Goal: Task Accomplishment & Management: Use online tool/utility

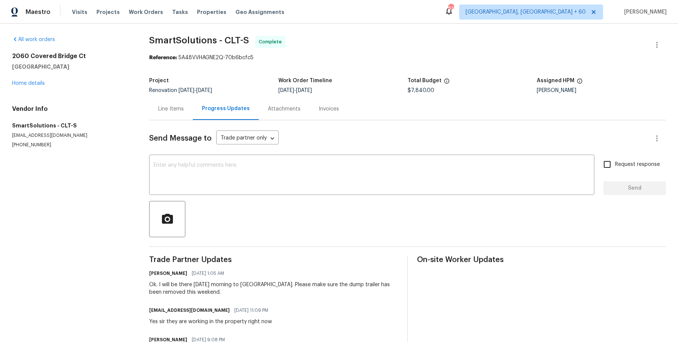
click at [146, 17] on div "Visits Projects Work Orders Tasks Properties Geo Assignments" at bounding box center [182, 12] width 221 height 15
click at [147, 10] on span "Work Orders" at bounding box center [146, 12] width 34 height 8
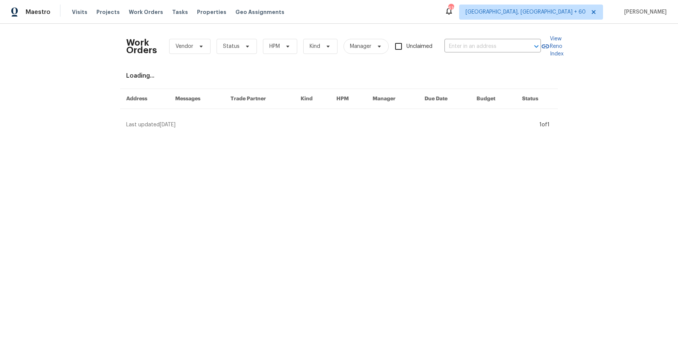
click at [481, 53] on div "Work Orders Vendor Status HPM Kind Manager Unclaimed ​" at bounding box center [333, 46] width 415 height 33
click at [481, 51] on input "text" at bounding box center [481, 47] width 75 height 12
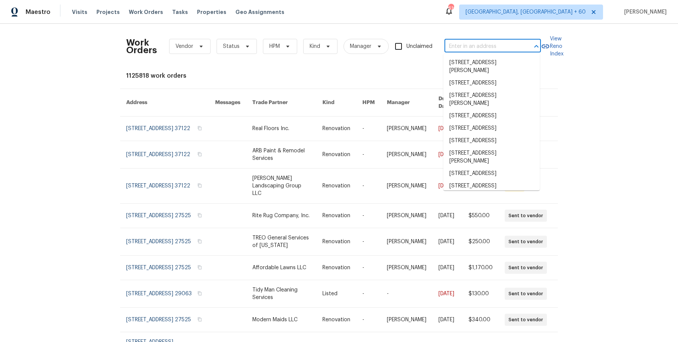
paste input "7019 Sonja Dr Clover, SC 29710"
type input "7019 Sonja Dr Clover, SC 29710"
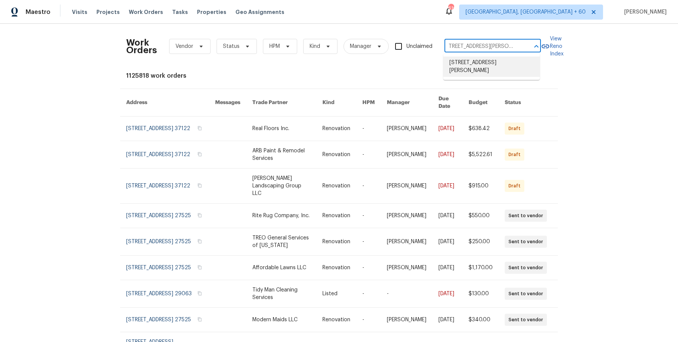
click at [497, 62] on li "7019 Sonja Dr, Clover, SC 29710" at bounding box center [491, 66] width 96 height 20
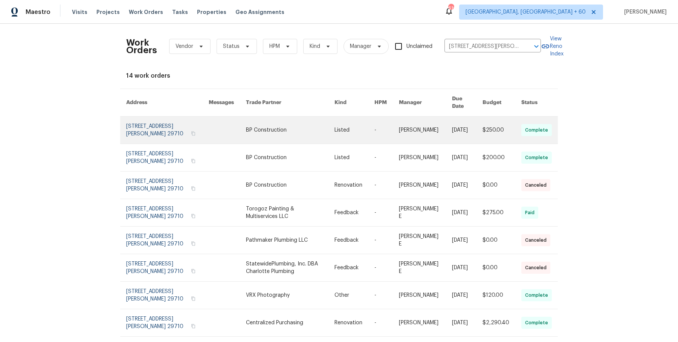
click at [374, 125] on td "-" at bounding box center [380, 129] width 24 height 27
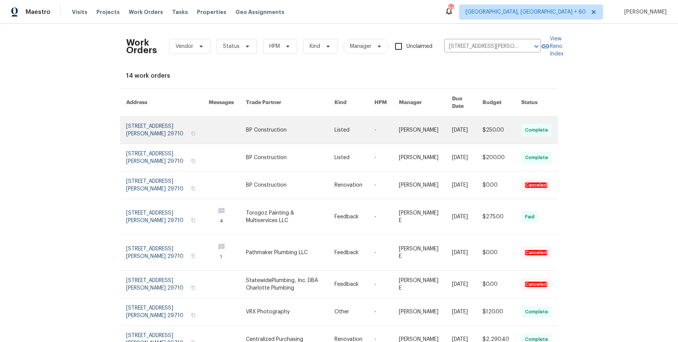
click at [385, 128] on link at bounding box center [386, 129] width 24 height 27
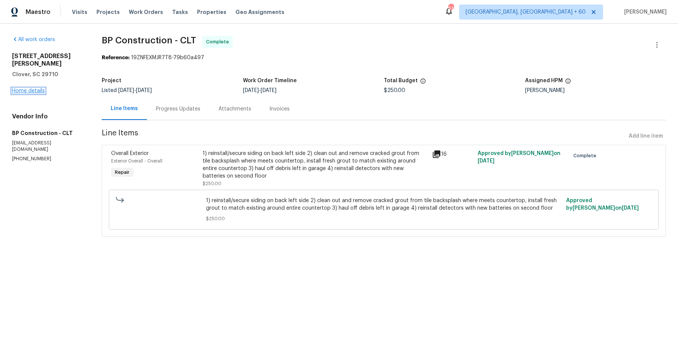
click at [18, 88] on link "Home details" at bounding box center [28, 90] width 33 height 5
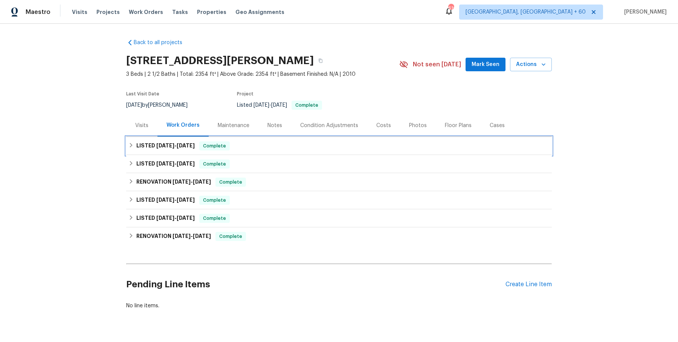
click at [293, 153] on div "LISTED 10/13/25 - 10/14/25 Complete" at bounding box center [339, 146] width 426 height 18
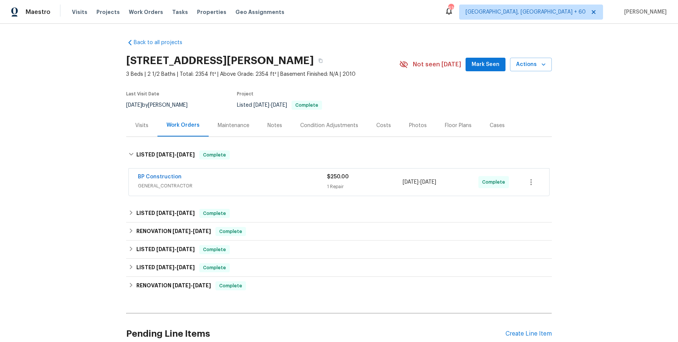
click at [269, 182] on span "GENERAL_CONTRACTOR" at bounding box center [232, 186] width 189 height 8
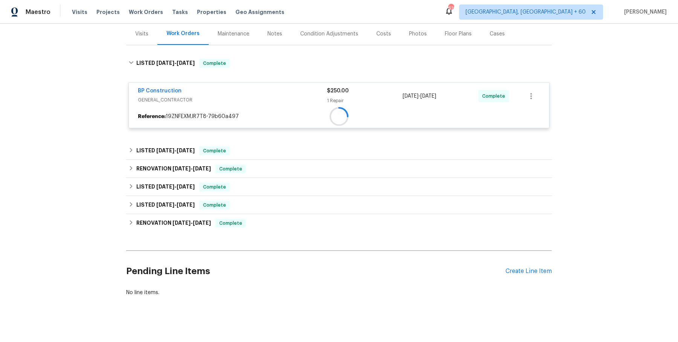
scroll to position [96, 0]
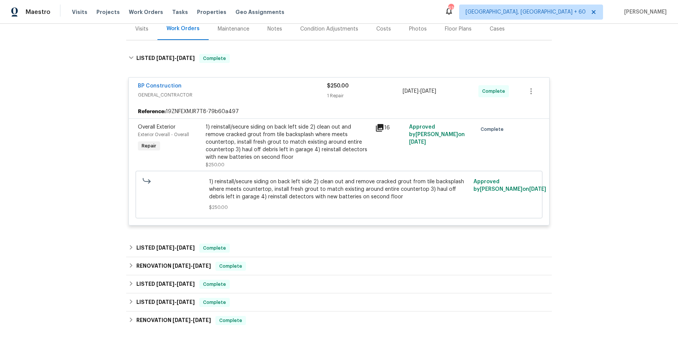
click at [250, 237] on div "Back to all projects 7019 Sonja Dr, Clover, SC 29710 3 Beds | 2 1/2 Baths | Tot…" at bounding box center [339, 167] width 426 height 463
click at [266, 243] on div "LISTED 10/10/25 - 10/10/25 Complete" at bounding box center [338, 247] width 421 height 9
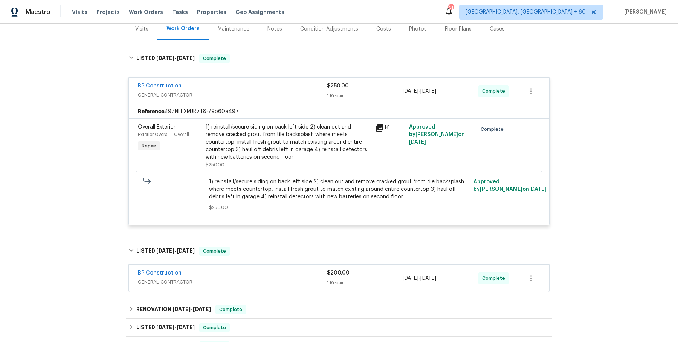
click at [268, 280] on span "GENERAL_CONTRACTOR" at bounding box center [232, 282] width 189 height 8
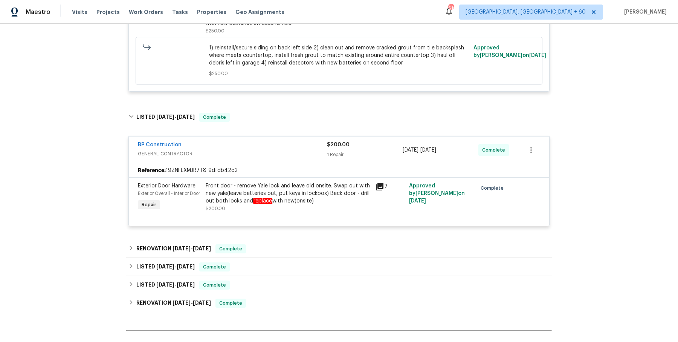
scroll to position [230, 0]
click at [274, 249] on div "RENOVATION 10/10/25 - 10/10/25 Complete" at bounding box center [339, 248] width 426 height 18
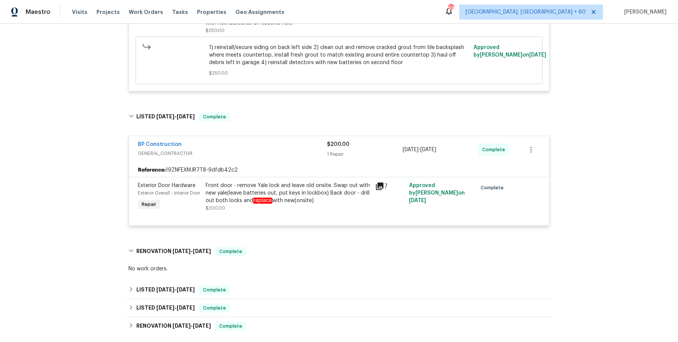
click at [274, 281] on div "Back to all projects 7019 Sonja Dr, Clover, SC 29710 3 Beds | 2 1/2 Baths | Tot…" at bounding box center [339, 103] width 426 height 603
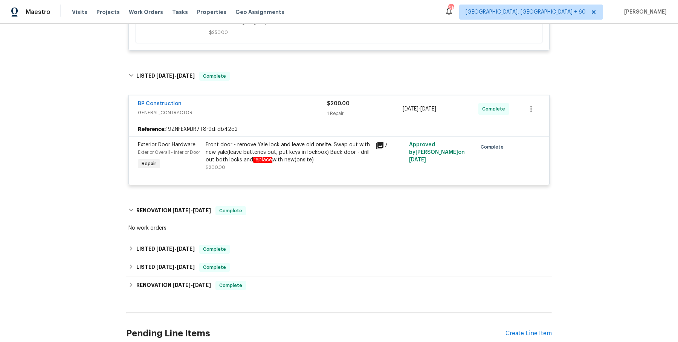
scroll to position [277, 0]
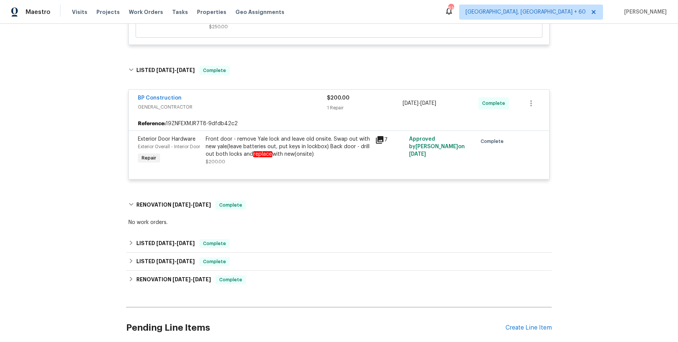
click at [276, 237] on div "Back to all projects 7019 Sonja Dr, Clover, SC 29710 3 Beds | 2 1/2 Baths | Tot…" at bounding box center [339, 57] width 426 height 603
click at [274, 247] on div "LISTED 9/18/25 - 9/23/25 Complete" at bounding box center [338, 243] width 421 height 9
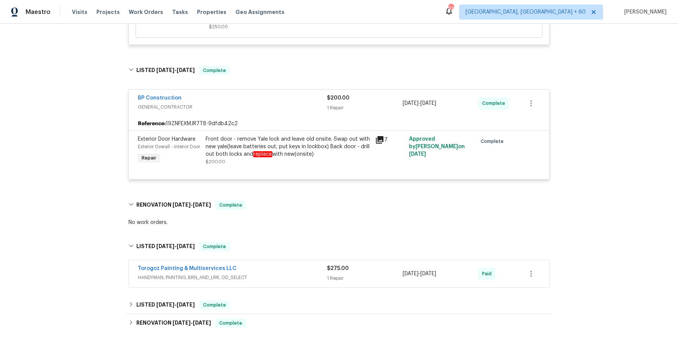
click at [265, 273] on div "Torogoz Painting & Multiservices LLC" at bounding box center [232, 268] width 189 height 9
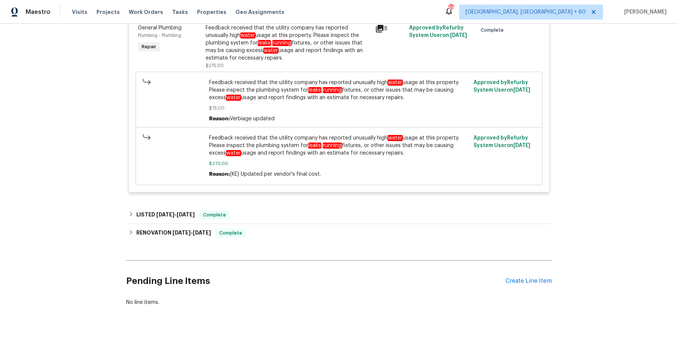
scroll to position [565, 0]
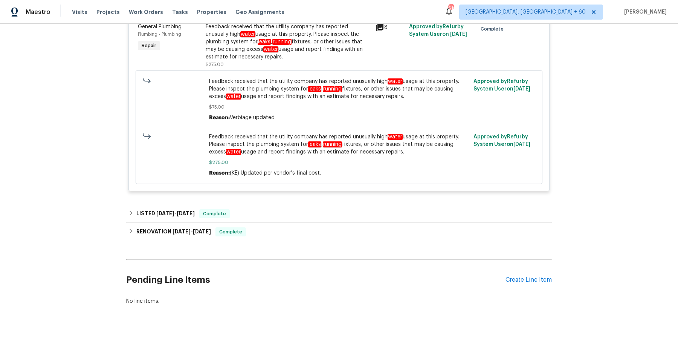
click at [299, 196] on div "Torogoz Painting & Multiservices LLC HANDYMAN, PAINTING, BRN_AND_LRR, OD_SELECT…" at bounding box center [338, 84] width 421 height 224
click at [295, 214] on div "LISTED 8/28/25 - 8/29/25 Complete" at bounding box center [339, 214] width 426 height 18
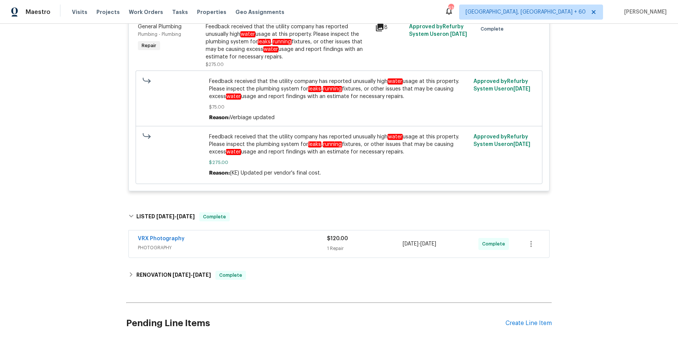
click at [284, 251] on span "PHOTOGRAPHY" at bounding box center [232, 248] width 189 height 8
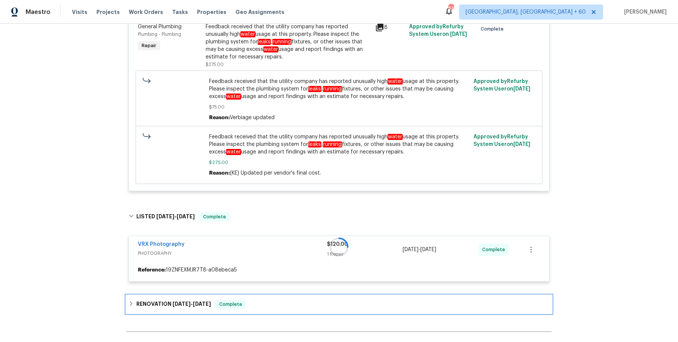
click at [254, 308] on div "RENOVATION 8/18/25 - 9/8/25 Complete" at bounding box center [338, 303] width 421 height 9
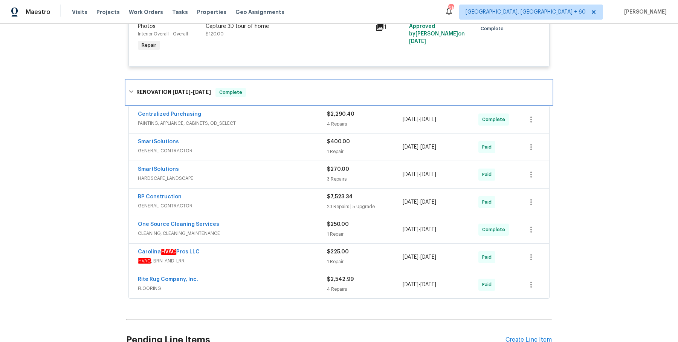
scroll to position [837, 0]
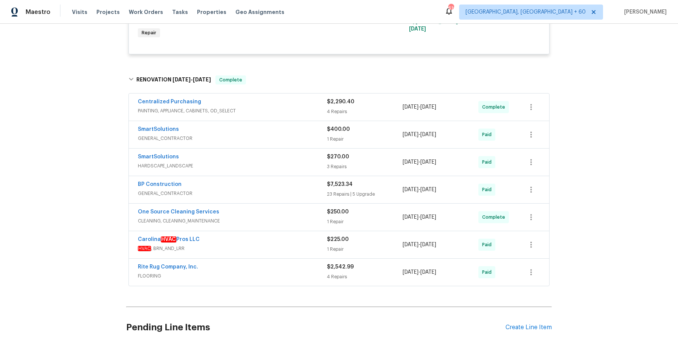
click at [261, 272] on div "Rite Rug Company, Inc." at bounding box center [232, 267] width 189 height 9
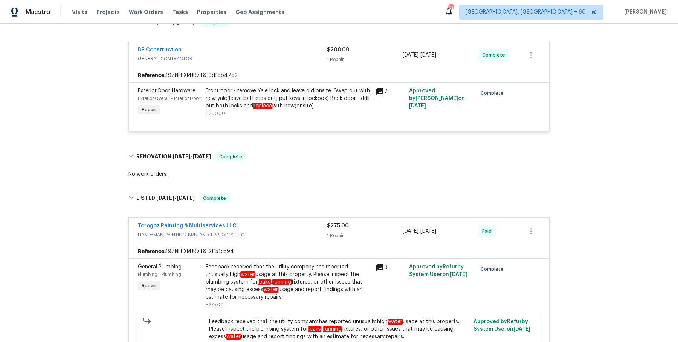
scroll to position [313, 0]
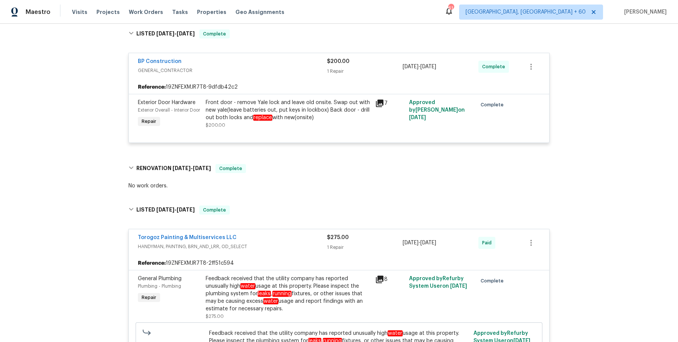
click at [145, 4] on div "Maestro Visits Projects Work Orders Tasks Properties Geo Assignments 614 Albuqu…" at bounding box center [339, 12] width 678 height 24
click at [142, 10] on span "Work Orders" at bounding box center [146, 12] width 34 height 8
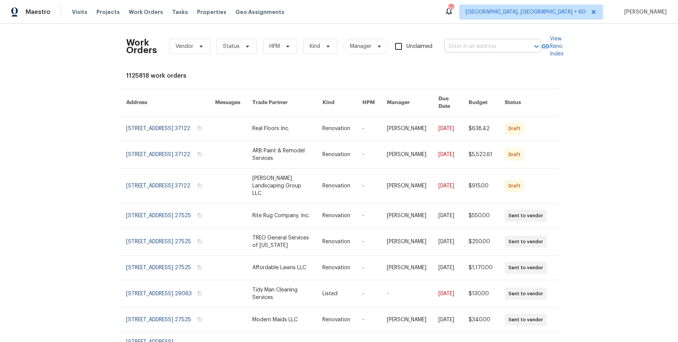
click at [492, 43] on input "text" at bounding box center [481, 47] width 75 height 12
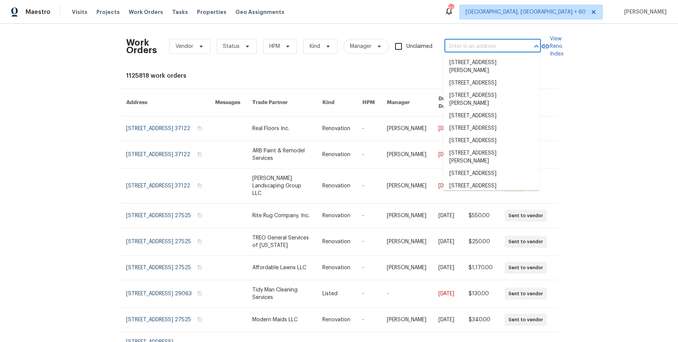
paste input "1589 Birchwood Cir Franklin, TN 37064"
type input "1589 Birchwood Cir Franklin, TN 37064"
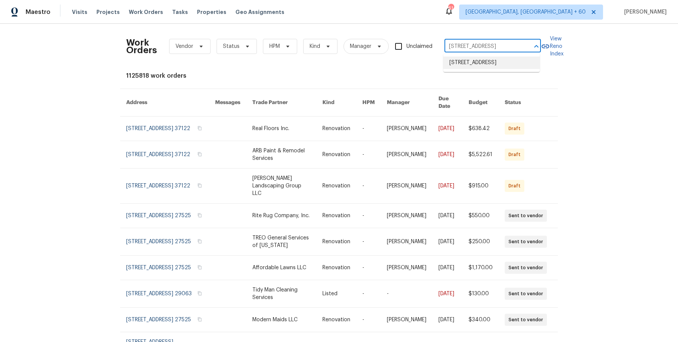
click at [490, 64] on li "1589 Birchwood Cir, Franklin, TN 37064" at bounding box center [491, 62] width 96 height 12
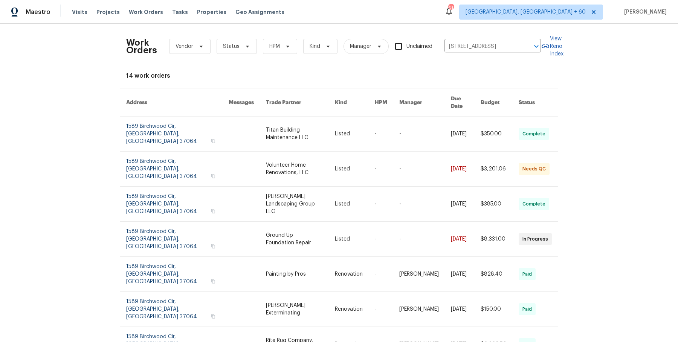
click at [425, 122] on link at bounding box center [425, 133] width 52 height 35
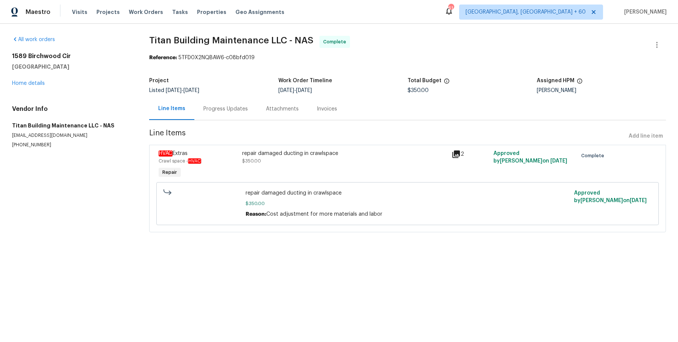
click at [42, 79] on div "1589 Birchwood Cir Franklin, TN 37064 Home details" at bounding box center [71, 69] width 119 height 35
click at [36, 85] on link "Home details" at bounding box center [28, 83] width 33 height 5
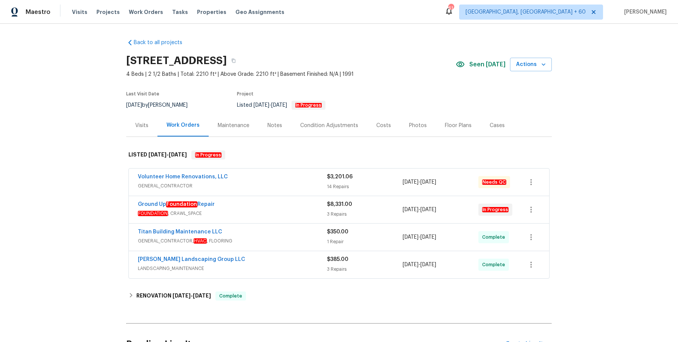
click at [269, 171] on div "Volunteer Home Renovations, LLC GENERAL_CONTRACTOR $3,201.06 14 Repairs 9/27/20…" at bounding box center [339, 181] width 420 height 27
click at [267, 179] on div "Volunteer Home Renovations, LLC" at bounding box center [232, 177] width 189 height 9
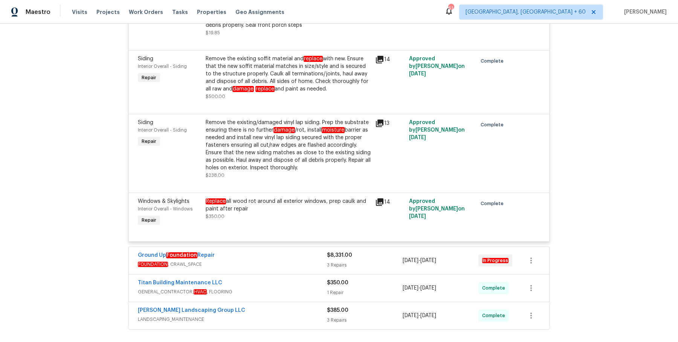
scroll to position [907, 0]
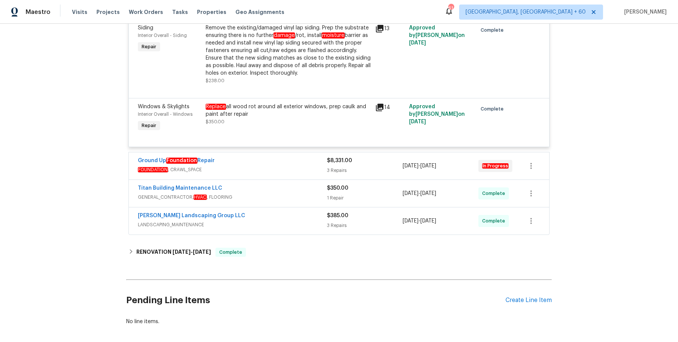
click at [298, 166] on div "Ground Up Foundation Repair" at bounding box center [232, 161] width 189 height 9
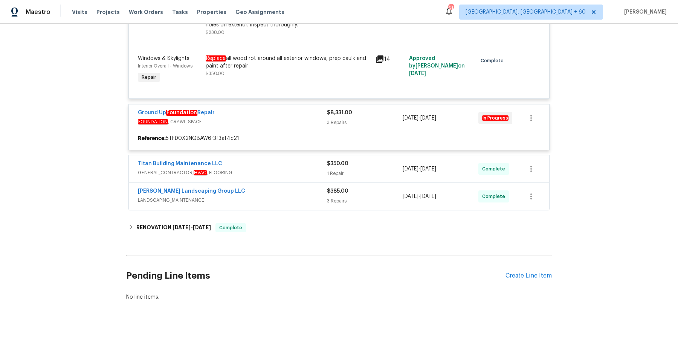
scroll to position [972, 0]
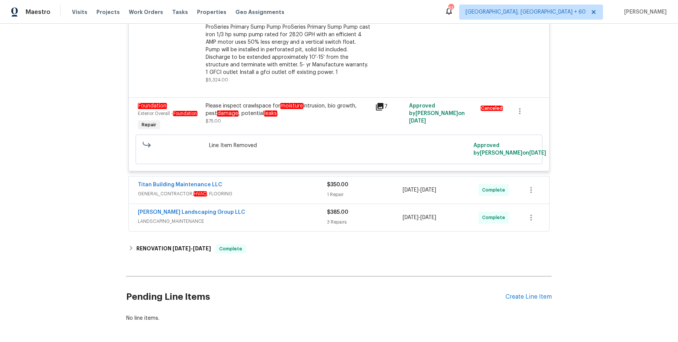
click at [303, 190] on div "Titan Building Maintenance LLC" at bounding box center [232, 185] width 189 height 9
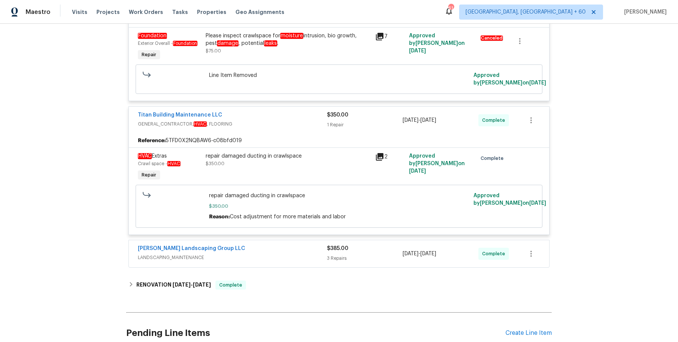
scroll to position [1365, 0]
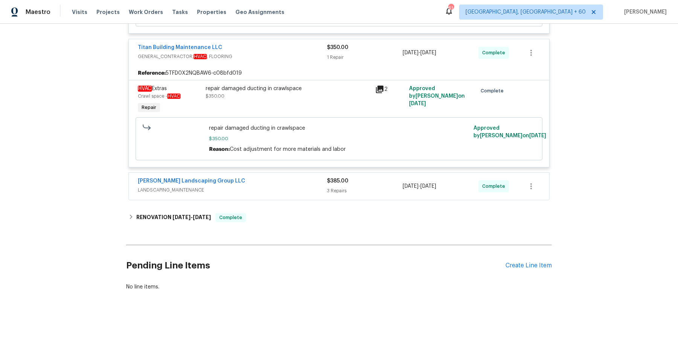
click at [298, 191] on span "LANDSCAPING_MAINTENANCE" at bounding box center [232, 190] width 189 height 8
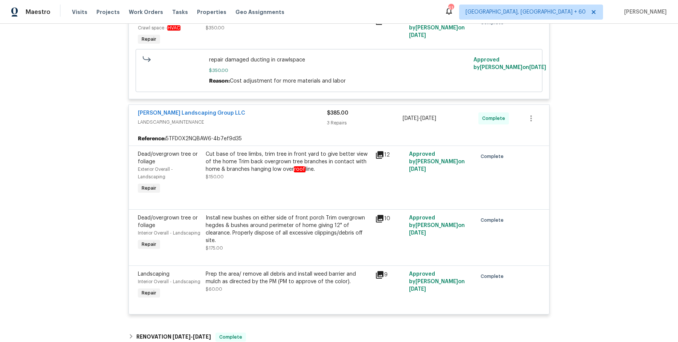
scroll to position [1553, 0]
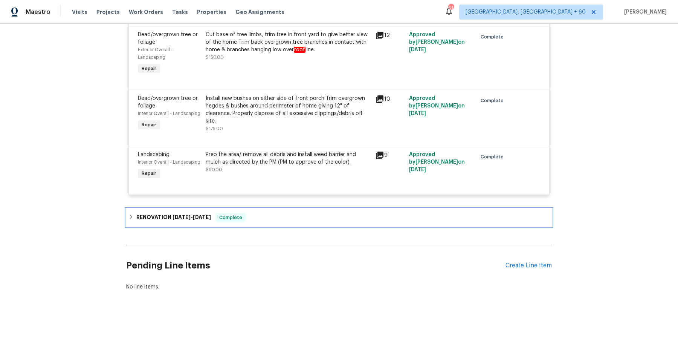
click at [283, 214] on div "RENOVATION 5/2/25 - 5/19/25 Complete" at bounding box center [338, 217] width 421 height 9
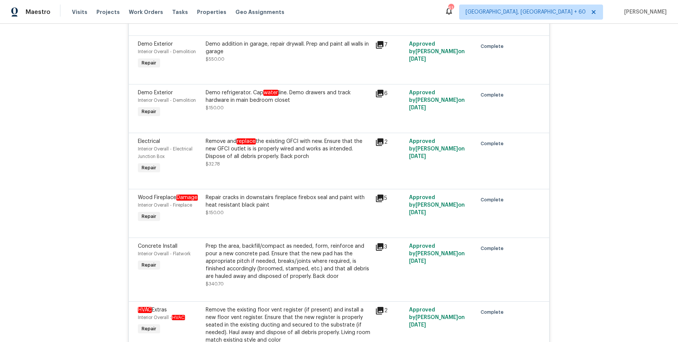
scroll to position [0, 0]
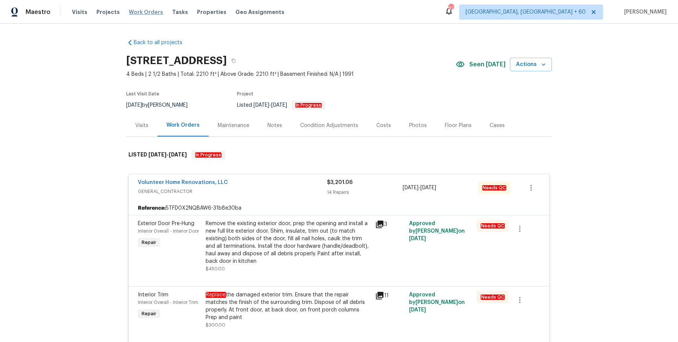
click at [147, 12] on span "Work Orders" at bounding box center [146, 12] width 34 height 8
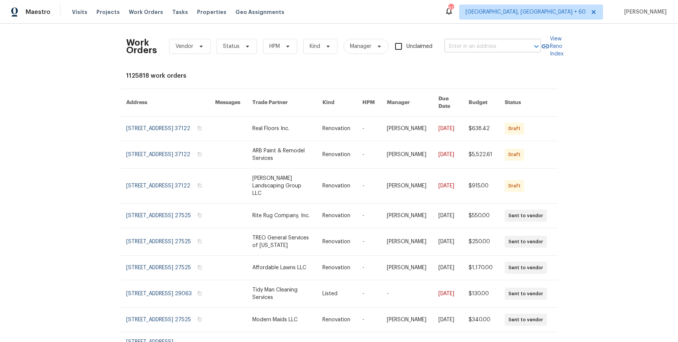
click at [520, 42] on div "​" at bounding box center [492, 47] width 96 height 12
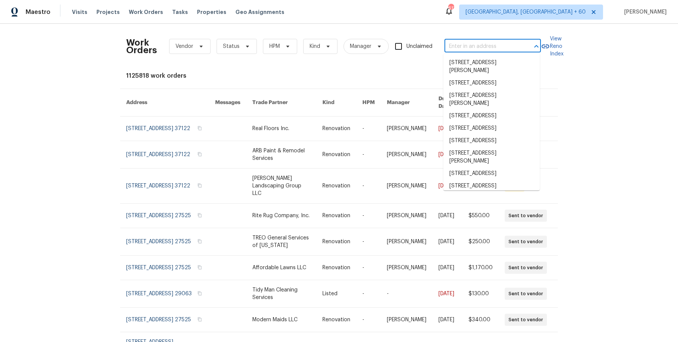
paste input "3047 Dogwood Trl Spring Hill, TN 37174"
type input "3047 Dogwood Trl Spring Hill, TN 37174"
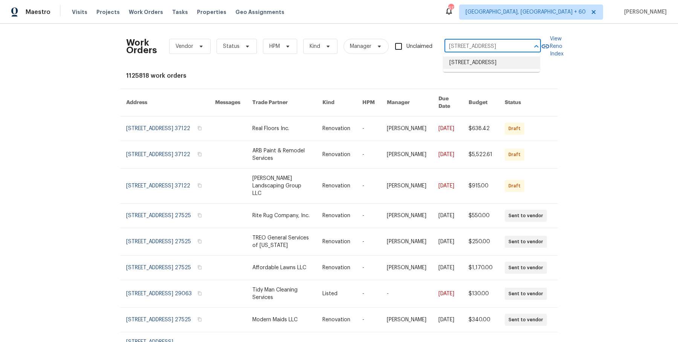
click at [501, 64] on li "3047 Dogwood Trl, Spring Hill, TN 37174" at bounding box center [491, 62] width 96 height 12
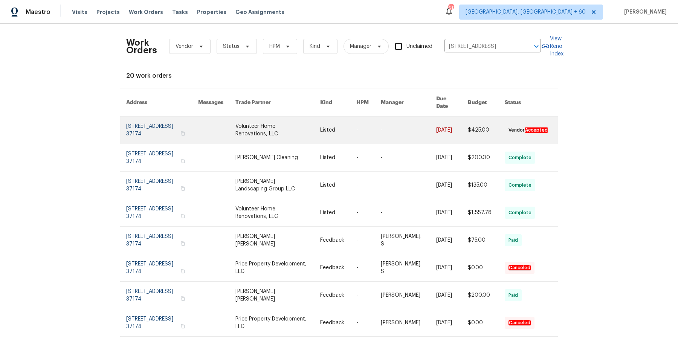
click at [363, 131] on link at bounding box center [368, 129] width 24 height 27
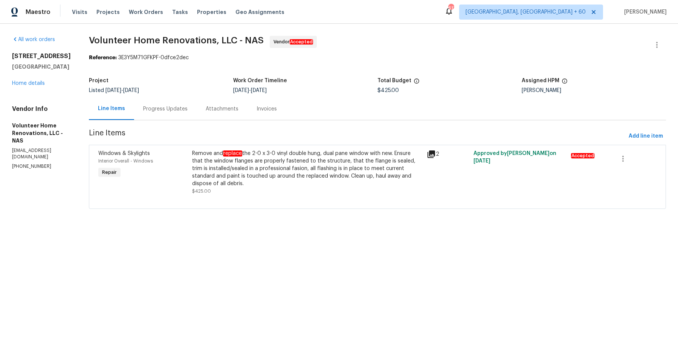
click at [41, 87] on div "All work orders 3047 Dogwood Trl Spring Hill, TN 37174 Home details Vendor Info…" at bounding box center [41, 103] width 59 height 134
click at [41, 82] on link "Home details" at bounding box center [28, 83] width 33 height 5
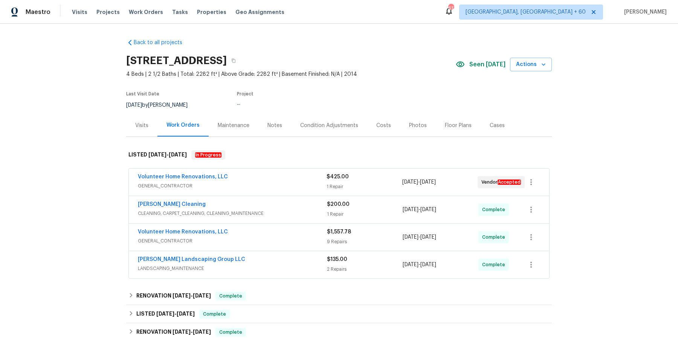
click at [284, 175] on div "Volunteer Home Renovations, LLC" at bounding box center [232, 177] width 189 height 9
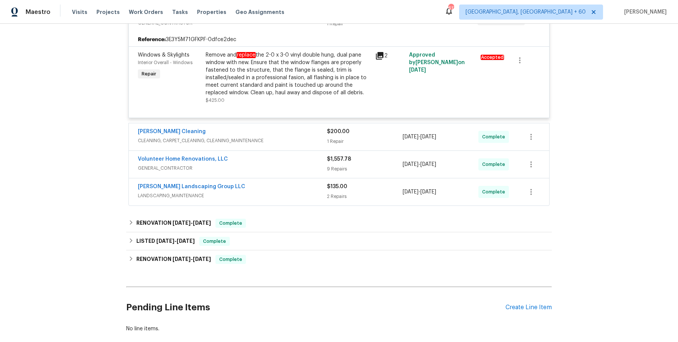
scroll to position [168, 0]
click at [312, 147] on div "Soledad Cleaning CLEANING, CARPET_CLEANING, CLEANING_MAINTENANCE $200.00 1 Repa…" at bounding box center [339, 137] width 420 height 27
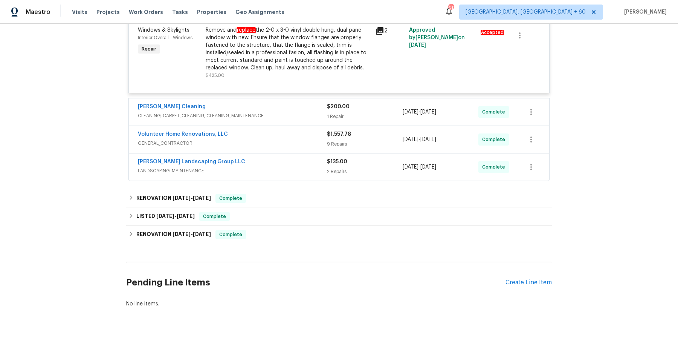
scroll to position [195, 0]
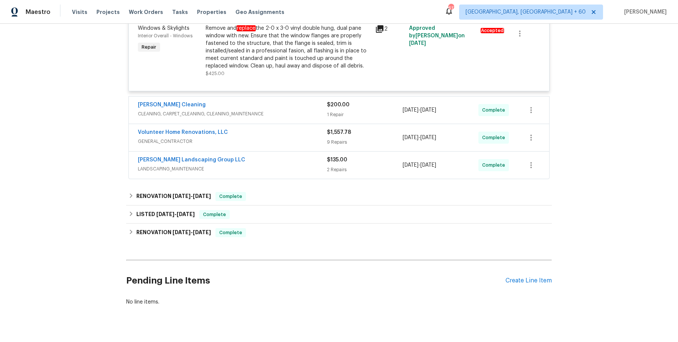
click at [312, 113] on span "CLEANING, CARPET_CLEANING, CLEANING_MAINTENANCE" at bounding box center [232, 114] width 189 height 8
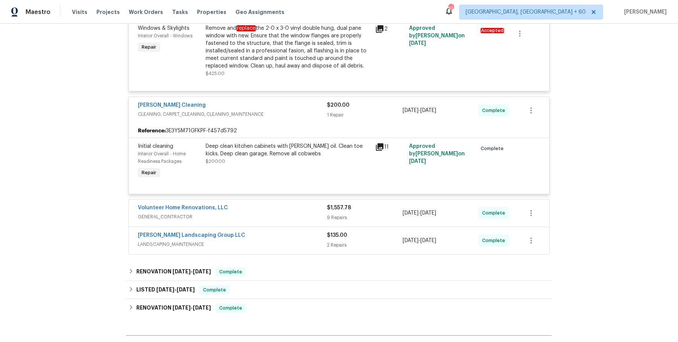
click at [319, 214] on span "GENERAL_CONTRACTOR" at bounding box center [232, 217] width 189 height 8
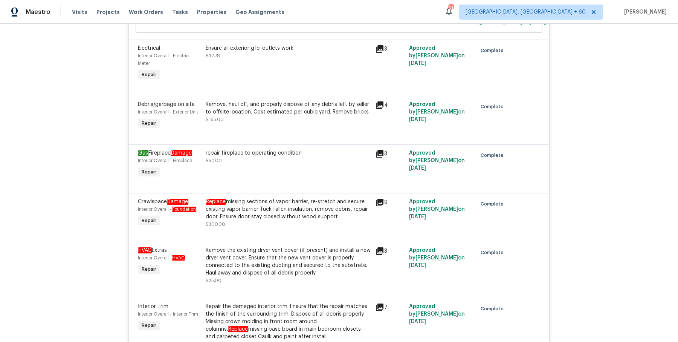
scroll to position [829, 0]
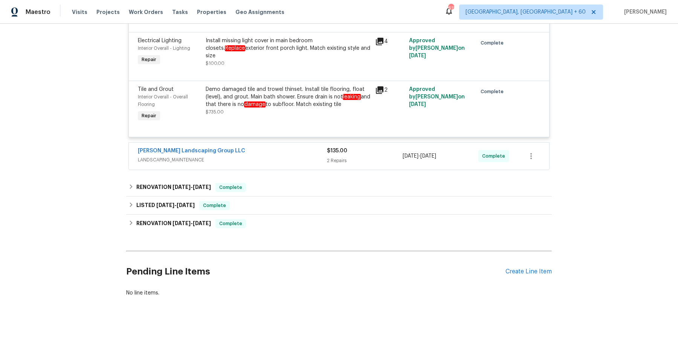
click at [304, 154] on div "Sandoval Landscaping Group LLC" at bounding box center [232, 151] width 189 height 9
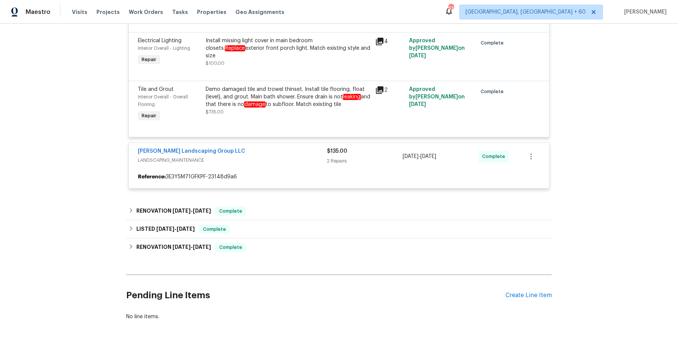
scroll to position [0, 0]
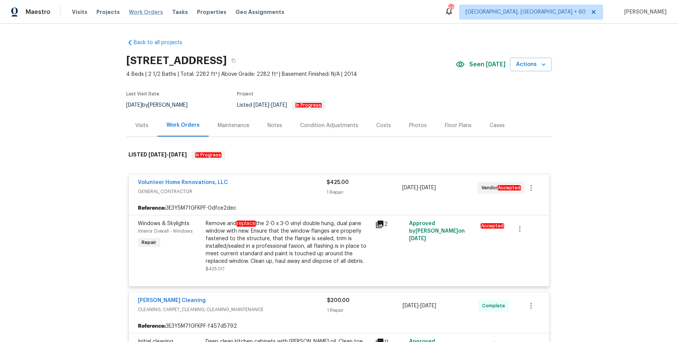
click at [142, 12] on span "Work Orders" at bounding box center [146, 12] width 34 height 8
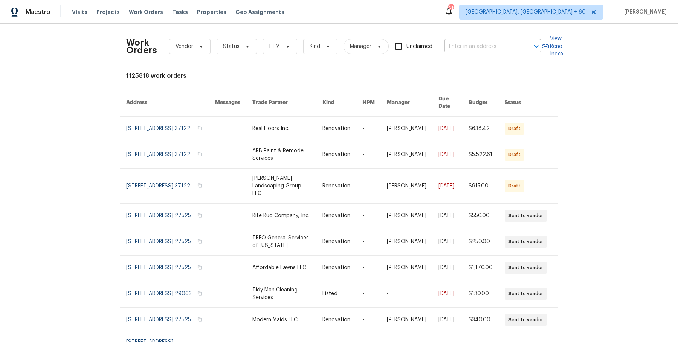
click at [488, 46] on input "text" at bounding box center [481, 47] width 75 height 12
paste input "2747 Compton Parc Ln Carmichael, CA 95608"
type input "2747 Compton Parc Ln Carmichael, CA 95608"
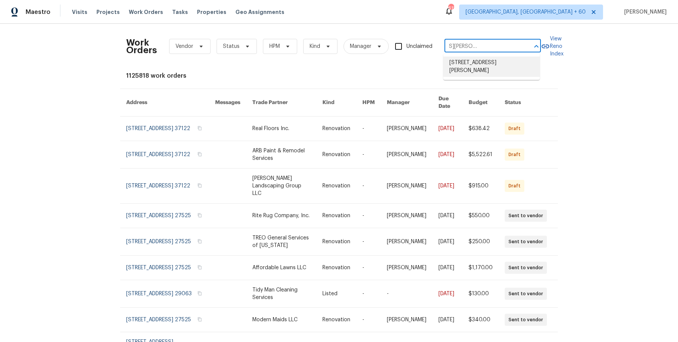
click at [479, 61] on li "2747 Compton Parc Ln, Carmichael, CA 95608" at bounding box center [491, 66] width 96 height 20
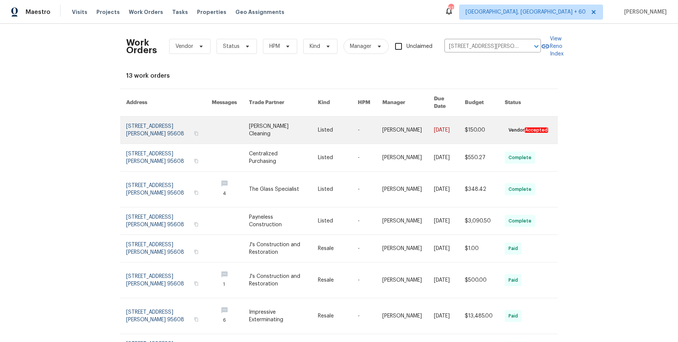
click at [397, 119] on link at bounding box center [408, 129] width 52 height 27
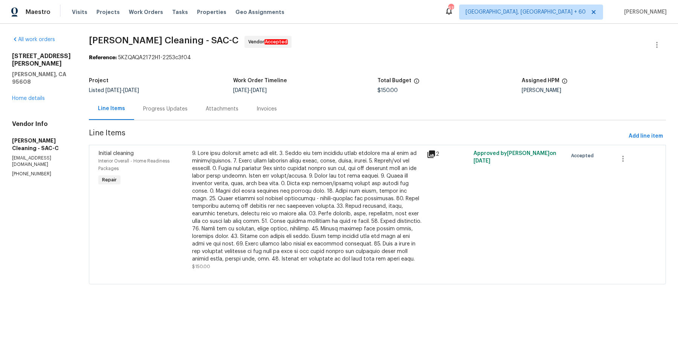
click at [34, 82] on div "2747 Compton Parc Ln Carmichael, CA 95608 Home details" at bounding box center [41, 77] width 59 height 50
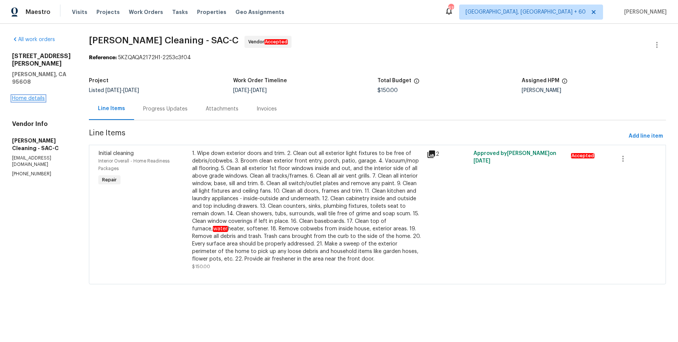
click at [31, 96] on link "Home details" at bounding box center [28, 98] width 33 height 5
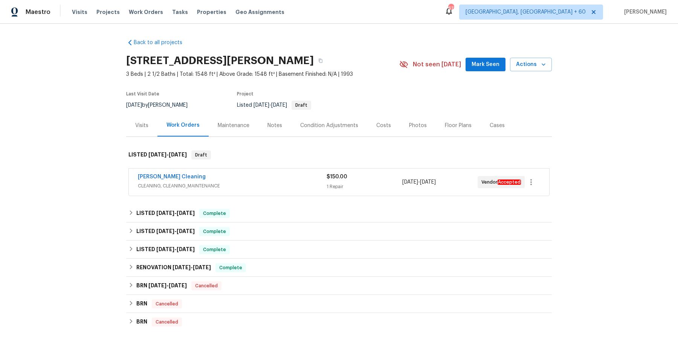
click at [227, 185] on span "CLEANING, CLEANING_MAINTENANCE" at bounding box center [232, 186] width 189 height 8
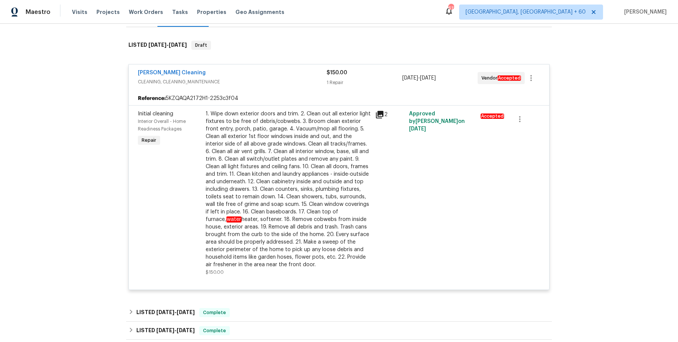
scroll to position [201, 0]
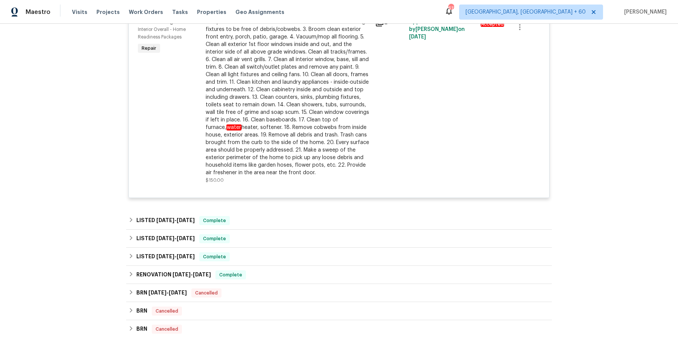
click at [235, 209] on div "Back to all projects 2747 Compton Parc Ln, Carmichael, CA 95608 3 Beds | 2 1/2 …" at bounding box center [339, 119] width 426 height 577
click at [246, 216] on div "LISTED 10/2/25 - 10/7/25 Complete" at bounding box center [338, 220] width 421 height 9
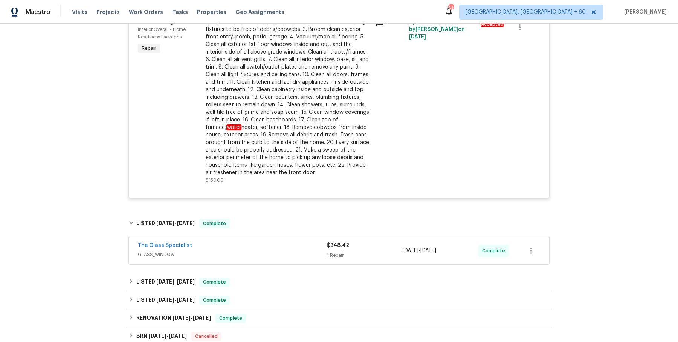
click at [255, 253] on span "GLASS_WINDOW" at bounding box center [232, 254] width 189 height 8
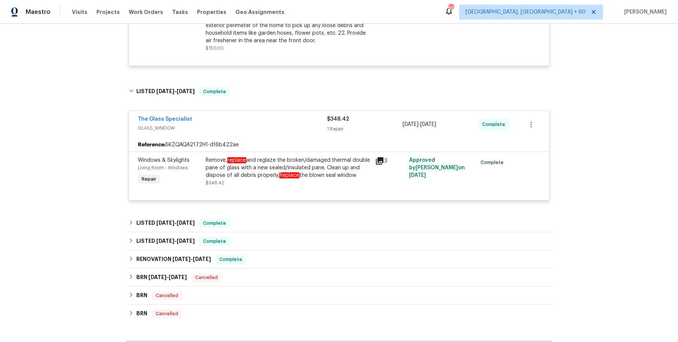
scroll to position [340, 0]
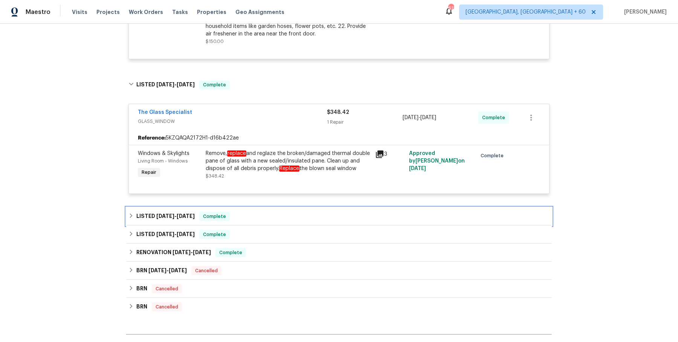
click at [280, 215] on div "LISTED 10/2/25 - 10/9/25 Complete" at bounding box center [338, 216] width 421 height 9
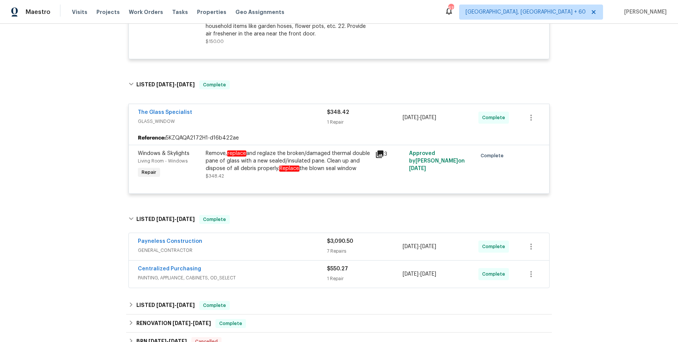
click at [274, 251] on span "GENERAL_CONTRACTOR" at bounding box center [232, 250] width 189 height 8
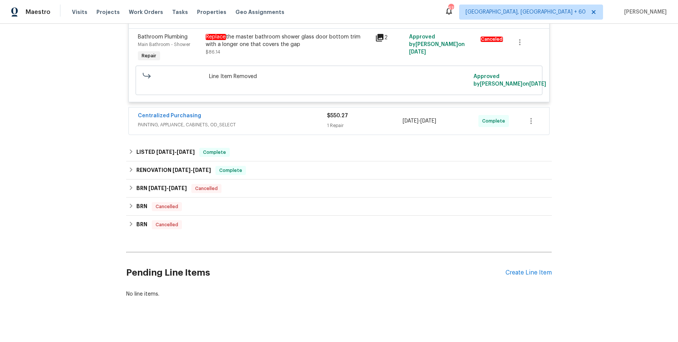
click at [298, 128] on span "PAINTING, APPLIANCE, CABINETS, OD_SELECT" at bounding box center [232, 125] width 189 height 8
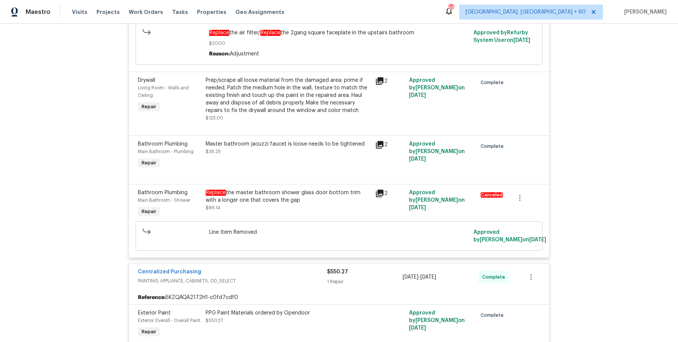
scroll to position [1047, 0]
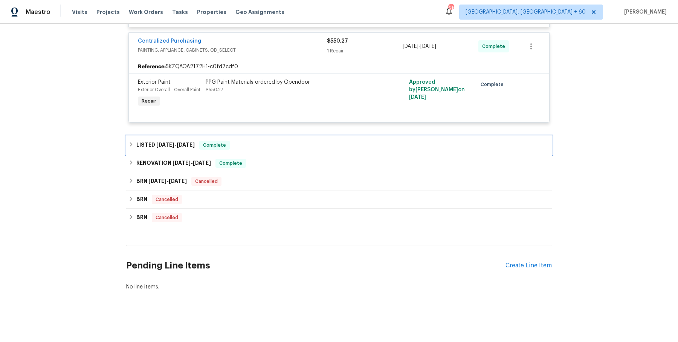
click at [288, 148] on div "LISTED 9/5/24 - 9/6/24 Complete" at bounding box center [338, 144] width 421 height 9
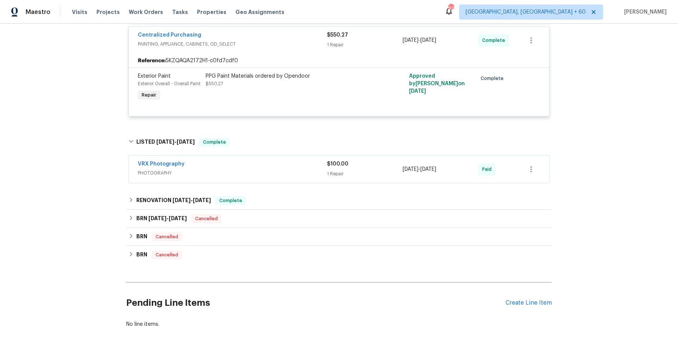
click at [258, 205] on div "RENOVATION 8/23/24 - 9/2/24 Complete" at bounding box center [338, 200] width 421 height 9
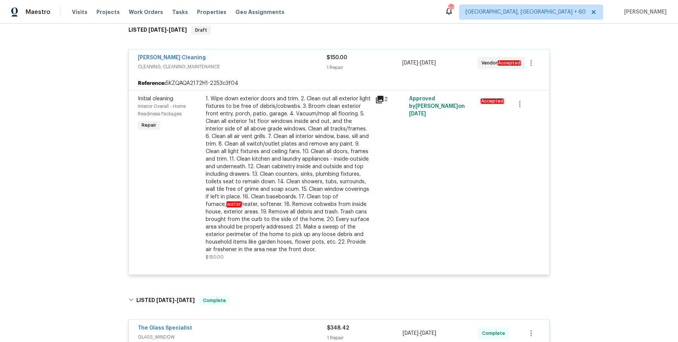
scroll to position [0, 0]
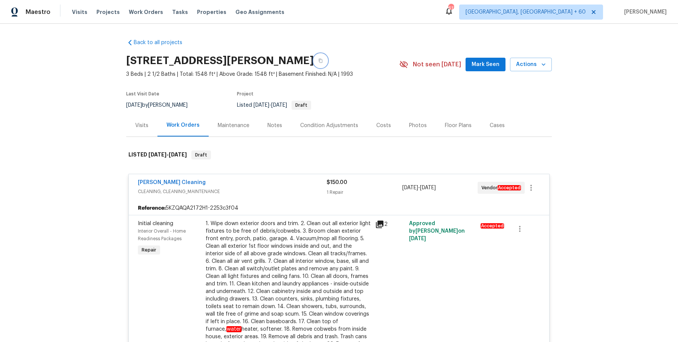
click at [327, 63] on button "button" at bounding box center [321, 61] width 14 height 14
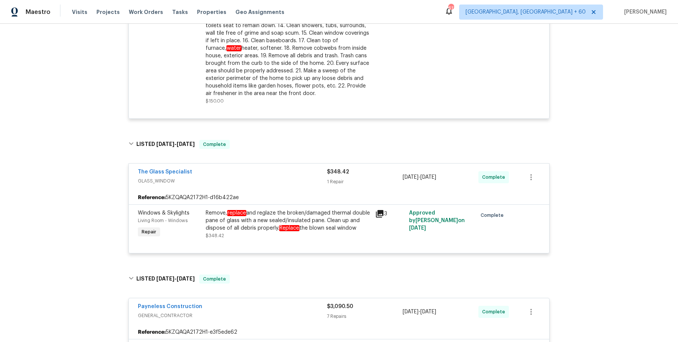
scroll to position [282, 0]
click at [269, 212] on div "Remove, replace and reglaze the broken/damaged thermal double pane of glass wit…" at bounding box center [288, 219] width 165 height 23
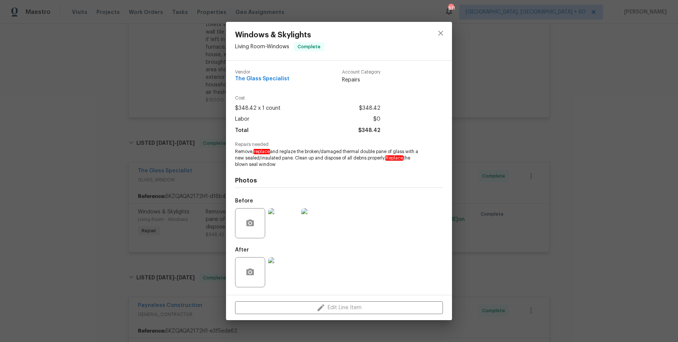
drag, startPoint x: 235, startPoint y: 151, endPoint x: 281, endPoint y: 164, distance: 47.7
click at [281, 164] on span "Remove, replace and reglaze the broken/damaged thermal double pane of glass wit…" at bounding box center [328, 157] width 187 height 19
copy span "Remove, replace and reglaze the broken/damaged thermal double pane of glass wit…"
click at [44, 197] on div "Windows & Skylights Living Room - Windows Complete Vendor The Glass Specialist …" at bounding box center [339, 171] width 678 height 342
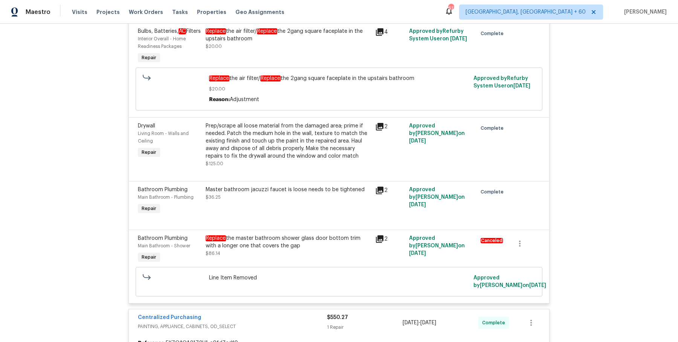
scroll to position [766, 0]
click at [307, 156] on div "Prep/scrape all loose material from the damaged area; prime if needed. Patch th…" at bounding box center [288, 140] width 165 height 38
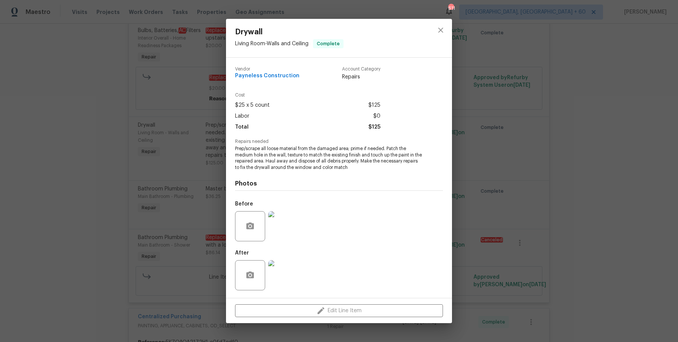
click at [159, 219] on div "Drywall Living Room - Walls and Ceiling Complete Vendor Payneless Construction …" at bounding box center [339, 171] width 678 height 342
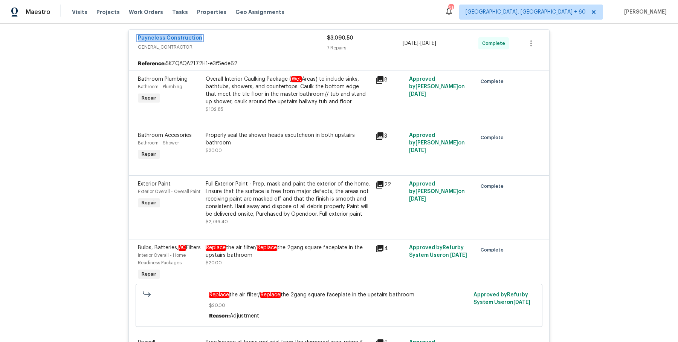
scroll to position [0, 0]
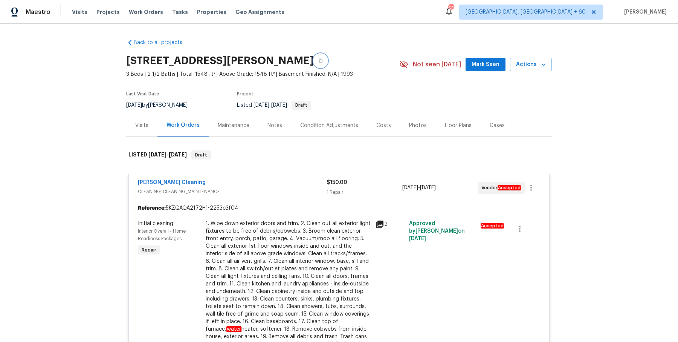
click at [327, 61] on button "button" at bounding box center [321, 61] width 14 height 14
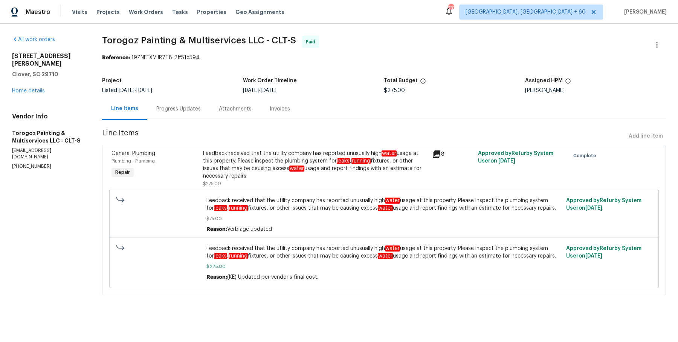
click at [186, 113] on div "Progress Updates" at bounding box center [178, 109] width 63 height 22
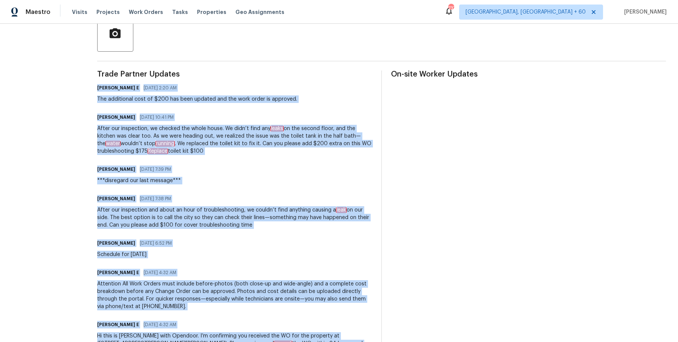
scroll to position [226, 0]
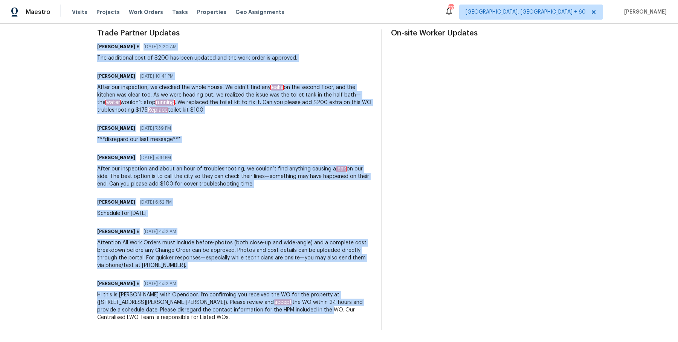
drag, startPoint x: 104, startPoint y: 88, endPoint x: 262, endPoint y: 358, distance: 312.6
click at [262, 341] on html "Maestro Visits Projects Work Orders Tasks Properties Geo Assignments 737 Albuqu…" at bounding box center [339, 171] width 678 height 342
copy div "Keerthana E 09/24/2025 2:20 AM The additional cost of $200 has been updated and…"
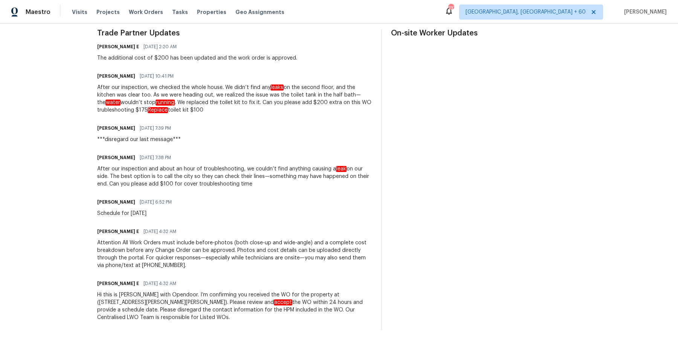
click at [280, 142] on div "Ricardo Arturo 09/23/2025 7:39 PM ***disregard our last message***" at bounding box center [234, 133] width 275 height 20
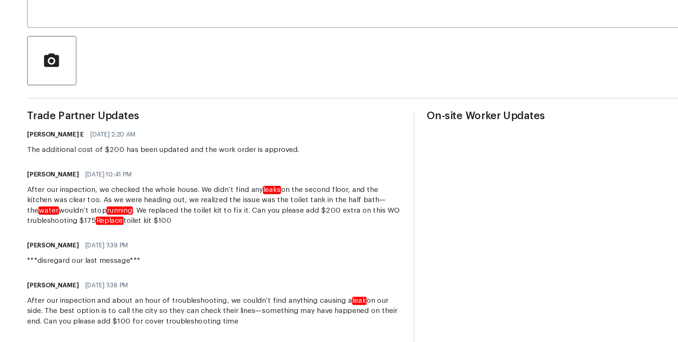
scroll to position [81, 0]
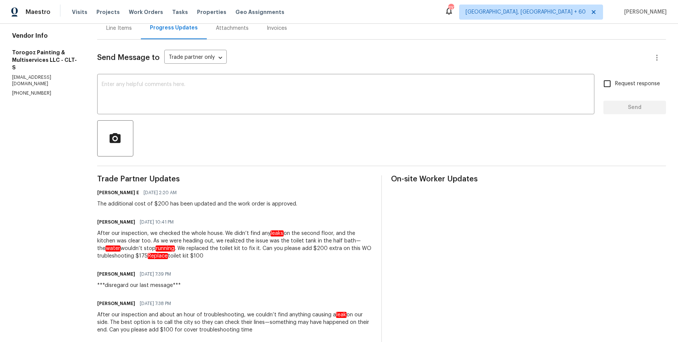
click at [147, 3] on div "Maestro Visits Projects Work Orders Tasks Properties Geo Assignments 737 Albuqu…" at bounding box center [339, 12] width 678 height 24
click at [143, 8] on div "Visits Projects Work Orders Tasks Properties Geo Assignments" at bounding box center [182, 12] width 221 height 15
click at [143, 9] on span "Work Orders" at bounding box center [146, 12] width 34 height 8
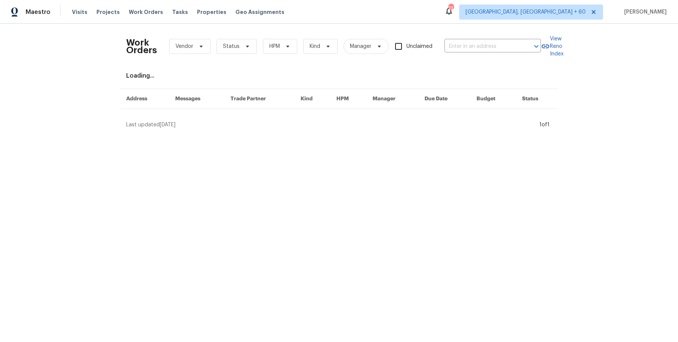
click at [510, 52] on div "Work Orders Vendor Status HPM Kind Manager Unclaimed ​" at bounding box center [333, 46] width 415 height 33
click at [510, 48] on input "text" at bounding box center [481, 47] width 75 height 12
paste input "3833 Spring Mill Way Maineville, OH 45039"
type input "3833 Spring Mill Way Maineville, OH 45039"
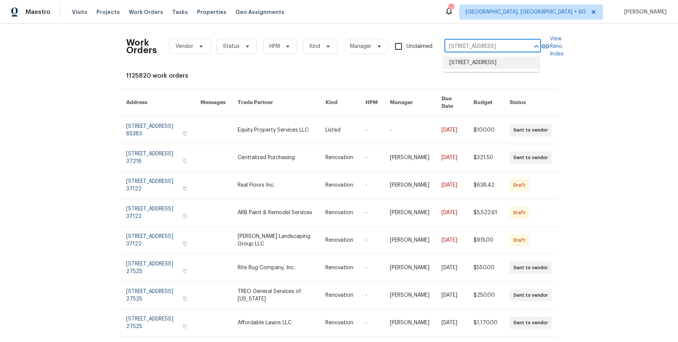
click at [493, 64] on li "3833 Spring Mill Way, Maineville, OH 45039" at bounding box center [491, 62] width 96 height 12
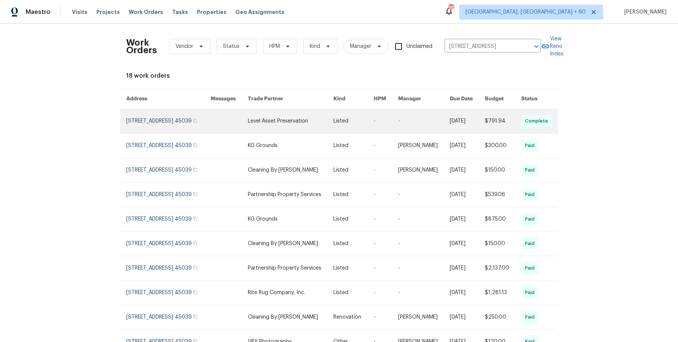
click at [357, 128] on link at bounding box center [353, 121] width 40 height 24
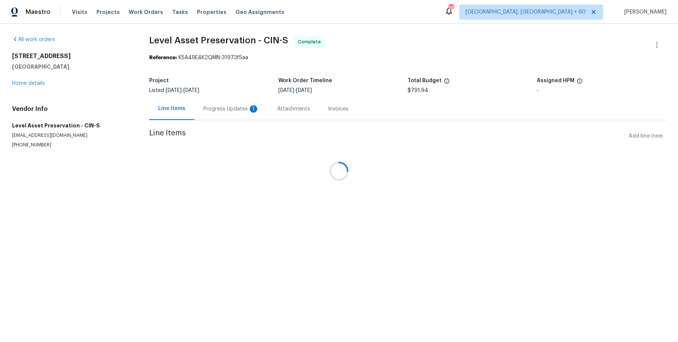
click at [40, 81] on div at bounding box center [339, 171] width 678 height 342
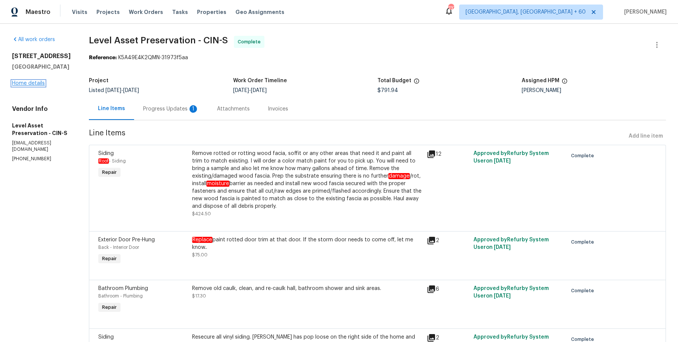
click at [39, 84] on link "Home details" at bounding box center [28, 83] width 33 height 5
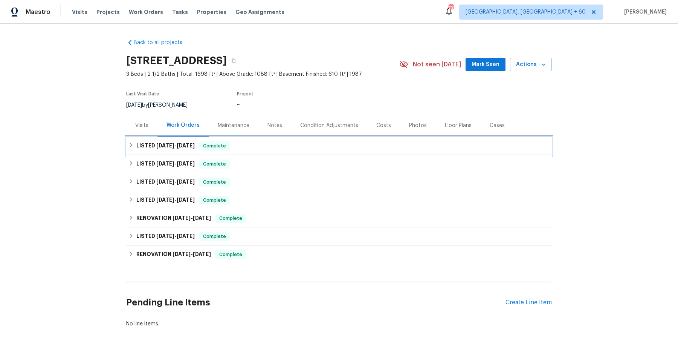
click at [282, 147] on div "LISTED 9/18/25 - 10/11/25 Complete" at bounding box center [338, 145] width 421 height 9
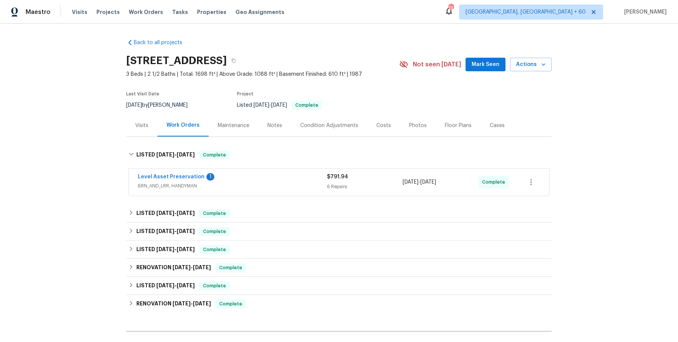
click at [275, 174] on div "Level Asset Preservation 1" at bounding box center [232, 177] width 189 height 9
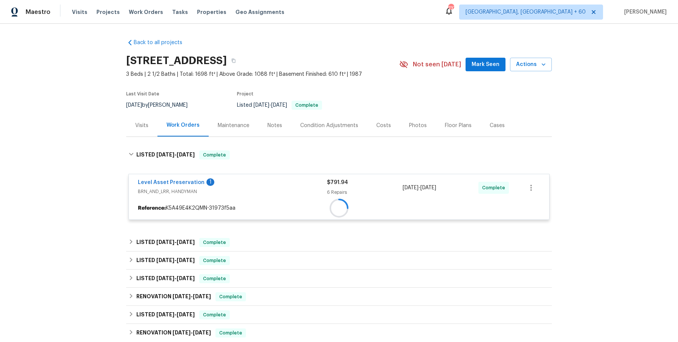
click at [275, 179] on div "Level Asset Preservation 1" at bounding box center [232, 183] width 189 height 9
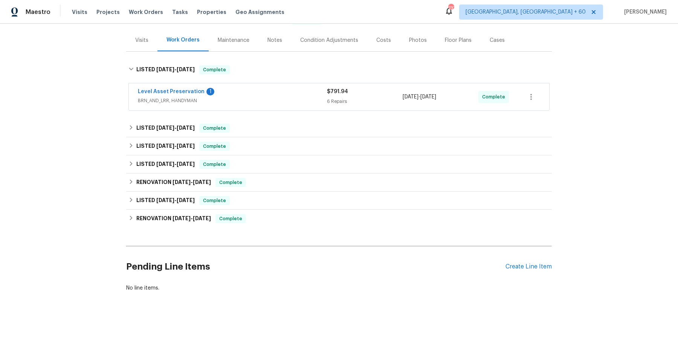
scroll to position [83, 0]
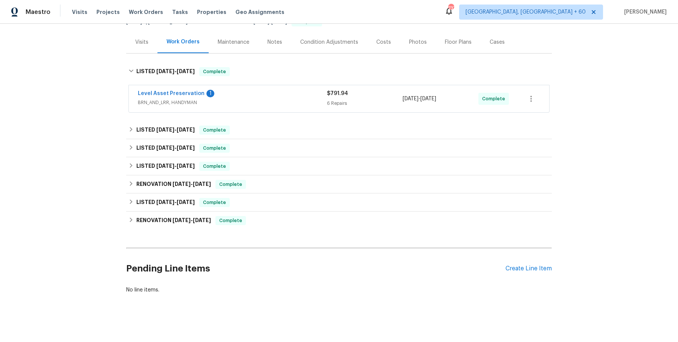
click at [296, 102] on span "BRN_AND_LRR, HANDYMAN" at bounding box center [232, 103] width 189 height 8
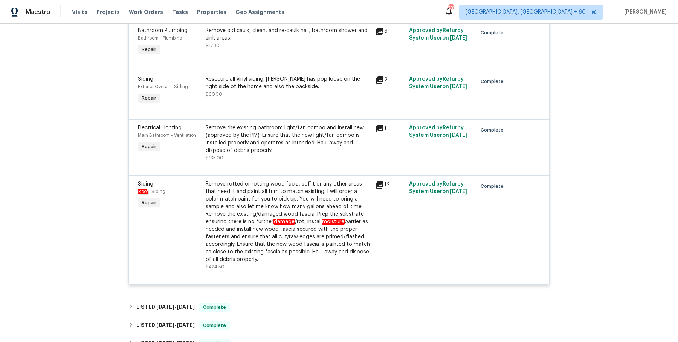
scroll to position [368, 0]
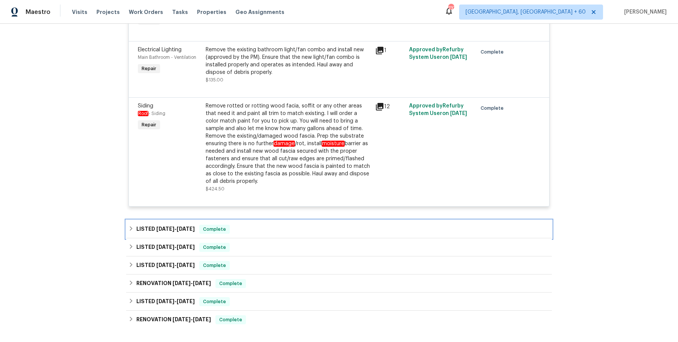
click at [272, 220] on div "LISTED 9/18/25 - 9/23/25 Complete" at bounding box center [339, 229] width 426 height 18
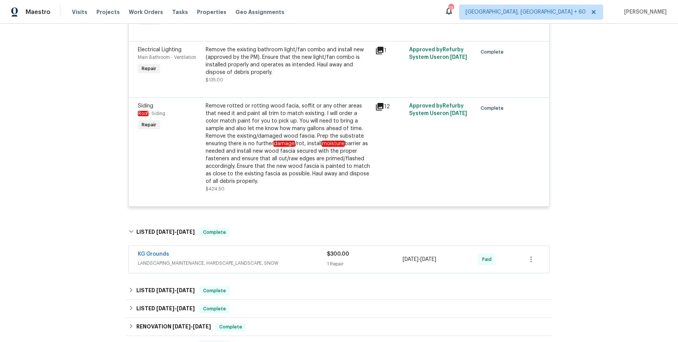
click at [278, 261] on span "LANDSCAPING_MAINTENANCE, HARDSCAPE_LANDSCAPE, SNOW" at bounding box center [232, 263] width 189 height 8
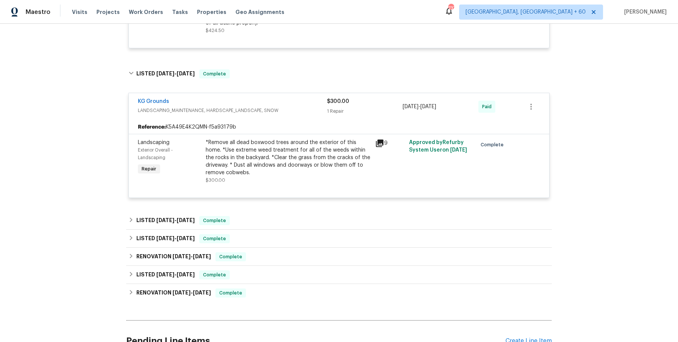
scroll to position [530, 0]
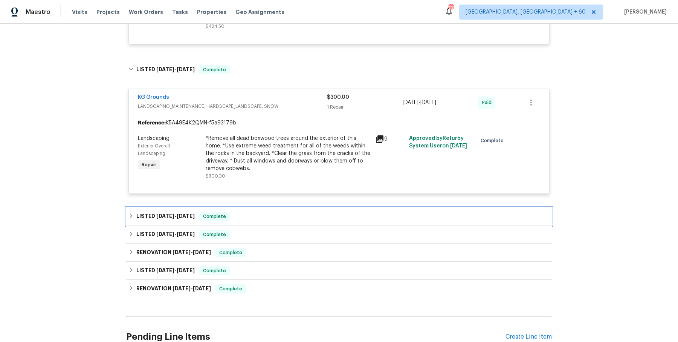
click at [292, 217] on div "LISTED 7/9/25 - 7/19/25 Complete" at bounding box center [338, 216] width 421 height 9
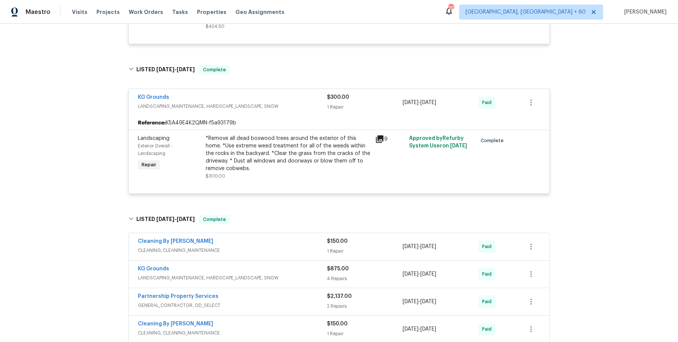
click at [282, 244] on div "Cleaning By Carrie" at bounding box center [232, 241] width 189 height 9
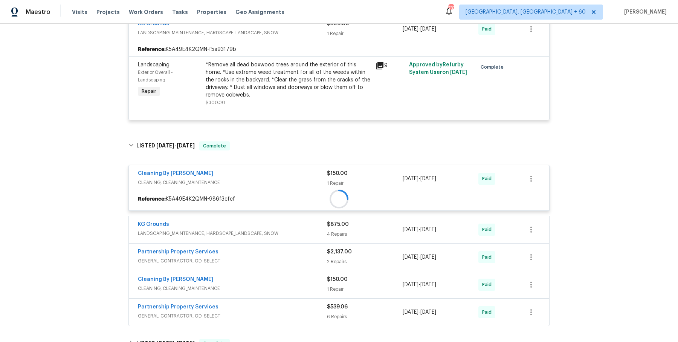
scroll to position [614, 0]
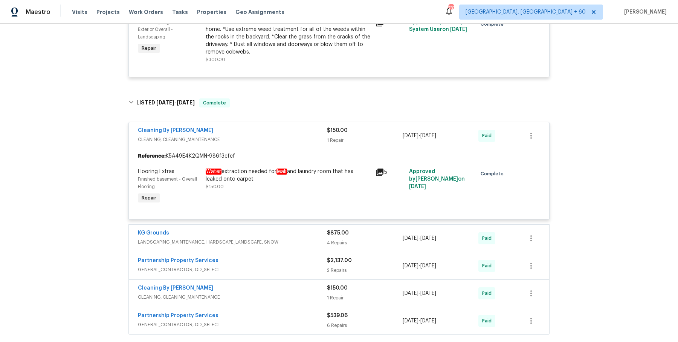
click at [282, 244] on span "LANDSCAPING_MAINTENANCE, HARDSCAPE_LANDSCAPE, SNOW" at bounding box center [232, 242] width 189 height 8
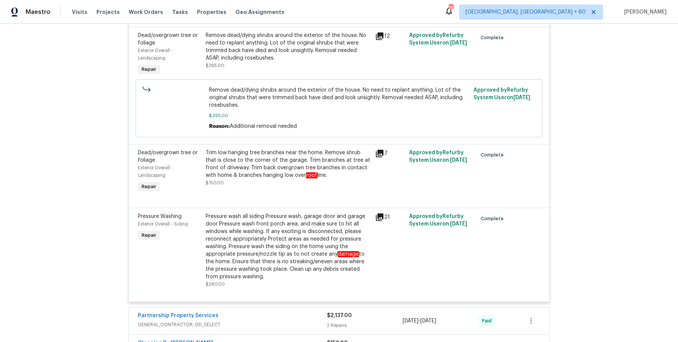
scroll to position [953, 0]
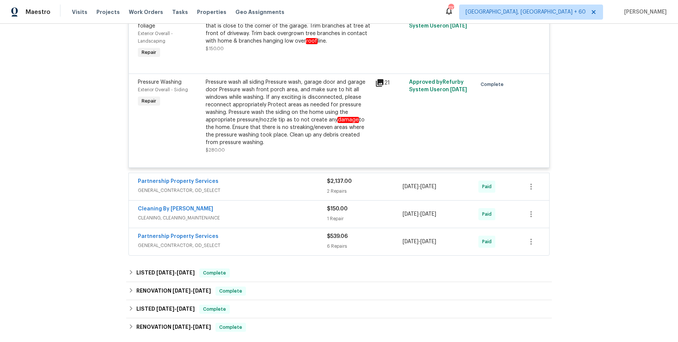
click at [305, 181] on div "Partnership Property Services" at bounding box center [232, 181] width 189 height 9
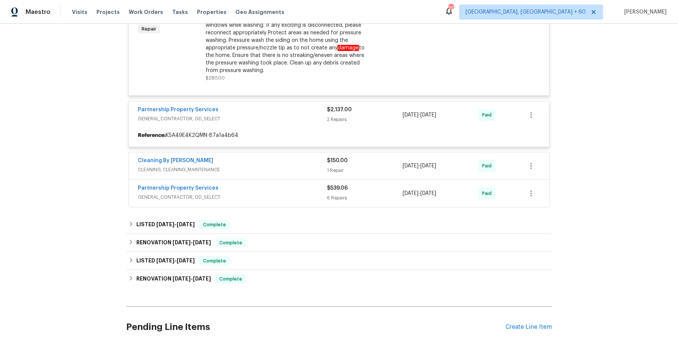
scroll to position [1164, 0]
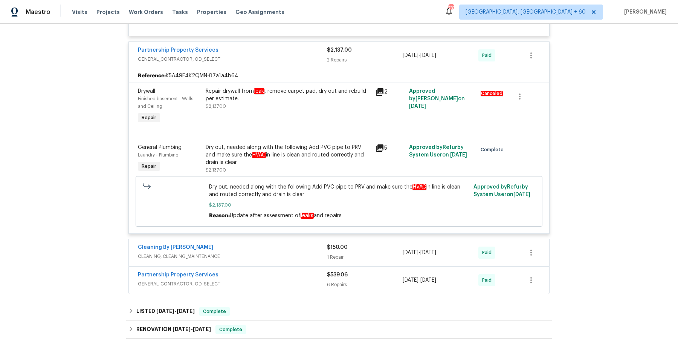
click at [276, 259] on span "CLEANING, CLEANING_MAINTENANCE" at bounding box center [232, 256] width 189 height 8
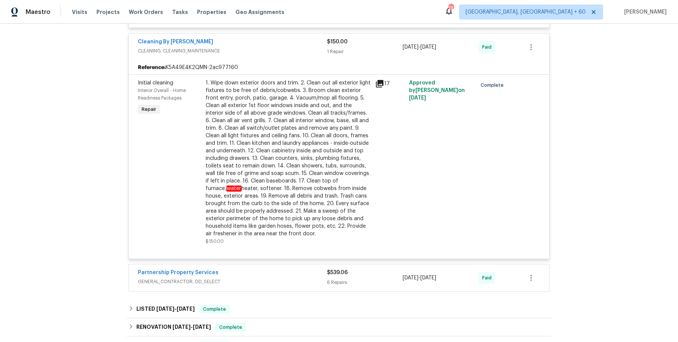
click at [267, 278] on span "GENERAL_CONTRACTOR, OD_SELECT" at bounding box center [232, 282] width 189 height 8
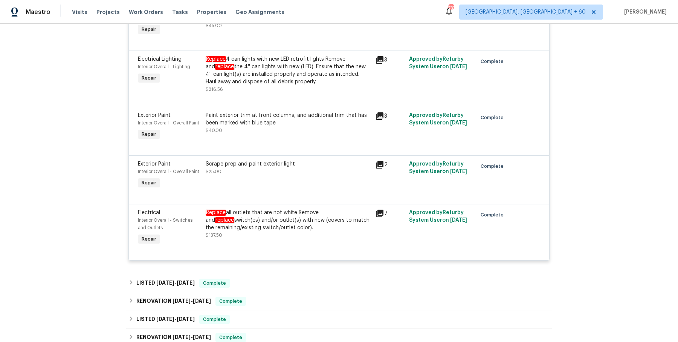
scroll to position [1899, 0]
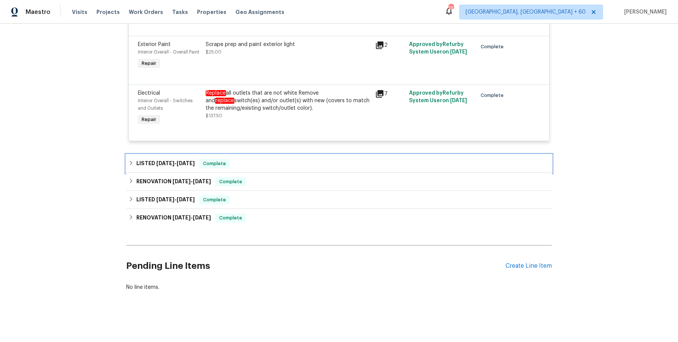
click at [317, 156] on div "LISTED 6/25/25 - 6/30/25 Complete" at bounding box center [339, 163] width 426 height 18
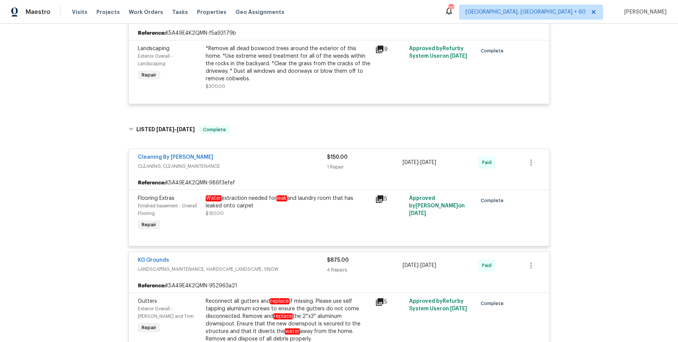
scroll to position [0, 0]
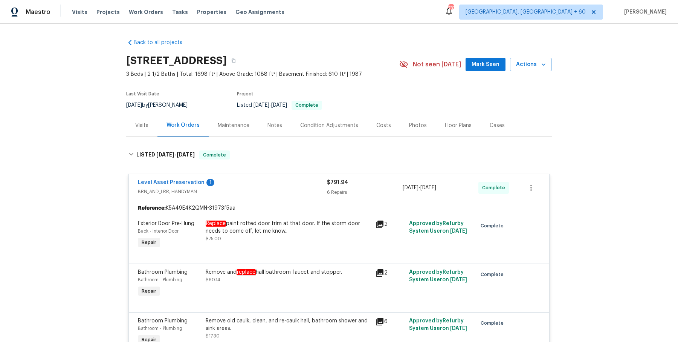
click at [119, 8] on div "Visits Projects Work Orders Tasks Properties Geo Assignments" at bounding box center [182, 12] width 221 height 15
click at [136, 13] on span "Work Orders" at bounding box center [146, 12] width 34 height 8
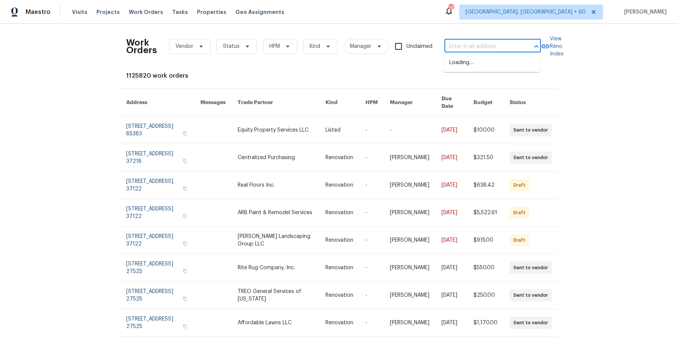
click at [473, 47] on input "text" at bounding box center [481, 47] width 75 height 12
paste input "204 Kilsock Ct Simpsonville, SC 29681"
type input "204 Kilsock Ct Simpsonville, SC 29681"
click at [469, 63] on li "204 Kilsock Ct, Simpsonville, SC 29681" at bounding box center [491, 62] width 96 height 12
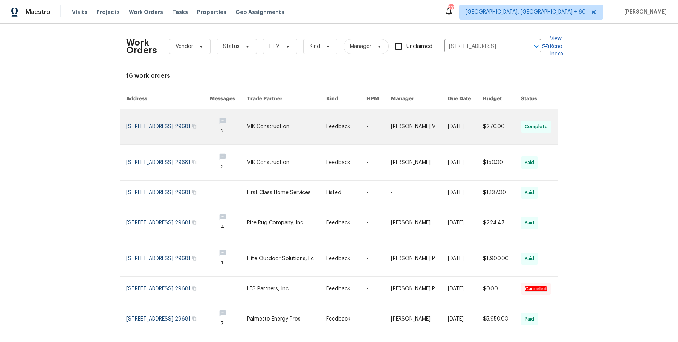
click at [360, 127] on link at bounding box center [346, 126] width 40 height 35
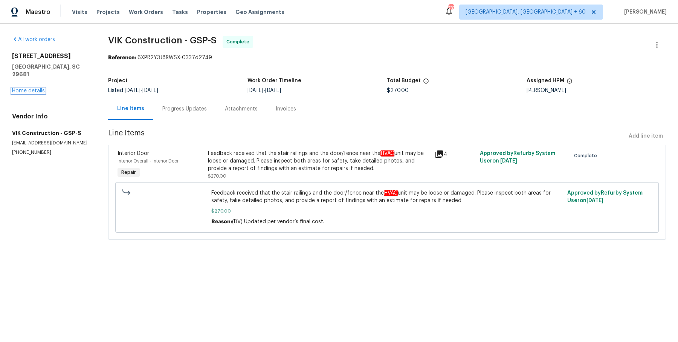
click at [34, 88] on link "Home details" at bounding box center [28, 90] width 33 height 5
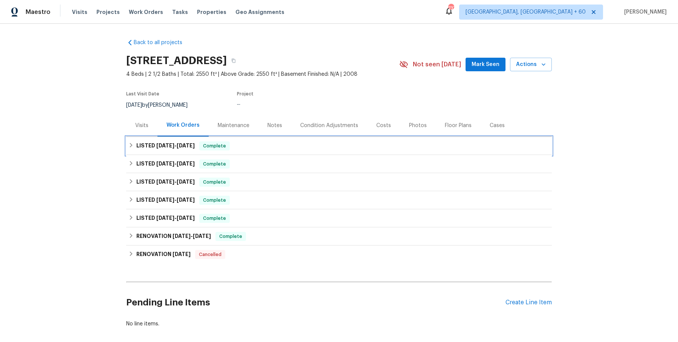
click at [224, 149] on span "Complete" at bounding box center [214, 146] width 29 height 8
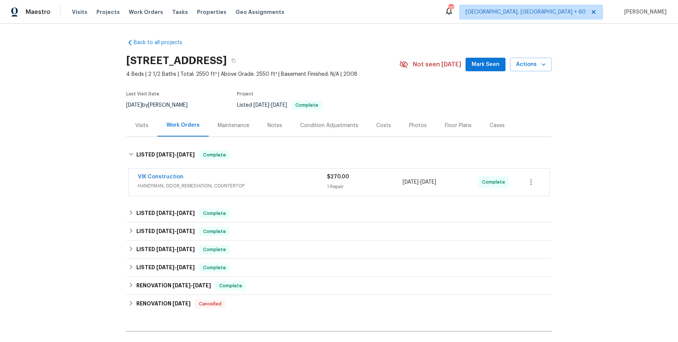
click at [256, 184] on span "HANDYMAN, ODOR_REMEDIATION, COUNTERTOP" at bounding box center [232, 186] width 189 height 8
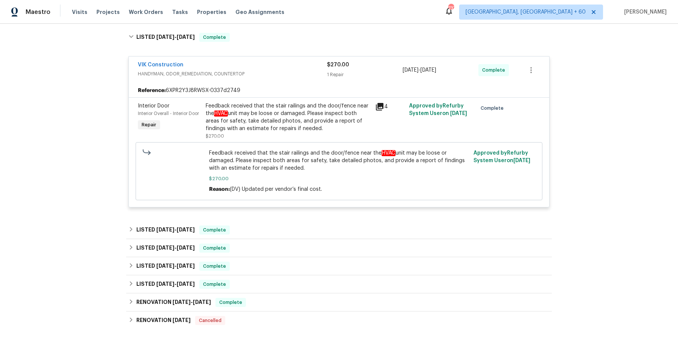
scroll to position [119, 0]
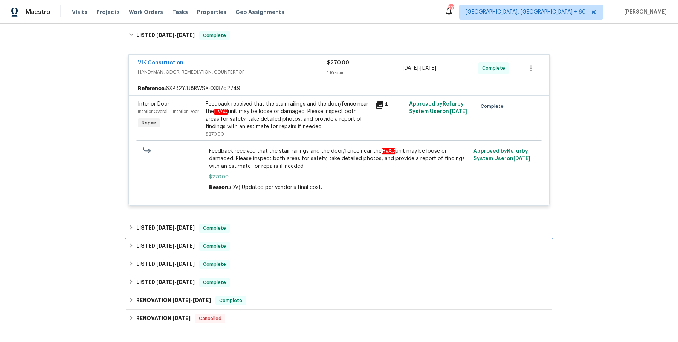
click at [267, 227] on div "LISTED 9/9/25 - 9/12/25 Complete" at bounding box center [338, 227] width 421 height 9
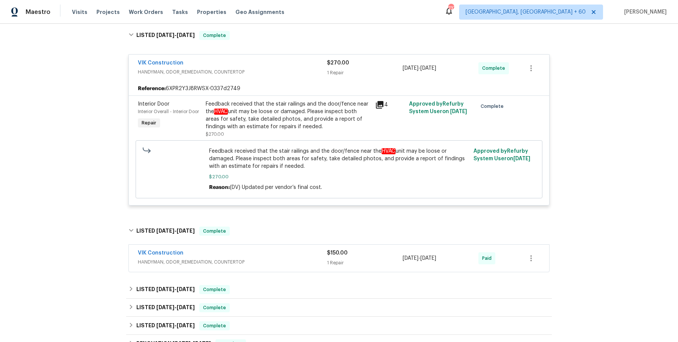
click at [267, 253] on div "VIK Construction" at bounding box center [232, 253] width 189 height 9
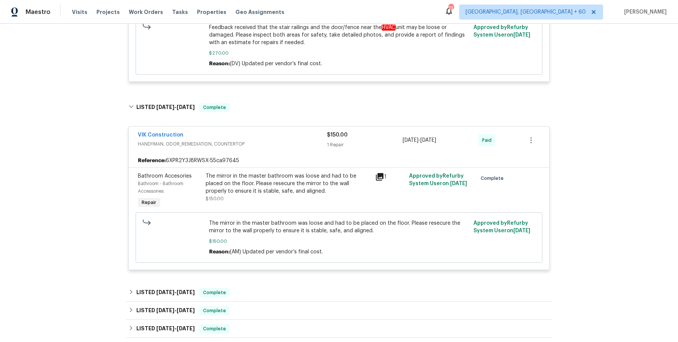
scroll to position [288, 0]
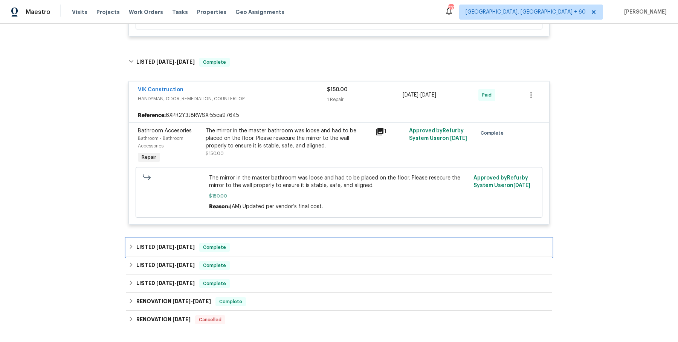
click at [274, 244] on div "LISTED 8/13/25 - 8/15/25 Complete" at bounding box center [338, 247] width 421 height 9
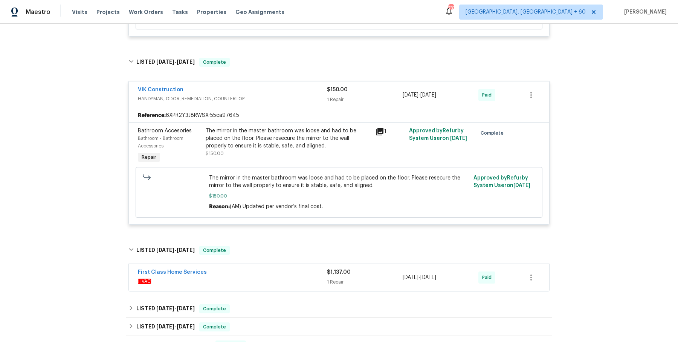
click at [261, 277] on span "HVAC" at bounding box center [232, 281] width 189 height 8
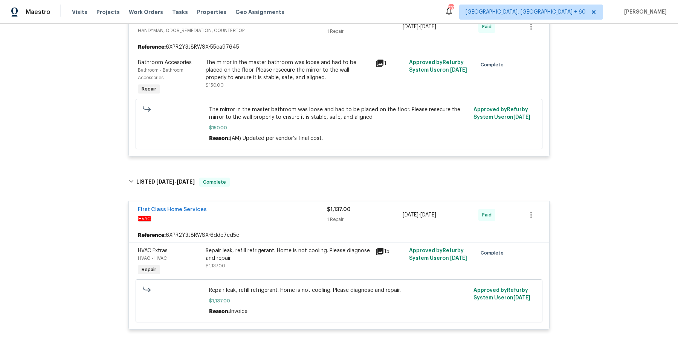
scroll to position [0, 0]
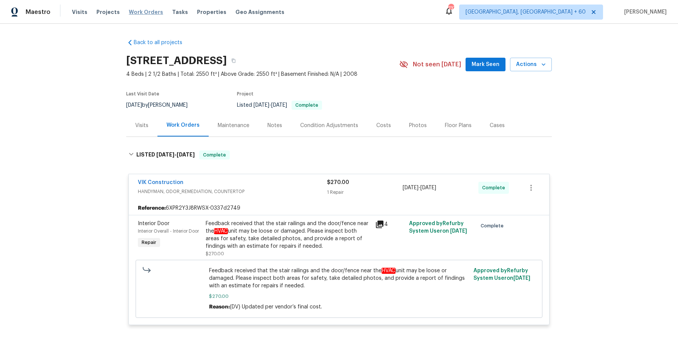
click at [133, 13] on span "Work Orders" at bounding box center [146, 12] width 34 height 8
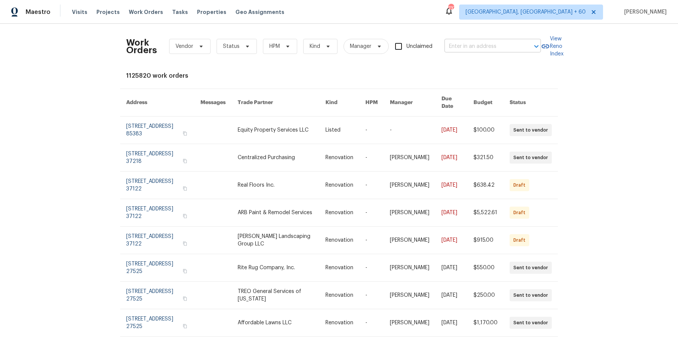
click at [513, 47] on input "text" at bounding box center [481, 47] width 75 height 12
paste input "3047 Dogwood Trl Spring Hill, TN 37174"
type input "3047 Dogwood Trl Spring Hill, TN 37174"
click at [499, 68] on li "3047 Dogwood Trl, Spring Hill, TN 37174" at bounding box center [491, 62] width 96 height 12
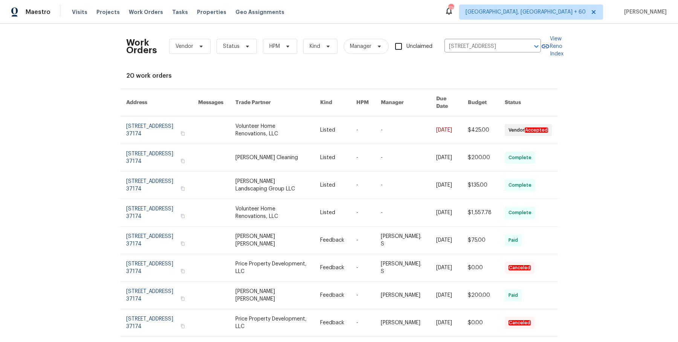
click at [375, 123] on link at bounding box center [368, 129] width 24 height 27
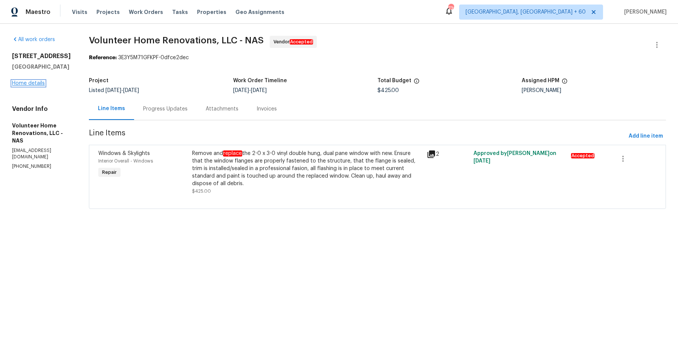
click at [30, 82] on link "Home details" at bounding box center [28, 83] width 33 height 5
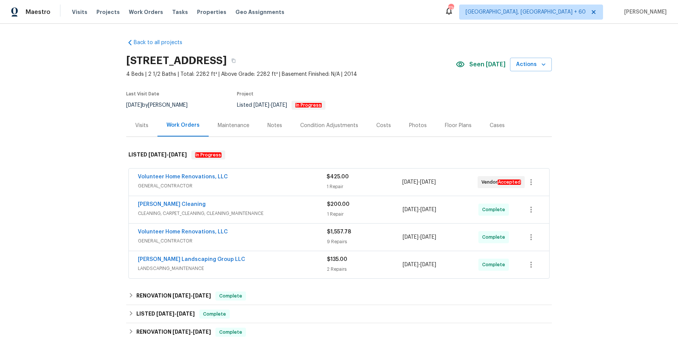
click at [267, 173] on div "Volunteer Home Renovations, LLC" at bounding box center [232, 177] width 189 height 9
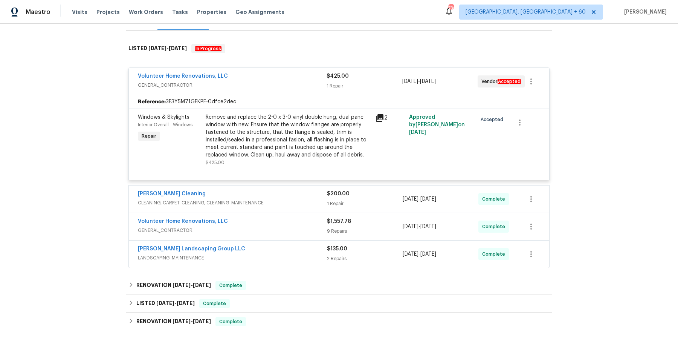
scroll to position [119, 0]
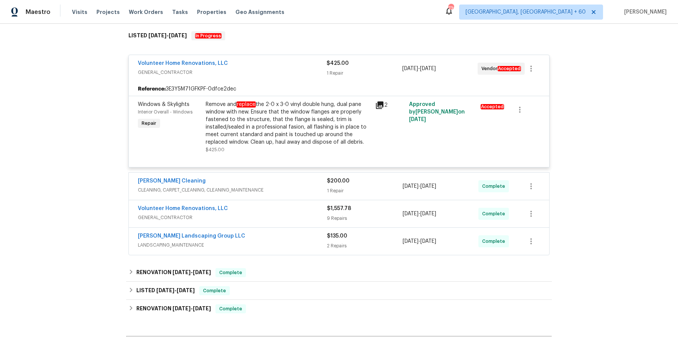
click at [276, 189] on span "CLEANING, CARPET_CLEANING, CLEANING_MAINTENANCE" at bounding box center [232, 190] width 189 height 8
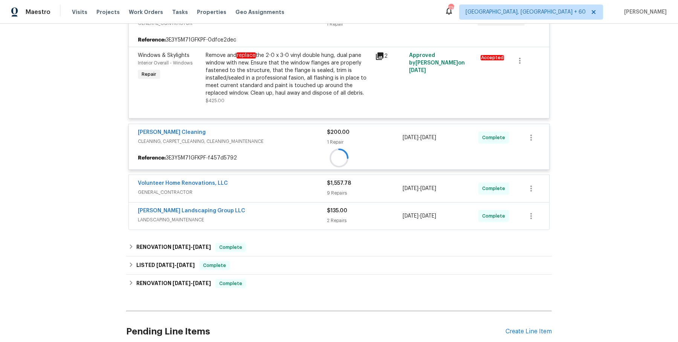
scroll to position [170, 0]
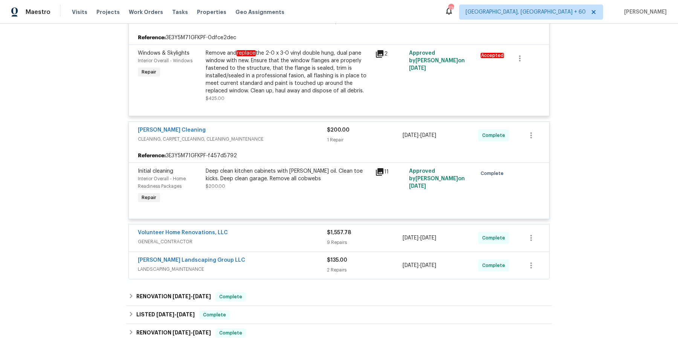
click at [285, 236] on div "Volunteer Home Renovations, LLC" at bounding box center [232, 233] width 189 height 9
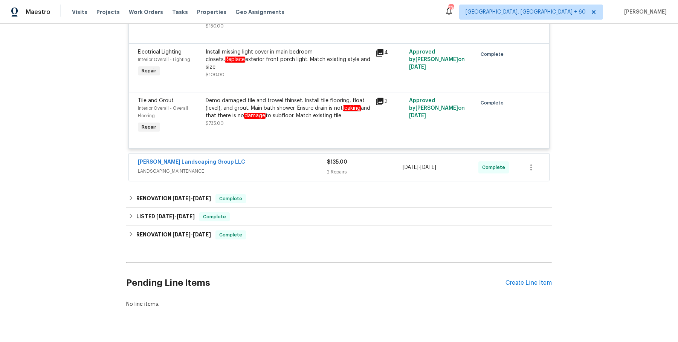
scroll to position [816, 0]
click at [308, 165] on div "Sandoval Landscaping Group LLC" at bounding box center [232, 163] width 189 height 9
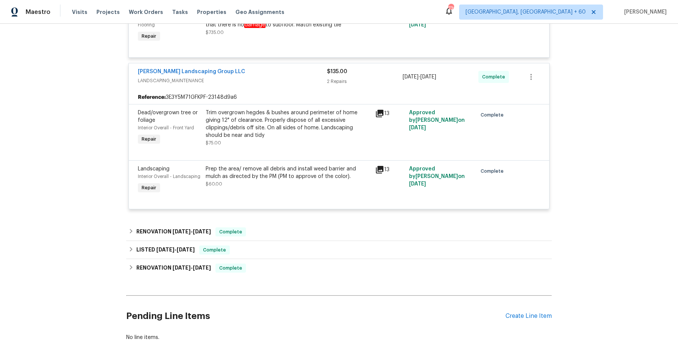
scroll to position [911, 0]
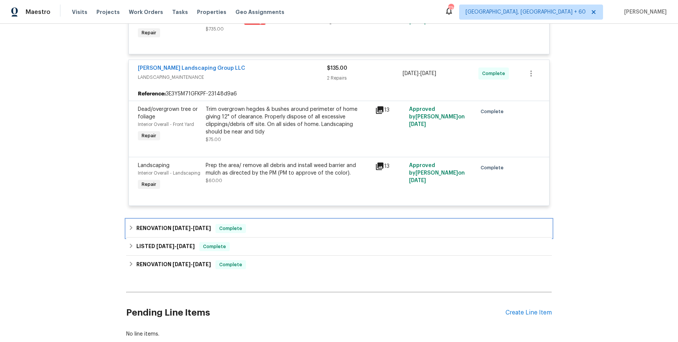
click at [309, 226] on div "RENOVATION 2/18/25 - 2/18/25 Complete" at bounding box center [338, 228] width 421 height 9
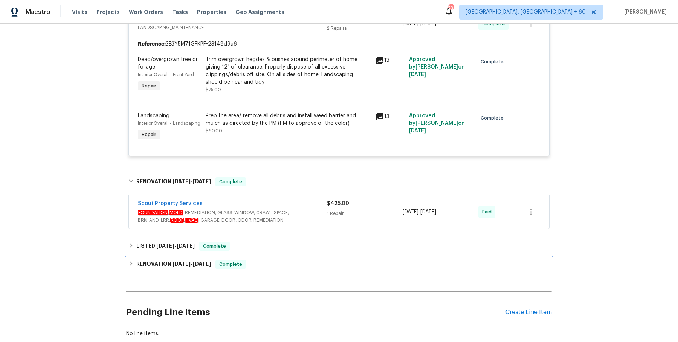
click at [295, 238] on div "LISTED 2/6/25 - 8/8/25 Complete" at bounding box center [339, 246] width 426 height 18
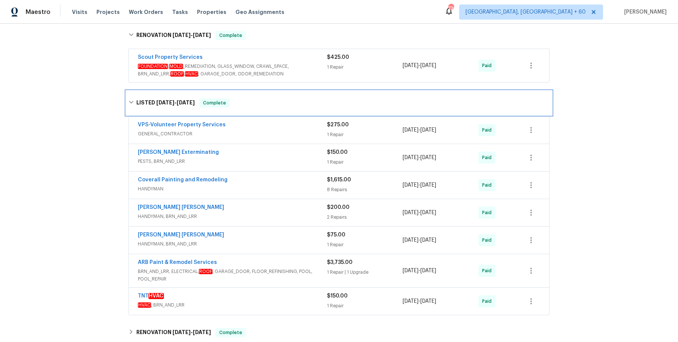
scroll to position [1219, 0]
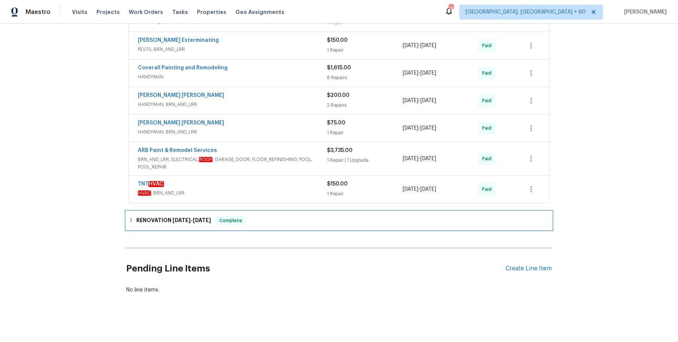
click at [291, 226] on div "RENOVATION 1/28/25 - 2/4/25 Complete" at bounding box center [339, 220] width 426 height 18
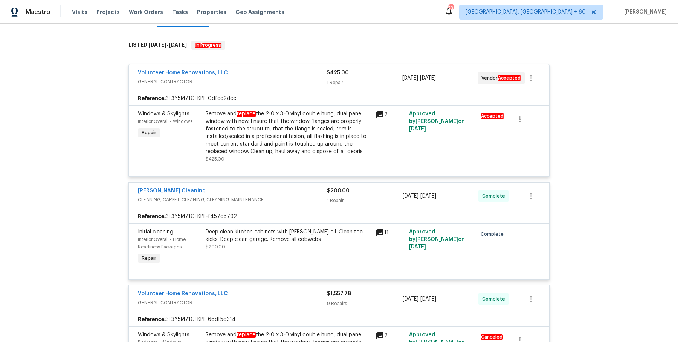
scroll to position [0, 0]
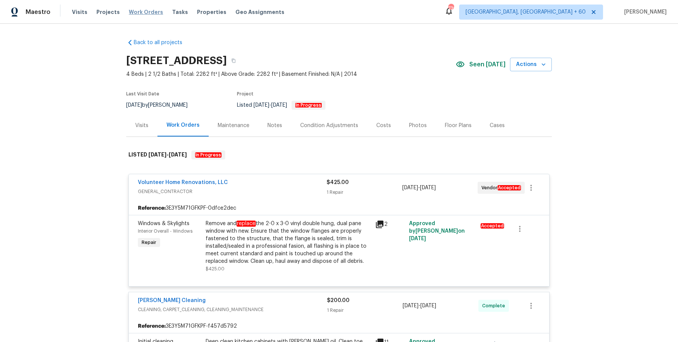
click at [150, 11] on span "Work Orders" at bounding box center [146, 12] width 34 height 8
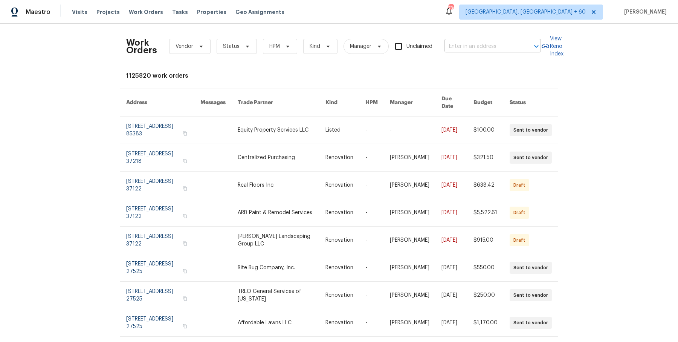
click at [487, 46] on input "text" at bounding box center [481, 47] width 75 height 12
paste input "1589 Birchwood Cir Franklin, TN 37064"
type input "1589 Birchwood Cir Franklin, TN 37064"
click at [481, 63] on li "1589 Birchwood Cir, Franklin, TN 37064" at bounding box center [491, 62] width 96 height 12
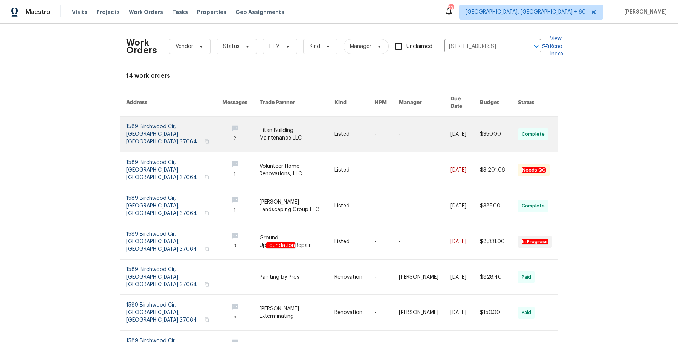
click at [436, 125] on link at bounding box center [425, 133] width 52 height 35
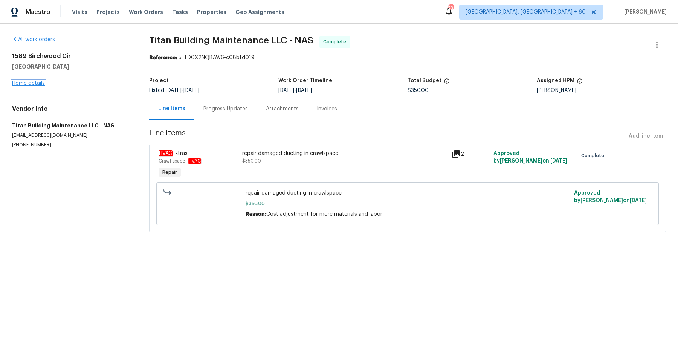
click at [31, 81] on link "Home details" at bounding box center [28, 83] width 33 height 5
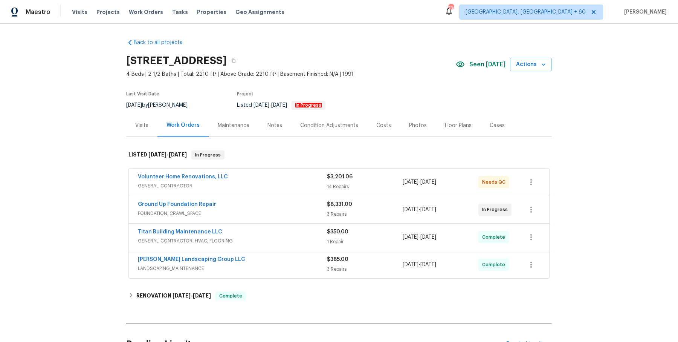
click at [229, 180] on div "Volunteer Home Renovations, LLC" at bounding box center [232, 177] width 189 height 9
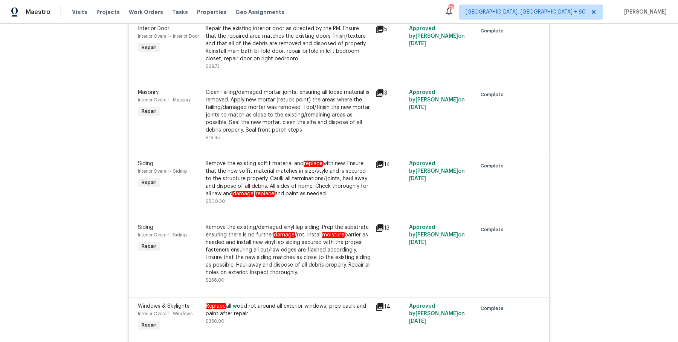
scroll to position [948, 0]
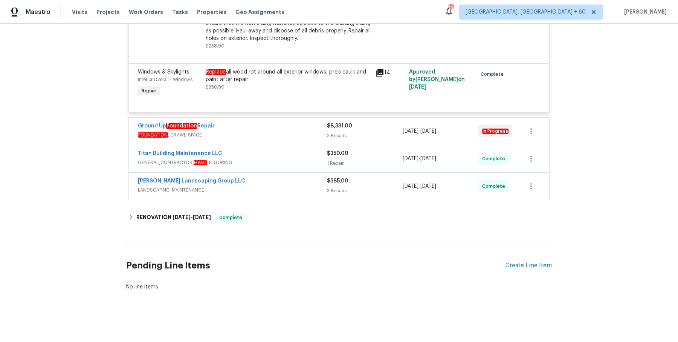
click at [297, 140] on div "Ground Up Foundation Repair FOUNDATION , CRAWL_SPACE" at bounding box center [232, 131] width 189 height 18
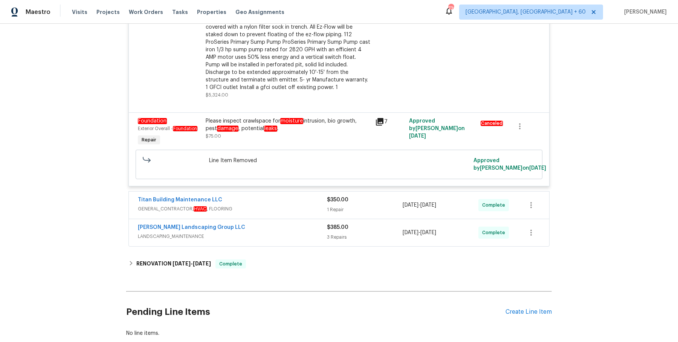
scroll to position [1210, 0]
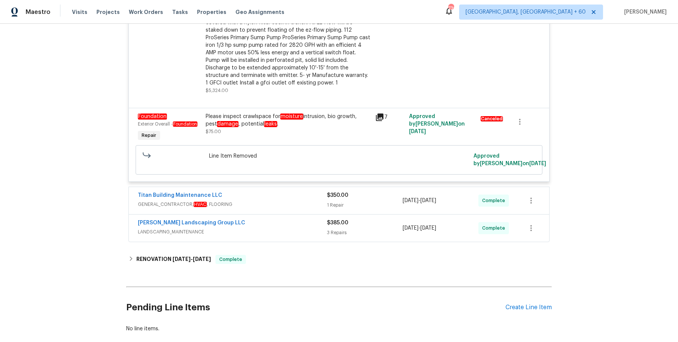
click at [292, 208] on span "GENERAL_CONTRACTOR, HVAC , FLOORING" at bounding box center [232, 204] width 189 height 8
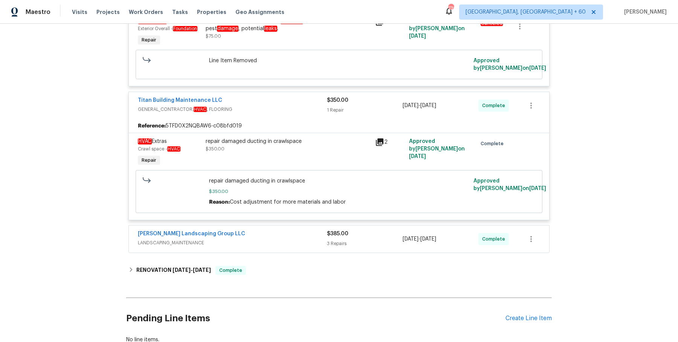
scroll to position [1316, 0]
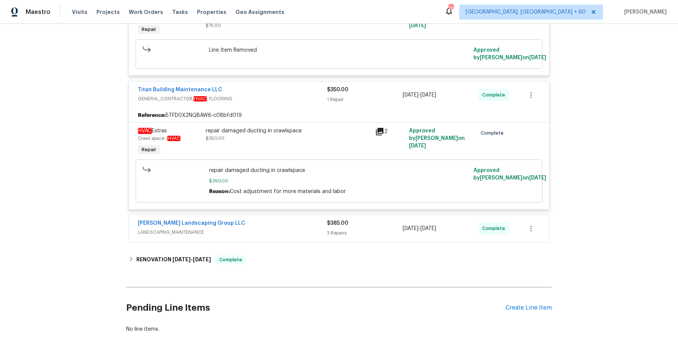
click at [283, 242] on div "Sandoval Landscaping Group LLC LANDSCAPING_MAINTENANCE $385.00 3 Repairs 9/27/2…" at bounding box center [339, 228] width 420 height 27
click at [285, 236] on span "LANDSCAPING_MAINTENANCE" at bounding box center [232, 232] width 189 height 8
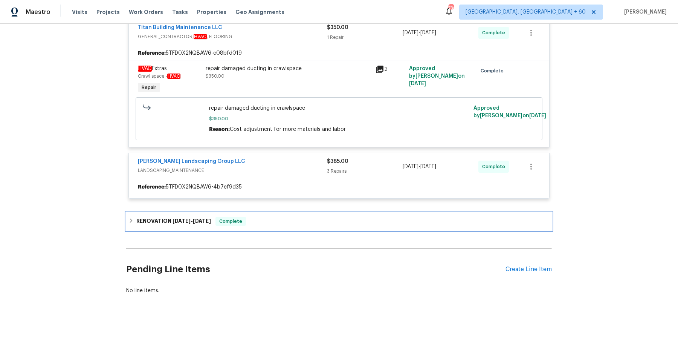
click at [284, 226] on div "RENOVATION 5/2/25 - 5/19/25 Complete" at bounding box center [338, 221] width 421 height 9
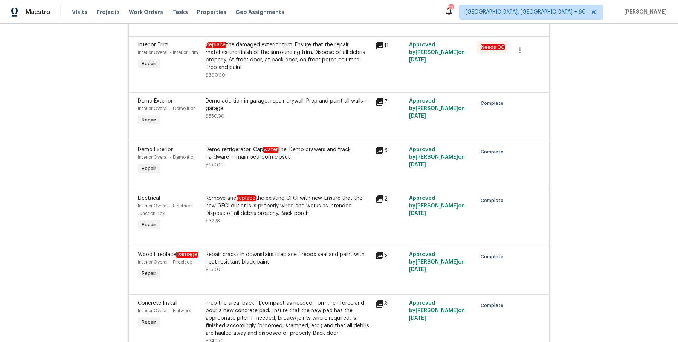
scroll to position [0, 0]
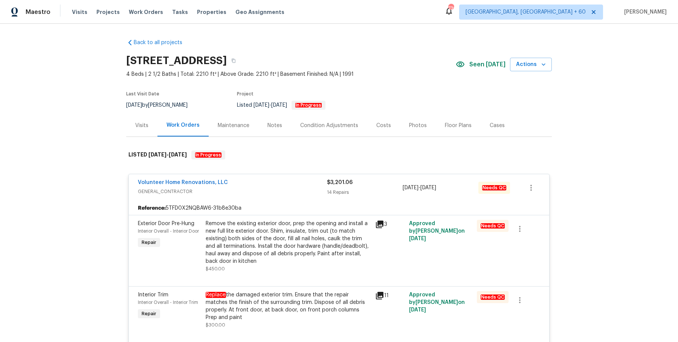
click at [139, 6] on div "Visits Projects Work Orders Tasks Properties Geo Assignments" at bounding box center [182, 12] width 221 height 15
click at [138, 9] on span "Work Orders" at bounding box center [146, 12] width 34 height 8
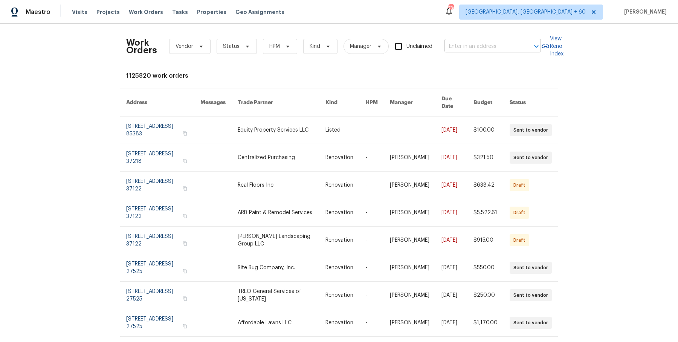
click at [504, 51] on input "text" at bounding box center [481, 47] width 75 height 12
paste input "306 Cooper Creek Dr Dallas, GA 30157"
type input "306 Cooper Creek Dr Dallas, GA 30157"
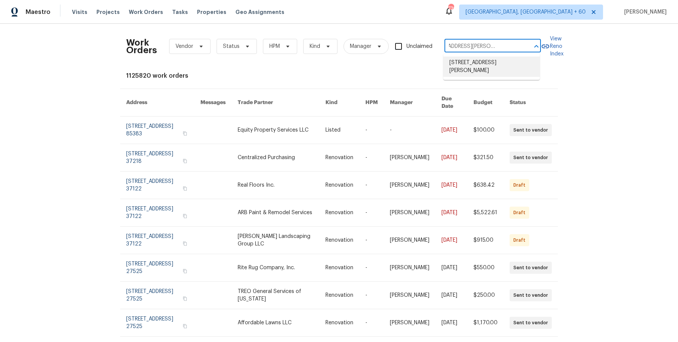
click at [501, 63] on li "306 Cooper Creek Dr, Dallas, GA 30157" at bounding box center [491, 66] width 96 height 20
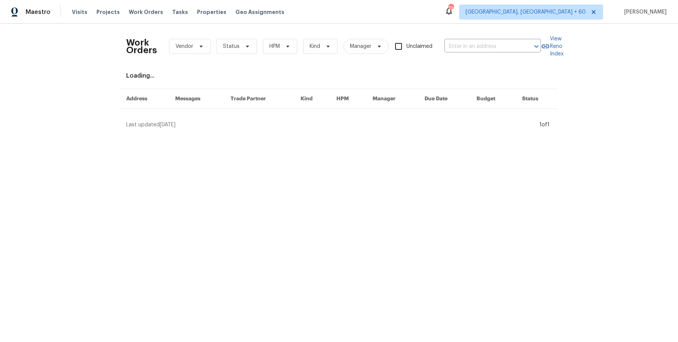
type input "306 Cooper Creek Dr, Dallas, GA 30157"
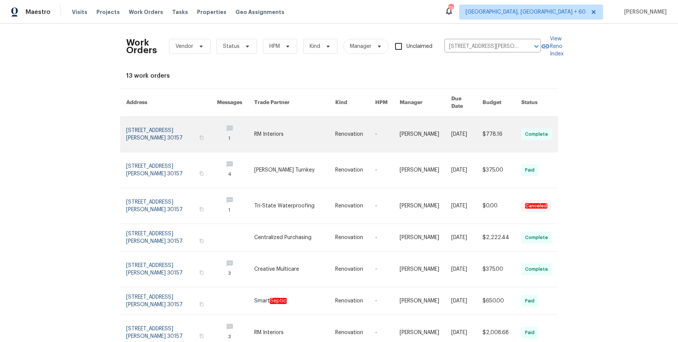
click at [445, 127] on td "[DATE]" at bounding box center [460, 134] width 31 height 36
click at [397, 129] on td "Mirsad Srna" at bounding box center [420, 134] width 52 height 36
click at [226, 132] on link at bounding box center [235, 133] width 37 height 35
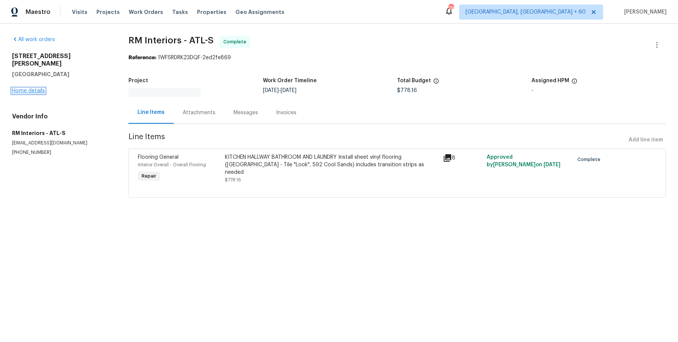
click at [39, 88] on link "Home details" at bounding box center [28, 90] width 33 height 5
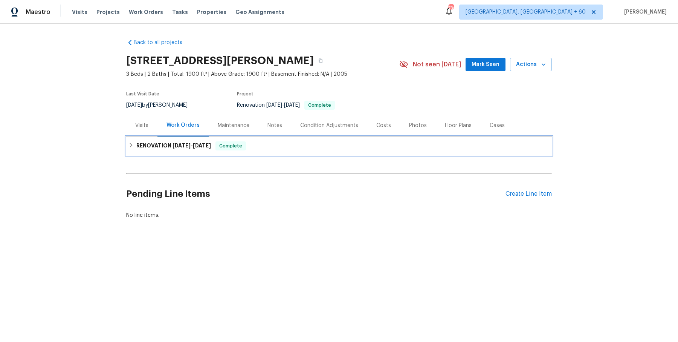
click at [294, 147] on div "RENOVATION 9/12/25 - 10/10/25 Complete" at bounding box center [338, 145] width 421 height 9
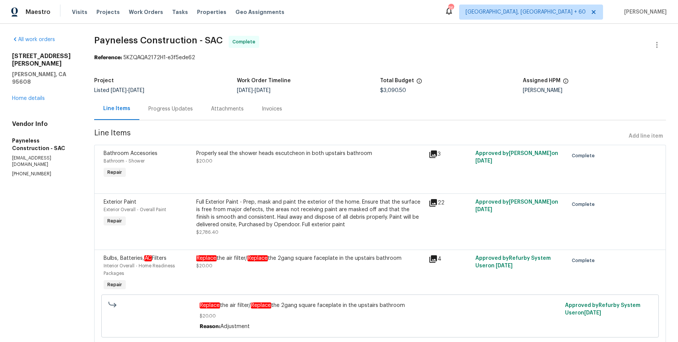
click at [206, 34] on div "All work orders [STREET_ADDRESS][PERSON_NAME][PERSON_NAME] Home details Vendor …" at bounding box center [339, 271] width 678 height 495
copy span "Payneless Construction - SAC"
click at [101, 132] on div "All work orders 2747 Compton Parc Ln Carmichael, CA 95608 Home details Vendor I…" at bounding box center [339, 271] width 678 height 495
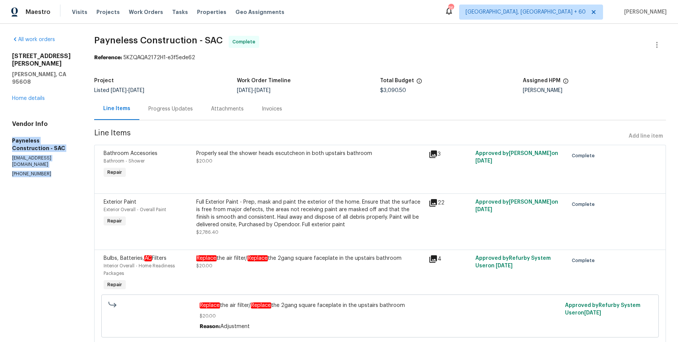
drag, startPoint x: 13, startPoint y: 125, endPoint x: 50, endPoint y: 162, distance: 51.7
click at [50, 162] on section "All work orders 2747 Compton Parc Ln Carmichael, CA 95608 Home details Vendor I…" at bounding box center [44, 271] width 64 height 471
copy div "Payneless Construction - SAC paynelessconstruction@yahoo.com (916) 807-3298"
click at [129, 14] on span "Work Orders" at bounding box center [146, 12] width 34 height 8
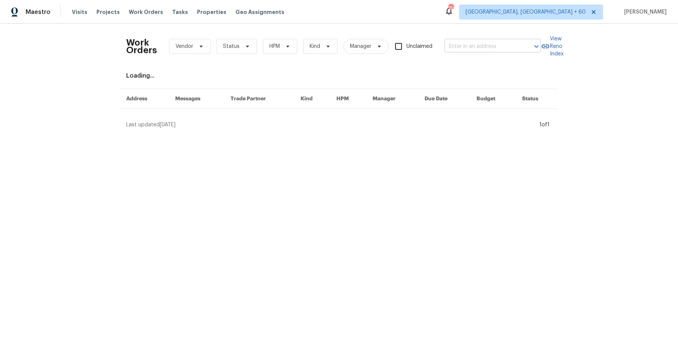
click at [471, 47] on input "text" at bounding box center [481, 47] width 75 height 12
paste input "2725 Bailey Pl NE Conyers, GA 30013"
type input "2725 Bailey Pl NE Conyers, GA 30013"
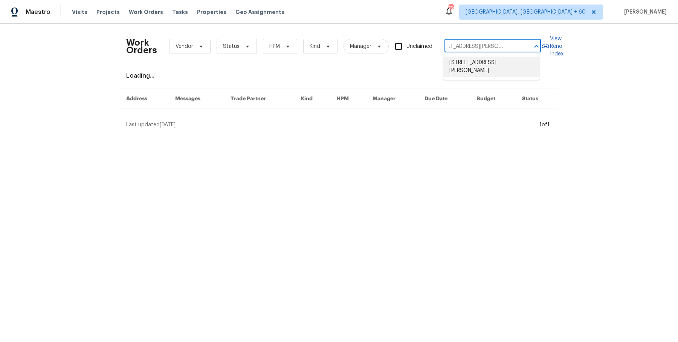
click at [466, 61] on li "[STREET_ADDRESS][PERSON_NAME]" at bounding box center [491, 66] width 96 height 20
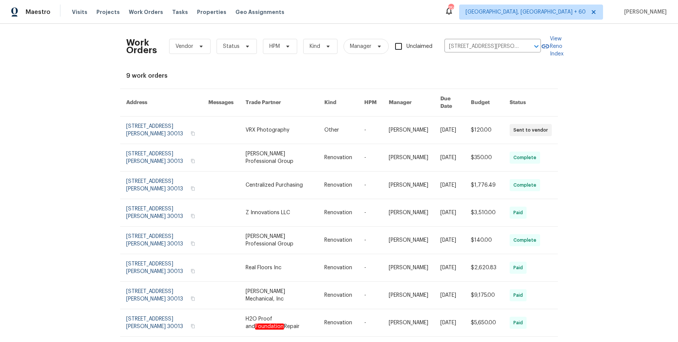
click at [373, 126] on link at bounding box center [376, 129] width 24 height 27
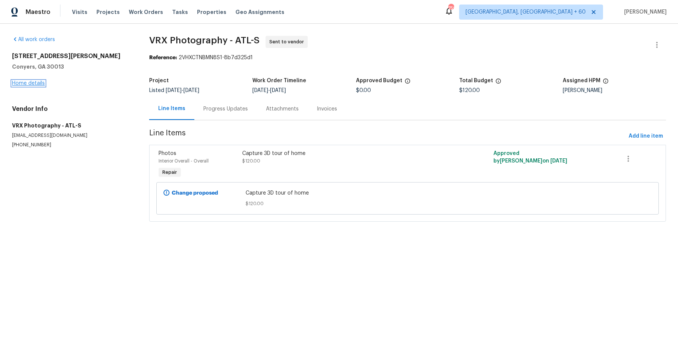
click at [35, 82] on link "Home details" at bounding box center [28, 83] width 33 height 5
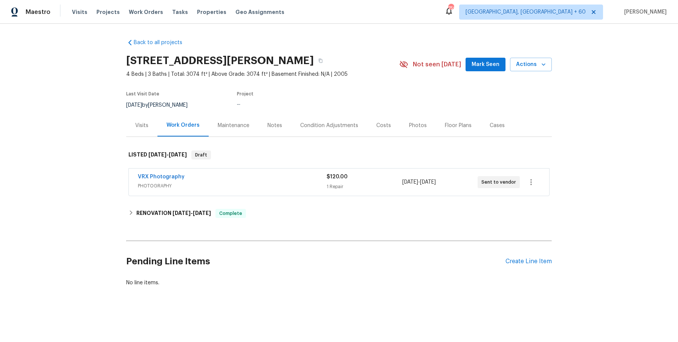
click at [241, 176] on div "VRX Photography" at bounding box center [232, 177] width 189 height 9
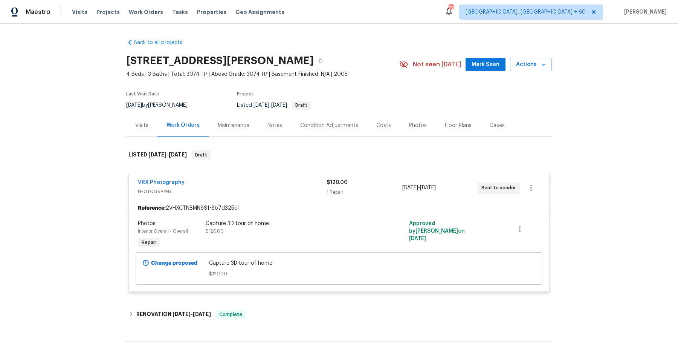
click at [212, 298] on div "VRX Photography PHOTOGRAPHY $120.00 1 Repair 10/14/2025 - 10/15/2025 Sent to ve…" at bounding box center [339, 233] width 426 height 132
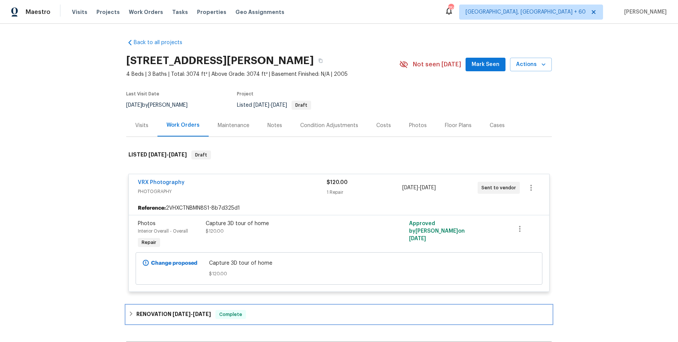
click at [211, 311] on span "[DATE]" at bounding box center [202, 313] width 18 height 5
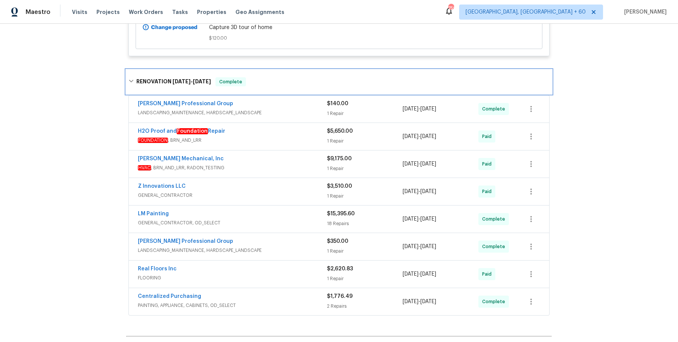
scroll to position [237, 0]
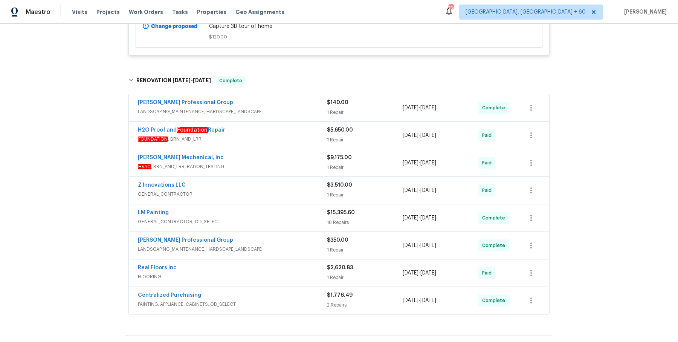
click at [270, 100] on div "[PERSON_NAME] Professional Group" at bounding box center [232, 103] width 189 height 9
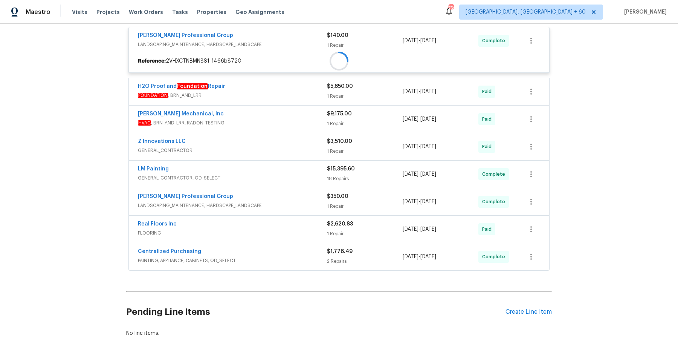
scroll to position [312, 0]
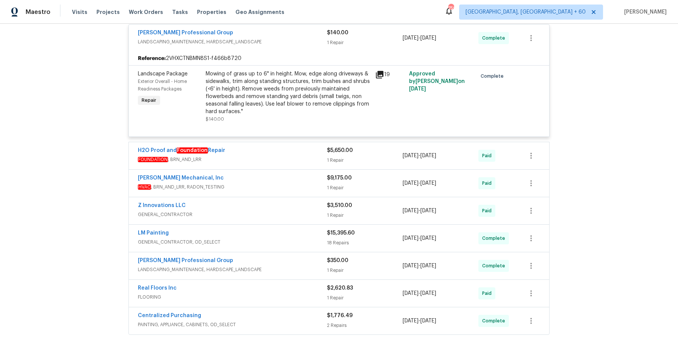
click at [292, 156] on span "FOUNDATION , BRN_AND_LRR" at bounding box center [232, 160] width 189 height 8
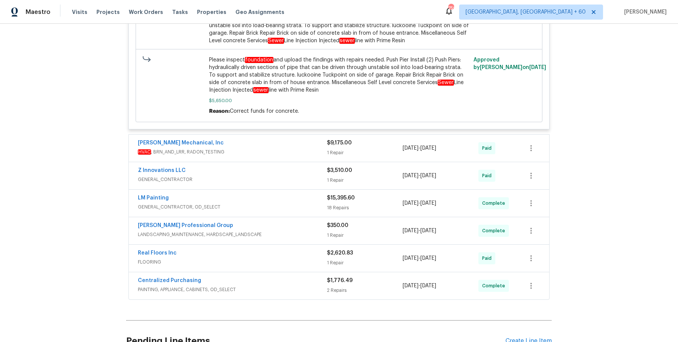
scroll to position [616, 0]
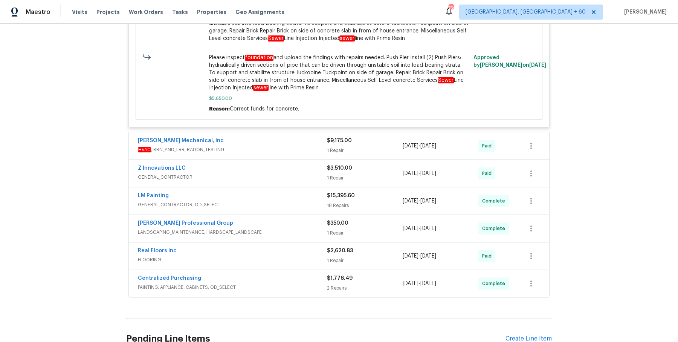
click at [302, 153] on div "JH Martin Mechanical, Inc HVAC , BRN_AND_LRR, RADON_TESTING" at bounding box center [232, 146] width 189 height 18
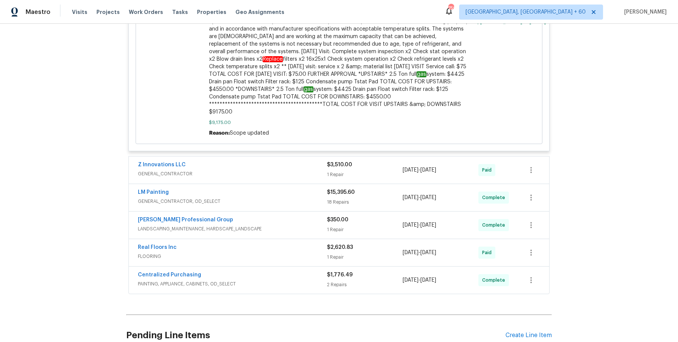
scroll to position [981, 0]
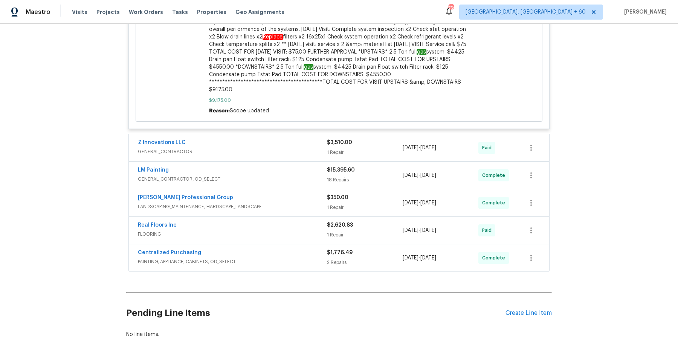
click at [302, 148] on span "GENERAL_CONTRACTOR" at bounding box center [232, 152] width 189 height 8
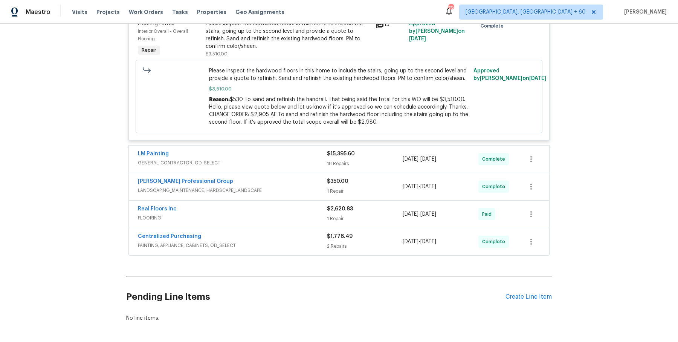
scroll to position [1162, 0]
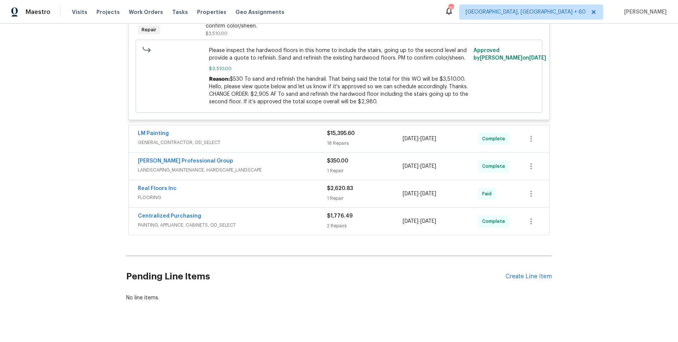
click at [302, 141] on div "LM Painting GENERAL_CONTRACTOR, OD_SELECT $15,395.60 18 Repairs 9/17/2025 - 9/2…" at bounding box center [339, 138] width 420 height 27
click at [304, 130] on div "LM Painting" at bounding box center [232, 134] width 189 height 9
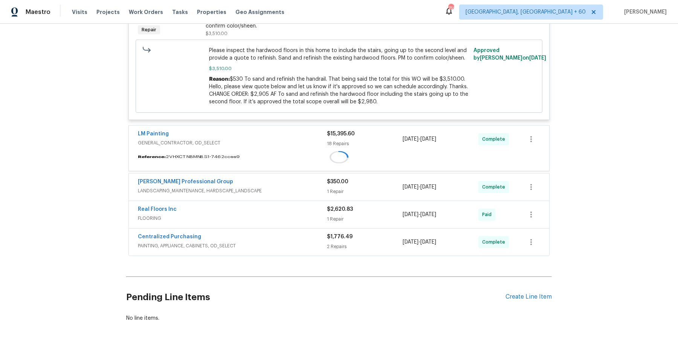
scroll to position [1186, 0]
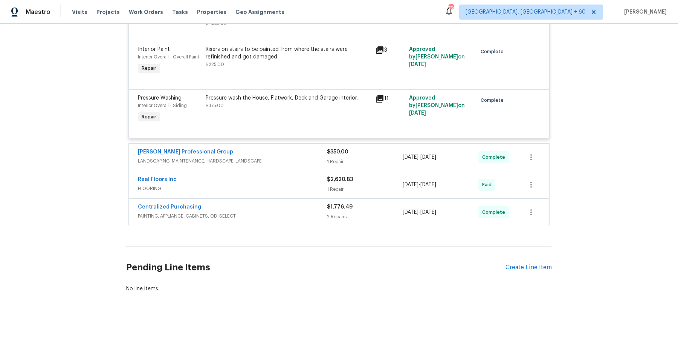
click at [316, 151] on div "[PERSON_NAME] Professional Group" at bounding box center [232, 152] width 189 height 9
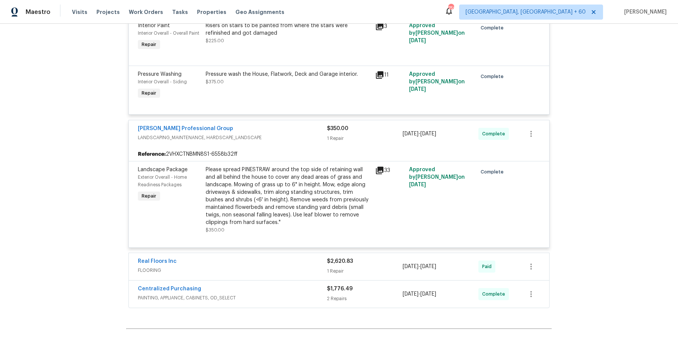
scroll to position [2632, 0]
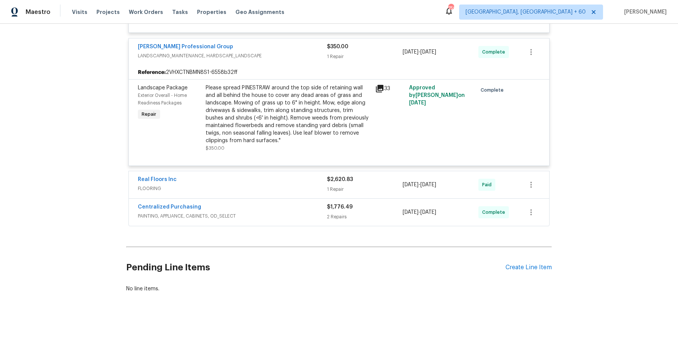
click at [294, 186] on span "FLOORING" at bounding box center [232, 189] width 189 height 8
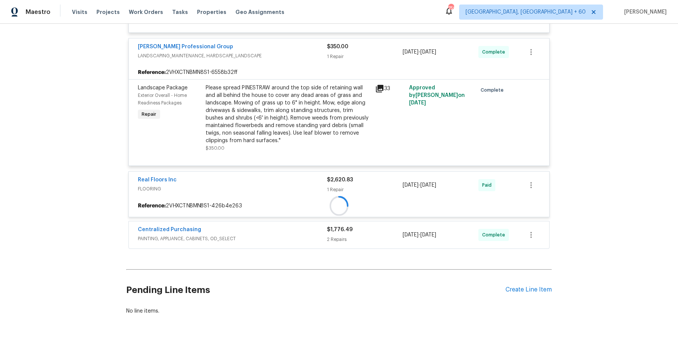
scroll to position [2656, 0]
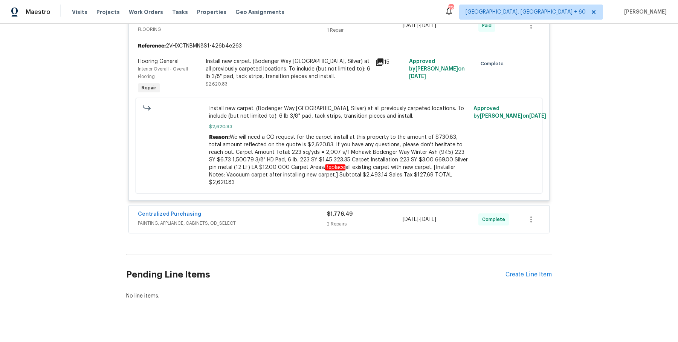
click at [303, 219] on span "PAINTING, APPLIANCE, CABINETS, OD_SELECT" at bounding box center [232, 223] width 189 height 8
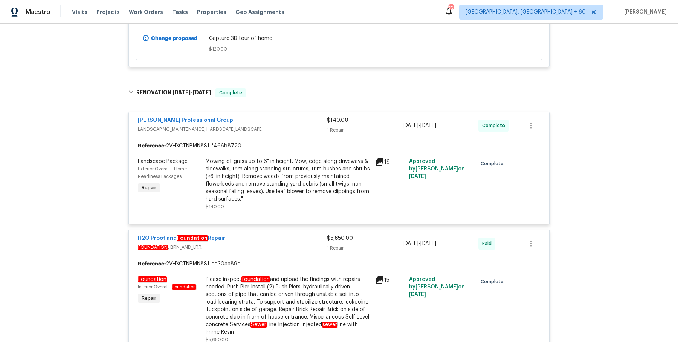
scroll to position [0, 0]
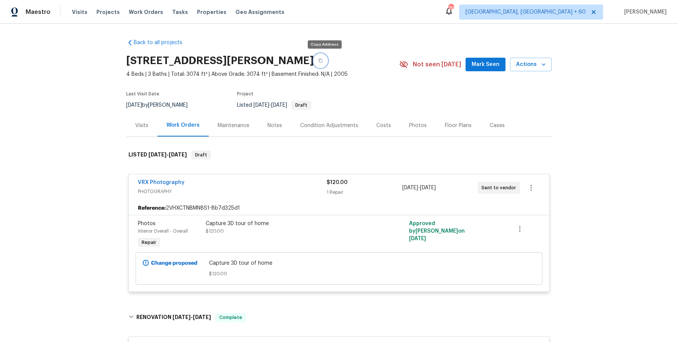
click at [327, 58] on button "button" at bounding box center [321, 61] width 14 height 14
click at [327, 63] on button "button" at bounding box center [321, 61] width 14 height 14
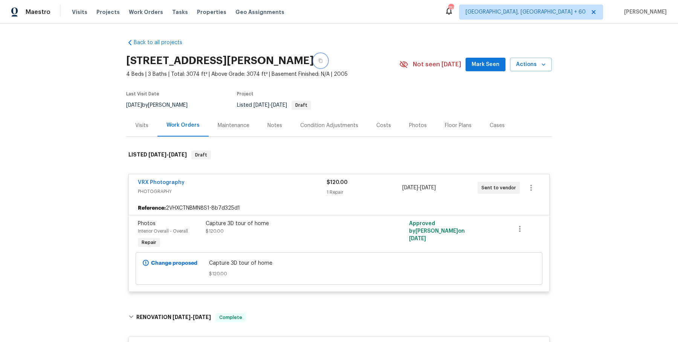
click at [326, 66] on button "button" at bounding box center [321, 61] width 14 height 14
click at [326, 56] on button "button" at bounding box center [321, 61] width 14 height 14
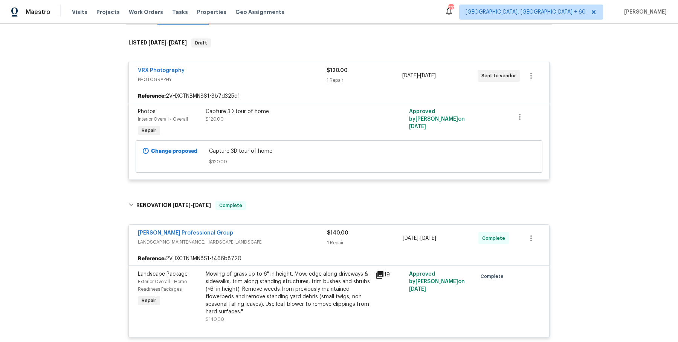
scroll to position [110, 0]
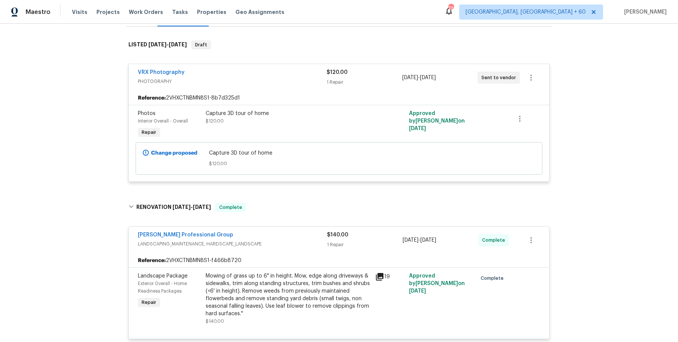
click at [141, 16] on div "Visits Projects Work Orders Tasks Properties Geo Assignments" at bounding box center [182, 12] width 221 height 15
click at [137, 13] on span "Work Orders" at bounding box center [146, 12] width 34 height 8
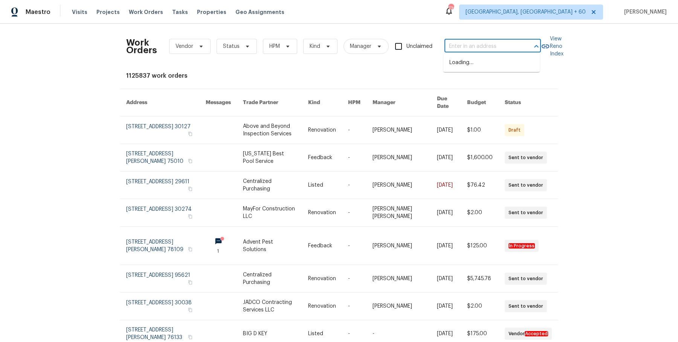
click at [472, 44] on input "text" at bounding box center [481, 47] width 75 height 12
paste input "3519 Cast Palm Dr, Buford, GA 30519"
type input "3519 Cast Palm Dr, Buford, GA 30519"
click at [468, 59] on li "3519 Cast Palm Dr, Buford, GA 30519" at bounding box center [491, 66] width 96 height 20
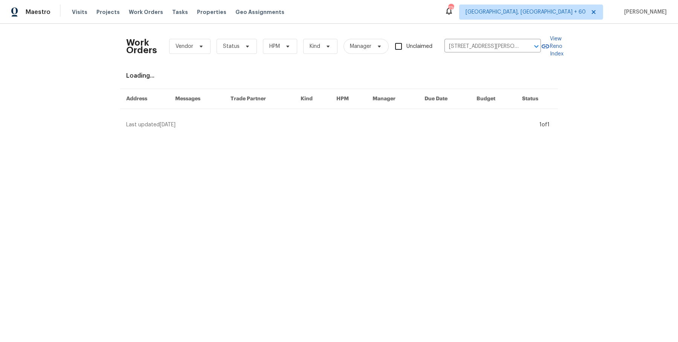
click at [431, 128] on div "Last updated 10/14/2025" at bounding box center [331, 125] width 411 height 8
click at [432, 113] on div "Work Orders Vendor Status HPM Kind Manager Unclaimed 3519 Cast Palm Dr, Buford,…" at bounding box center [339, 79] width 426 height 99
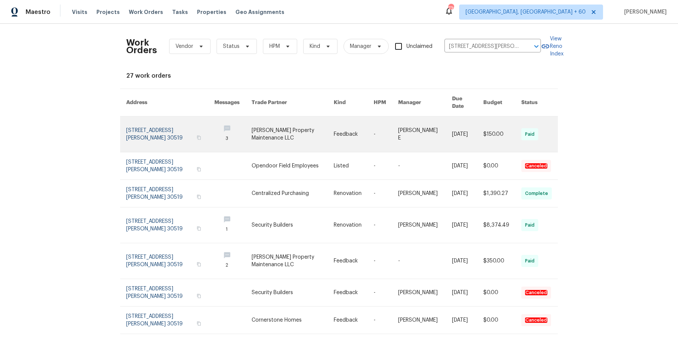
click at [420, 122] on link at bounding box center [425, 133] width 54 height 35
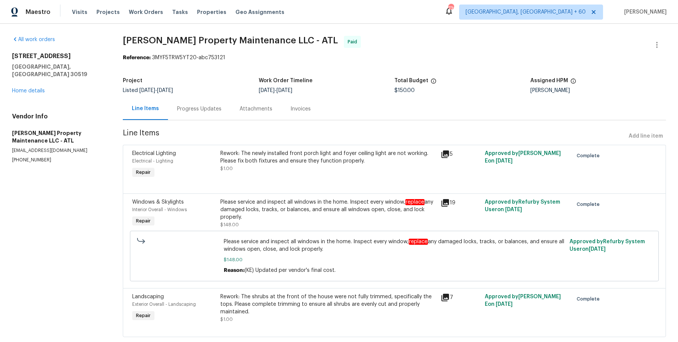
scroll to position [15, 0]
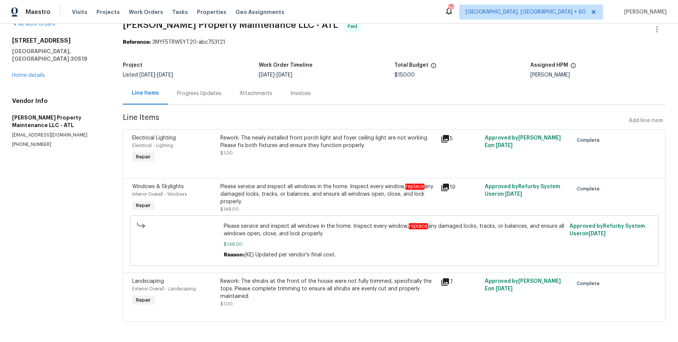
click at [31, 70] on div "3519 Cast Palm Dr Buford, GA 30519 Home details" at bounding box center [58, 58] width 93 height 42
click at [34, 73] on link "Home details" at bounding box center [28, 75] width 33 height 5
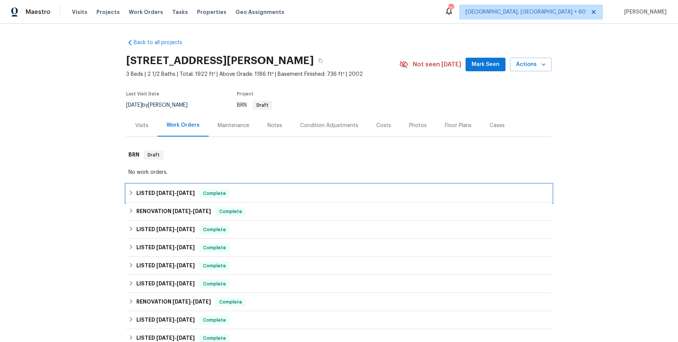
click at [296, 193] on div "LISTED 9/22/25 - 9/24/25 Complete" at bounding box center [338, 193] width 421 height 9
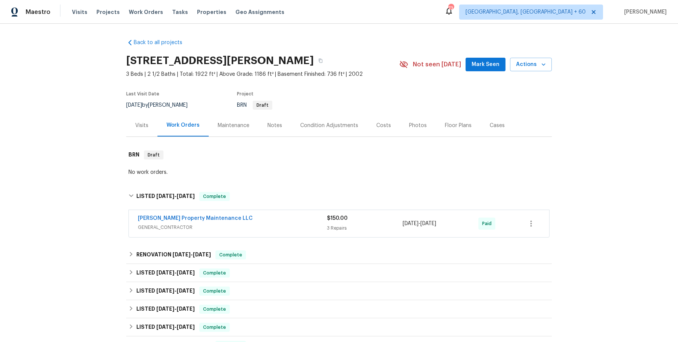
click at [287, 234] on div "Glen Property Maintenance LLC GENERAL_CONTRACTOR $150.00 3 Repairs 9/22/2025 - …" at bounding box center [339, 223] width 420 height 27
click at [293, 221] on div "Glen Property Maintenance LLC" at bounding box center [232, 218] width 189 height 9
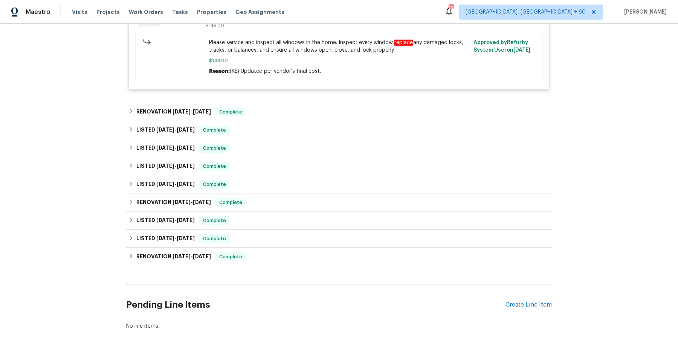
scroll to position [366, 0]
click at [291, 123] on div "LISTED 8/27/25 - 9/6/25 Complete" at bounding box center [339, 131] width 426 height 18
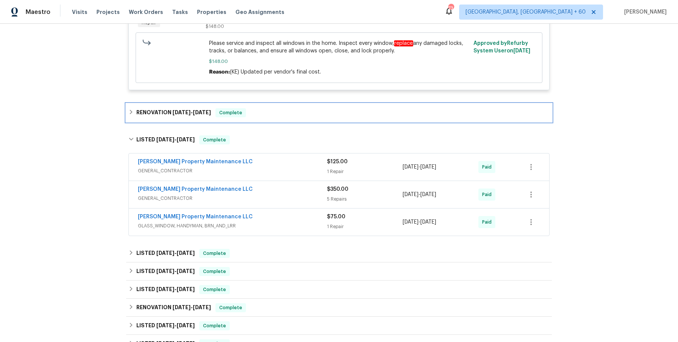
click at [288, 108] on div "RENOVATION 9/8/25 - 9/19/25 Complete" at bounding box center [338, 112] width 421 height 9
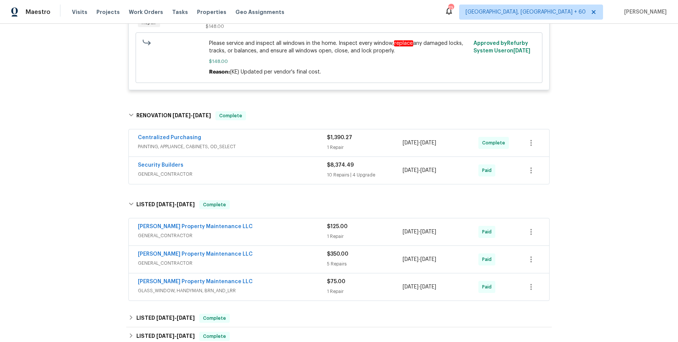
click at [279, 148] on span "PAINTING, APPLIANCE, CABINETS, OD_SELECT" at bounding box center [232, 147] width 189 height 8
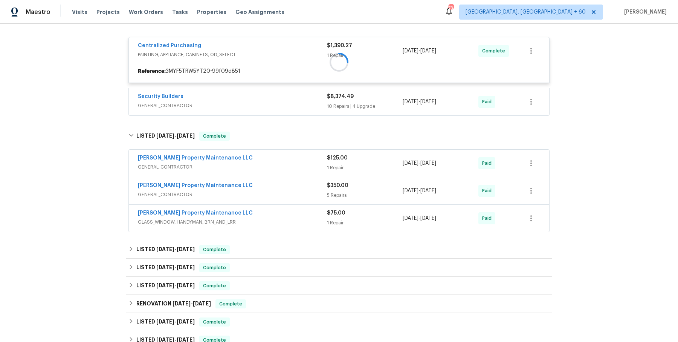
scroll to position [465, 0]
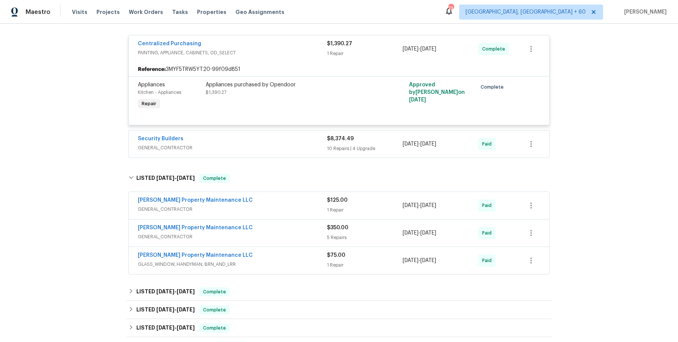
click at [281, 140] on div "Security Builders" at bounding box center [232, 139] width 189 height 9
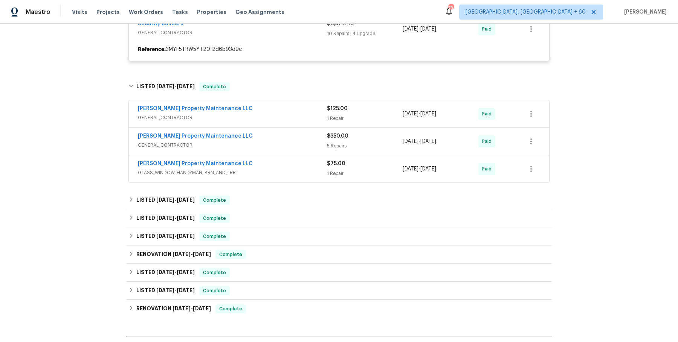
scroll to position [581, 0]
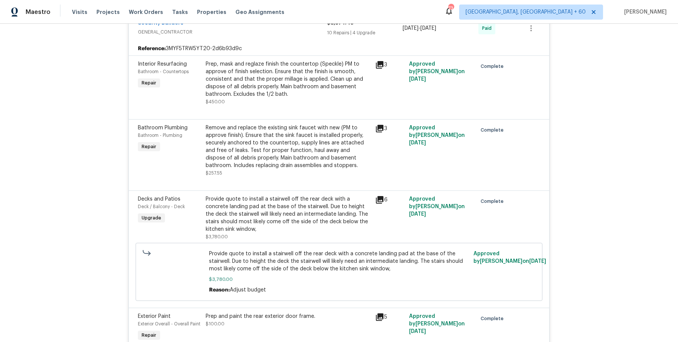
click at [314, 102] on div "Prep, mask and reglaze finish the countertop (Speckle) PM to approve of finish …" at bounding box center [288, 82] width 165 height 45
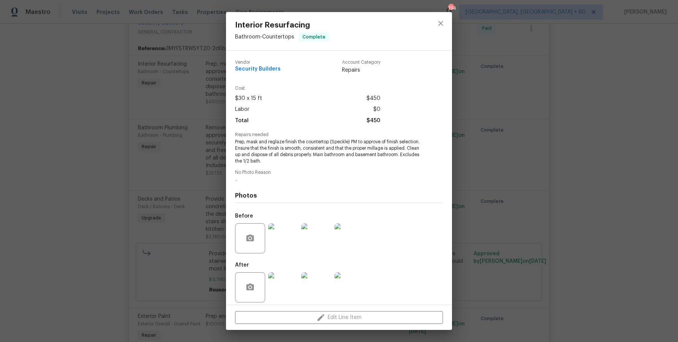
scroll to position [5, 0]
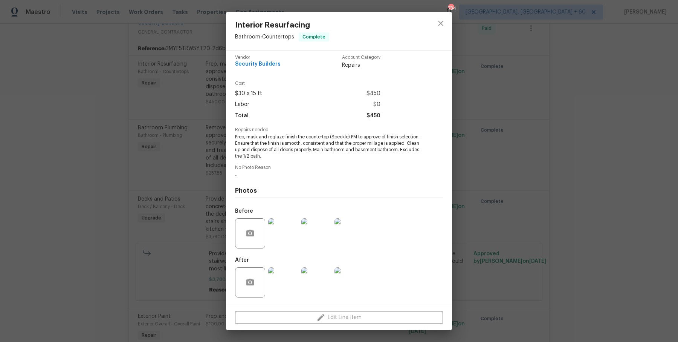
click at [478, 126] on div "Interior Resurfacing Bathroom - Countertops Complete Vendor Security Builders A…" at bounding box center [339, 171] width 678 height 342
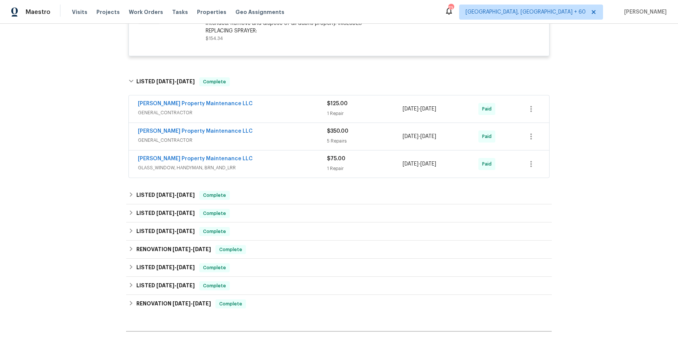
scroll to position [1621, 0]
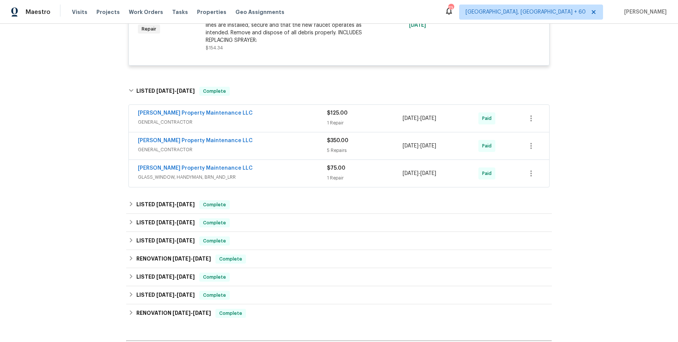
click at [309, 118] on div "Glen Property Maintenance LLC" at bounding box center [232, 113] width 189 height 9
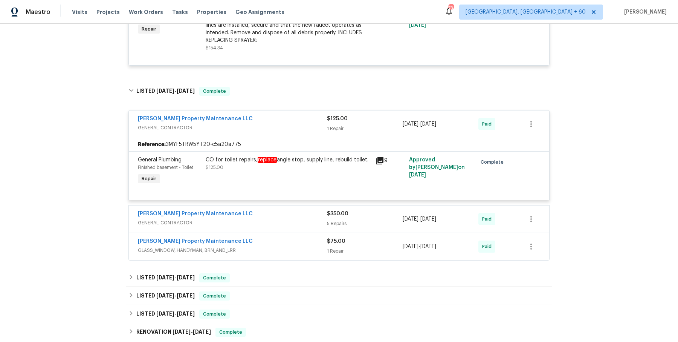
click at [319, 224] on span "GENERAL_CONTRACTOR" at bounding box center [232, 223] width 189 height 8
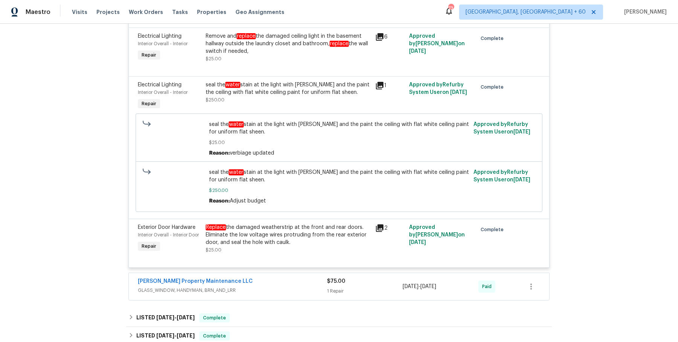
scroll to position [2154, 0]
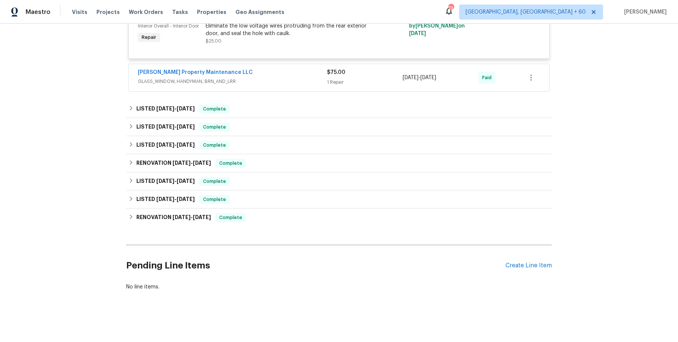
click at [298, 70] on div "Glen Property Maintenance LLC" at bounding box center [232, 73] width 189 height 9
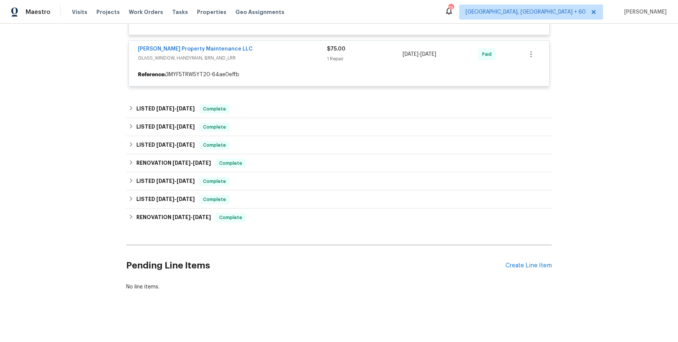
scroll to position [2172, 0]
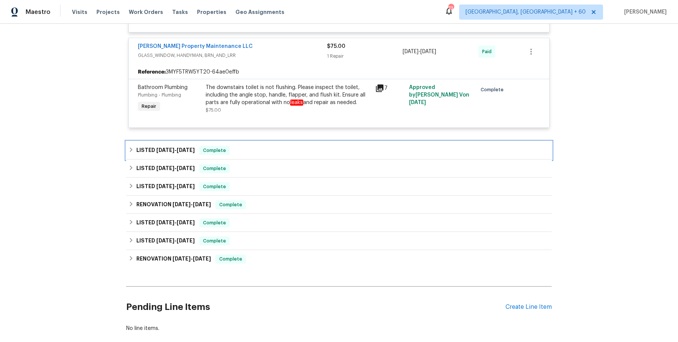
click at [291, 153] on div "LISTED 8/13/25 - 8/15/25 Complete" at bounding box center [339, 150] width 426 height 18
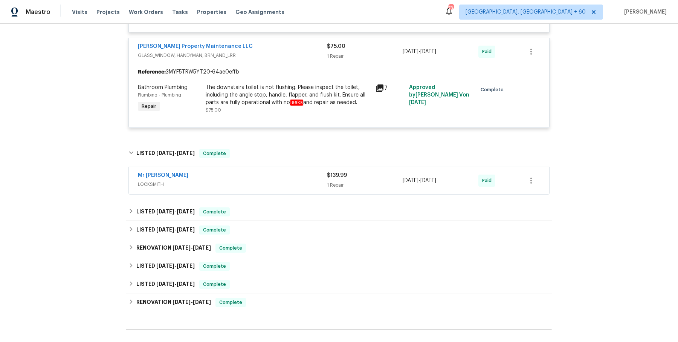
click at [286, 180] on div "Mr Rekey Locksmith" at bounding box center [232, 175] width 189 height 9
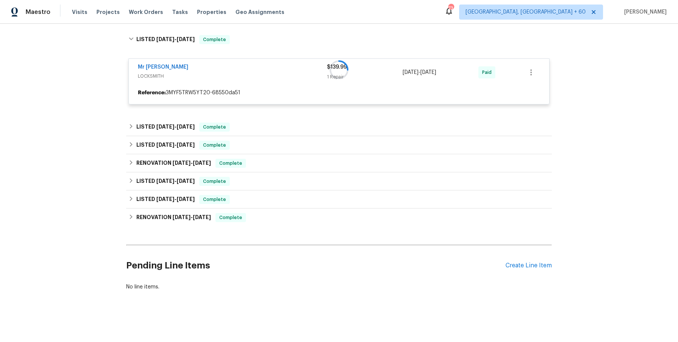
scroll to position [2287, 0]
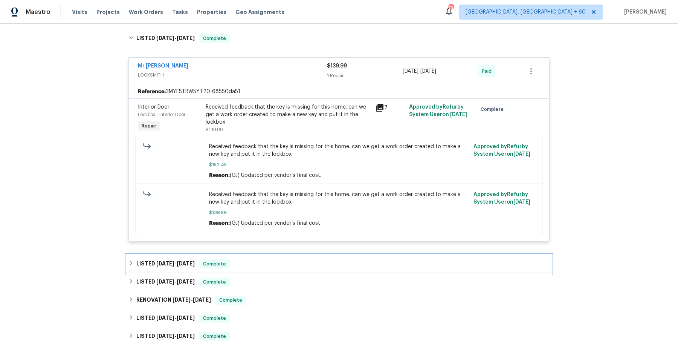
click at [246, 267] on div "LISTED 6/17/25 - 6/30/25 Complete" at bounding box center [338, 263] width 421 height 9
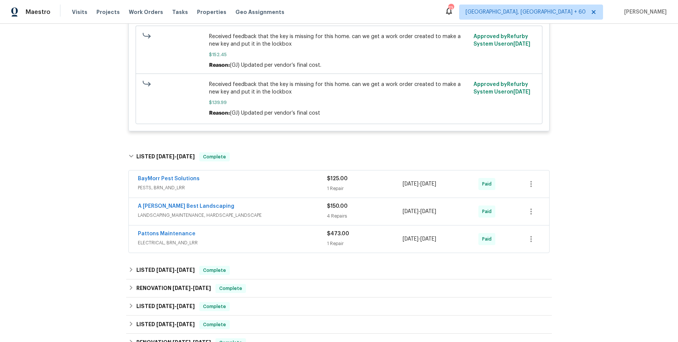
click at [299, 184] on div "BayMorr Pest Solutions" at bounding box center [232, 179] width 189 height 9
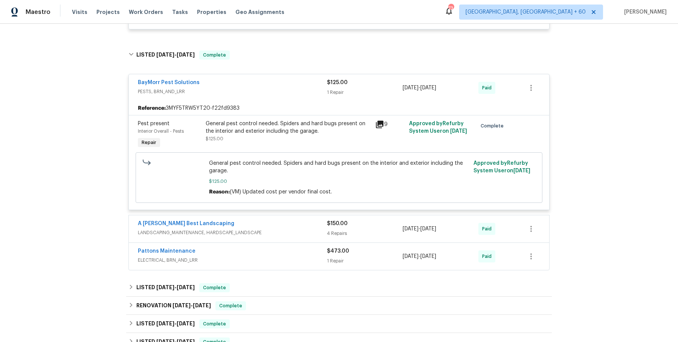
click at [285, 229] on div "A Lopez Best Landscaping" at bounding box center [232, 224] width 189 height 9
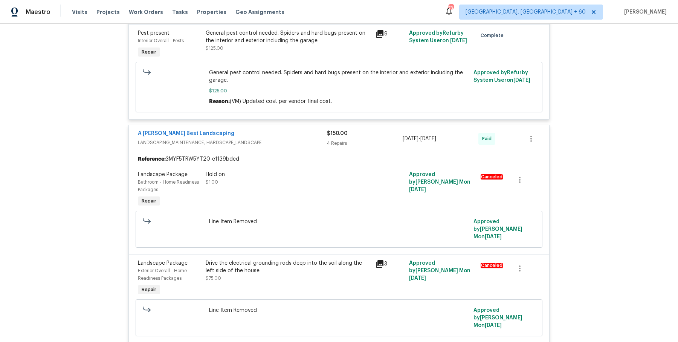
scroll to position [2942, 0]
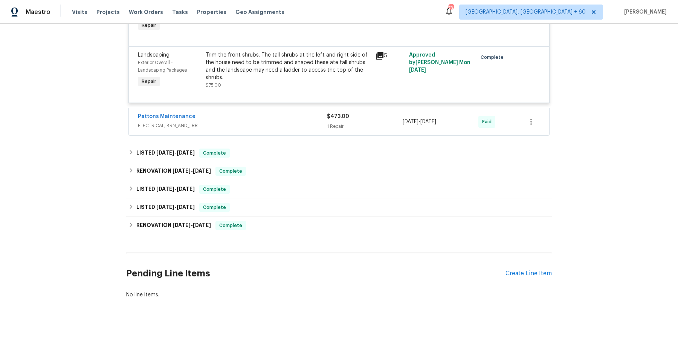
click at [292, 127] on div "Pattons Maintenance ELECTRICAL, BRN_AND_LRR $473.00 1 Repair 6/29/2025 - 6/30/2…" at bounding box center [339, 121] width 420 height 27
click at [295, 122] on span "ELECTRICAL, BRN_AND_LRR" at bounding box center [232, 126] width 189 height 8
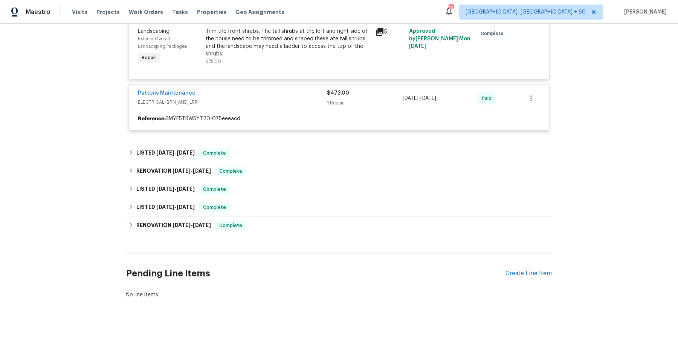
scroll to position [2964, 0]
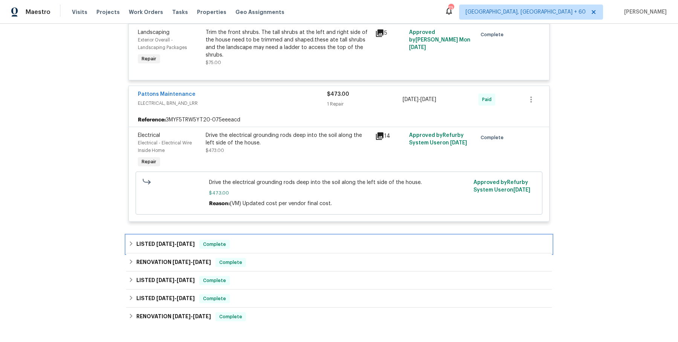
click at [241, 242] on div "LISTED 4/22/25 - 4/24/25 Complete" at bounding box center [339, 244] width 426 height 18
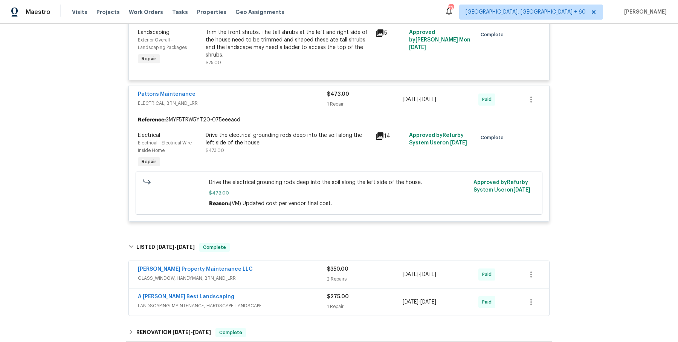
click at [250, 261] on div "Glen Property Maintenance LLC GLASS_WINDOW, HANDYMAN, BRN_AND_LRR $350.00 2 Rep…" at bounding box center [339, 274] width 420 height 27
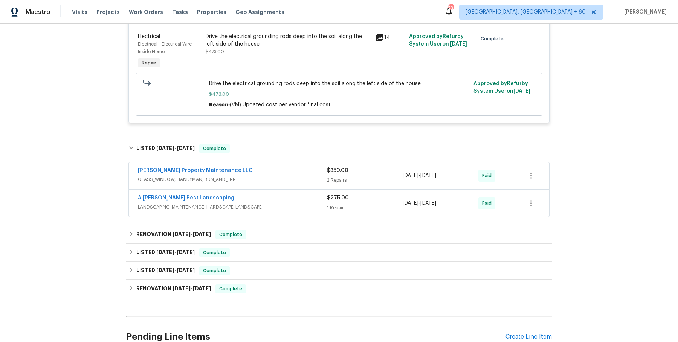
scroll to position [3075, 0]
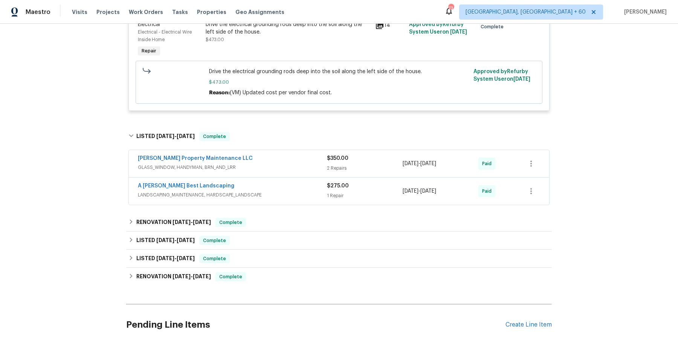
click at [277, 163] on span "GLASS_WINDOW, HANDYMAN, BRN_AND_LRR" at bounding box center [232, 167] width 189 height 8
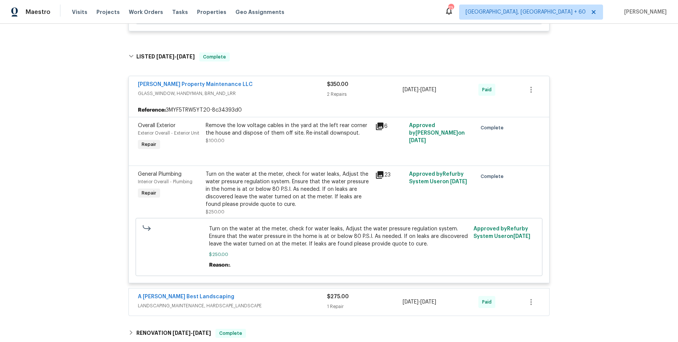
scroll to position [3316, 0]
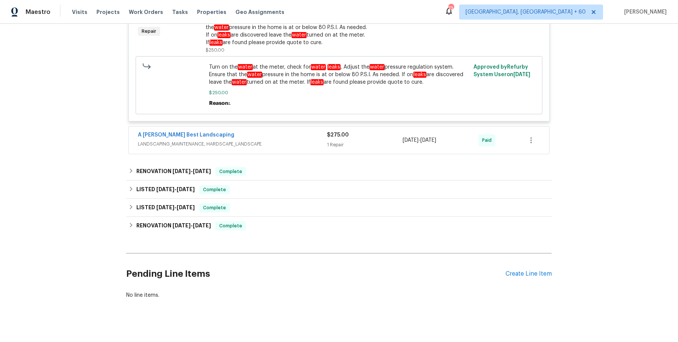
click at [297, 140] on span "LANDSCAPING_MAINTENANCE, HARDSCAPE_LANDSCAPE" at bounding box center [232, 144] width 189 height 8
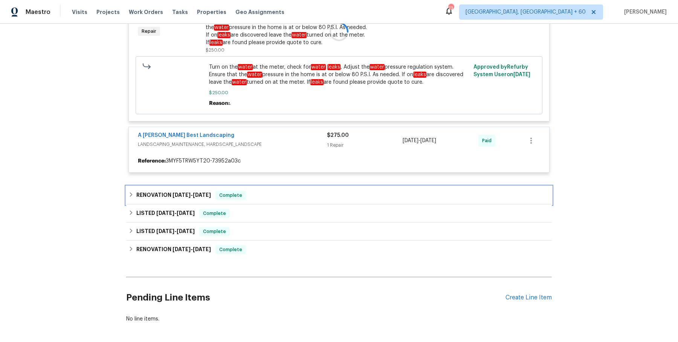
click at [293, 191] on div "RENOVATION 4/22/25 - 4/25/25 Complete" at bounding box center [338, 195] width 421 height 9
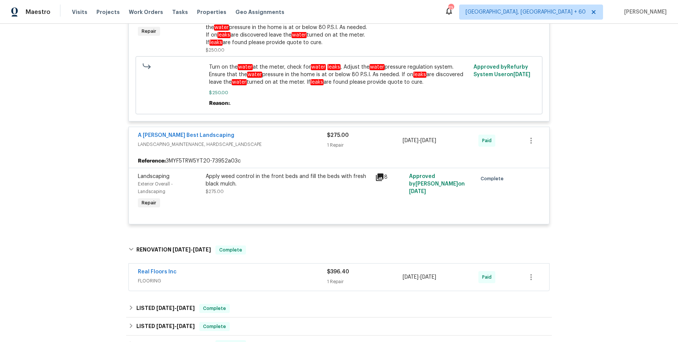
click at [278, 279] on div "Real Floors Inc FLOORING $396.40 1 Repair 4/22/2025 - 4/25/2025 Paid" at bounding box center [339, 276] width 420 height 27
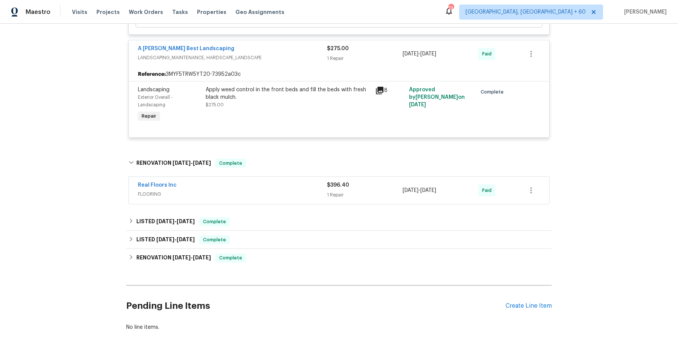
scroll to position [3404, 0]
click at [299, 180] on div "Real Floors Inc" at bounding box center [232, 184] width 189 height 9
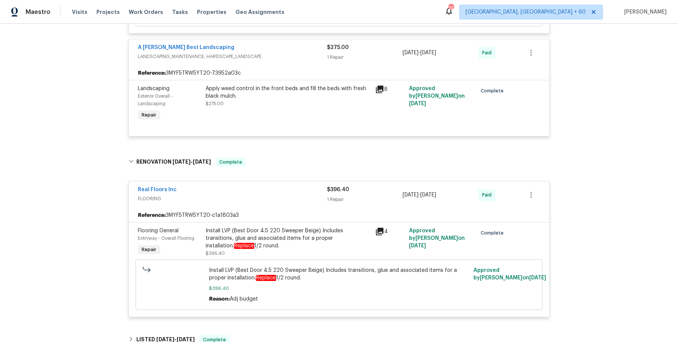
scroll to position [3554, 0]
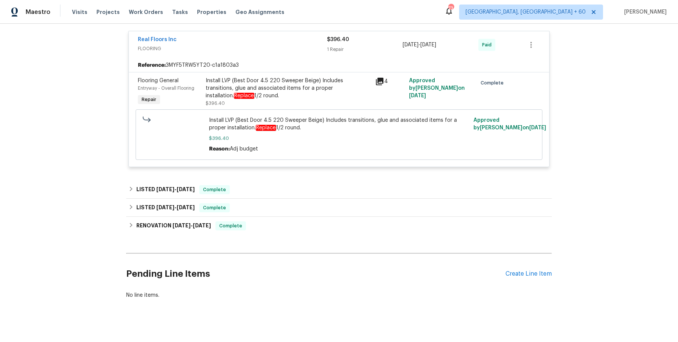
click at [275, 185] on div "LISTED 3/14/25 - 4/2/25 Complete" at bounding box center [338, 189] width 421 height 9
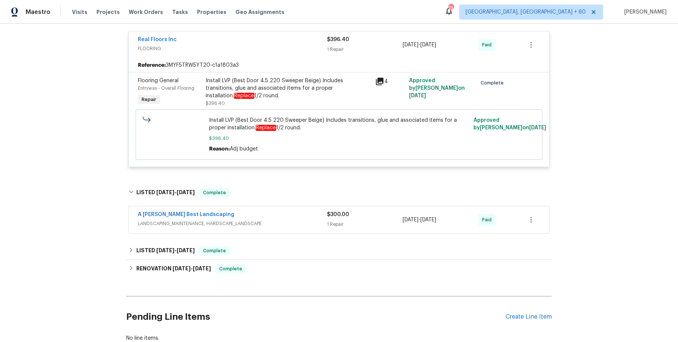
click at [265, 219] on div "A Lopez Best Landscaping LANDSCAPING_MAINTENANCE, HARDSCAPE_LANDSCAPE" at bounding box center [232, 220] width 189 height 18
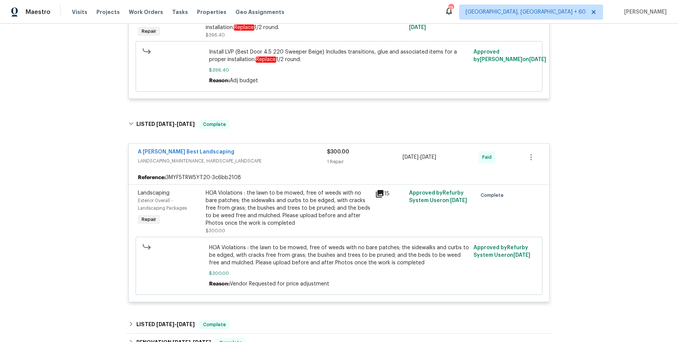
scroll to position [3738, 0]
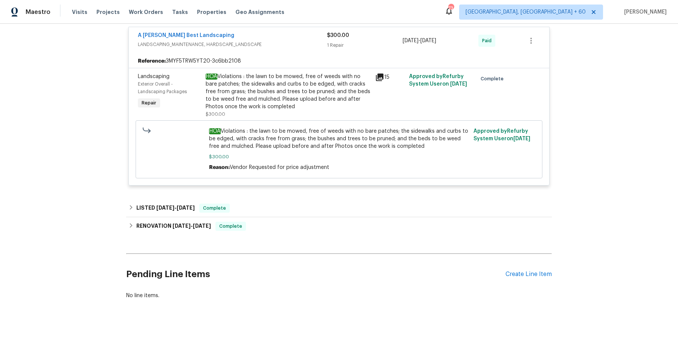
click at [276, 217] on div "RENOVATION 1/31/25 - 2/13/25 Complete Empire Flooring FLOORING $1,615.88 1 Repa…" at bounding box center [339, 226] width 426 height 18
click at [281, 203] on div "LISTED 2/13/25 - 2/19/25 Complete" at bounding box center [338, 207] width 421 height 9
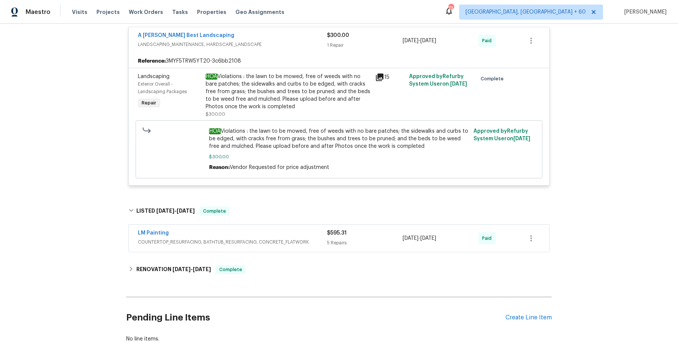
click at [277, 229] on div "LM Painting" at bounding box center [232, 233] width 189 height 9
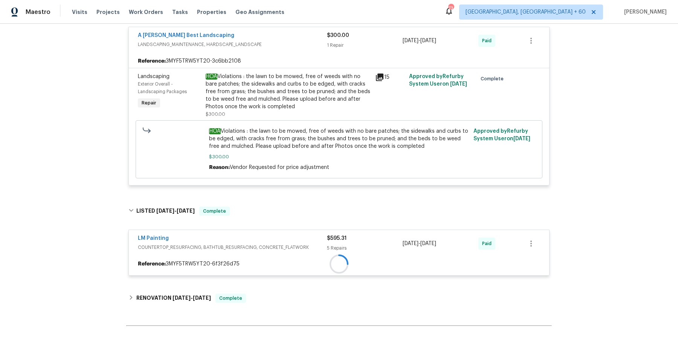
scroll to position [3811, 0]
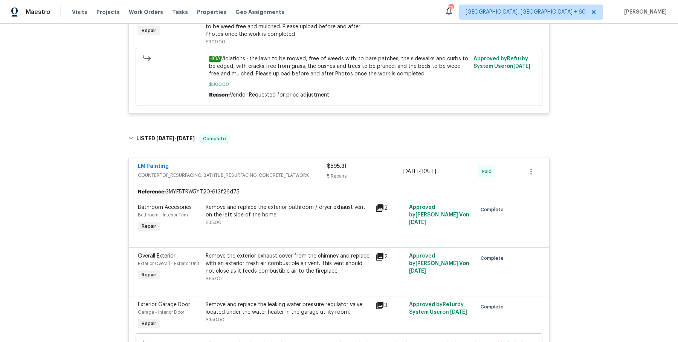
click at [277, 234] on div at bounding box center [339, 238] width 402 height 9
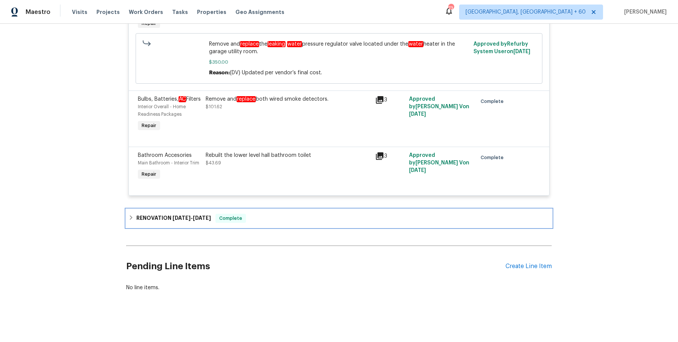
click at [272, 209] on div "RENOVATION 1/31/25 - 2/13/25 Complete" at bounding box center [339, 218] width 426 height 18
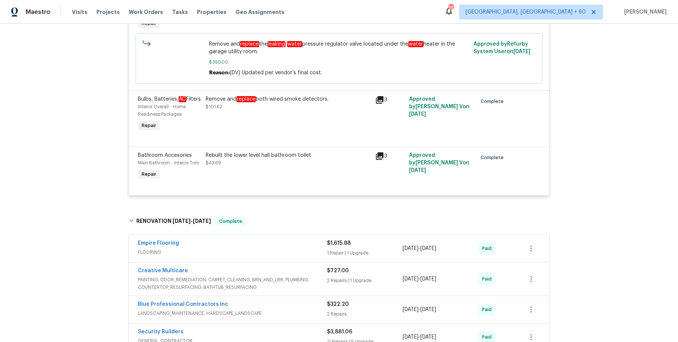
click at [279, 237] on div "Empire Flooring FLOORING $1,615.88 1 Repair | 1 Upgrade 1/31/2025 - 2/13/2025 P…" at bounding box center [339, 248] width 420 height 27
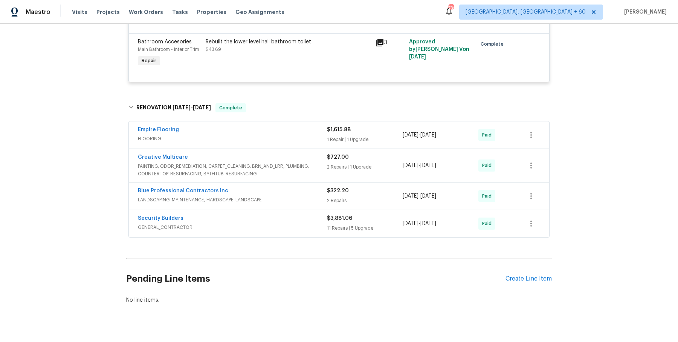
click at [302, 140] on span "FLOORING" at bounding box center [232, 139] width 189 height 8
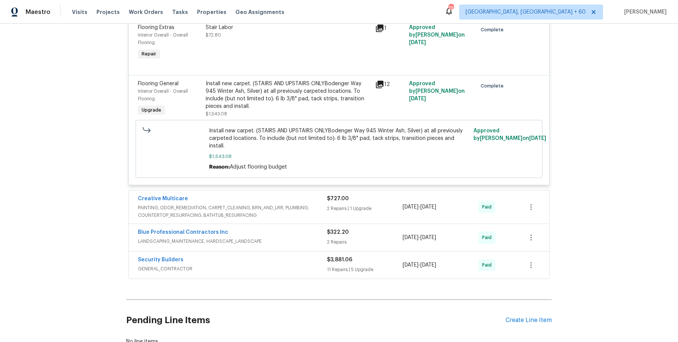
scroll to position [4418, 0]
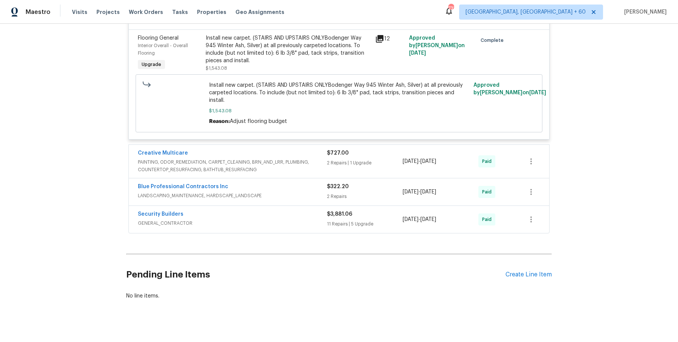
click at [302, 158] on span "PAINTING, ODOR_REMEDIATION, CARPET_CLEANING, BRN_AND_LRR, PLUMBING, COUNTERTOP_…" at bounding box center [232, 165] width 189 height 15
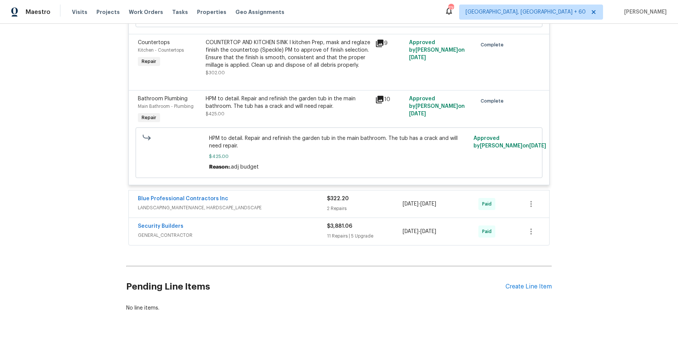
scroll to position [4669, 0]
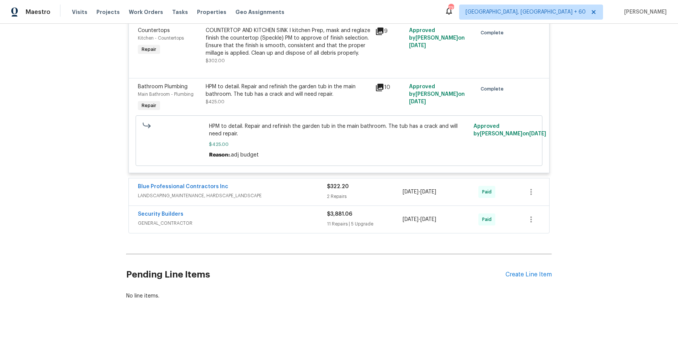
click at [298, 206] on div "Security Builders GENERAL_CONTRACTOR $3,881.06 11 Repairs | 5 Upgrade 1/31/2025…" at bounding box center [339, 219] width 420 height 27
click at [305, 183] on div "Blue Professional Contractors Inc" at bounding box center [232, 187] width 189 height 9
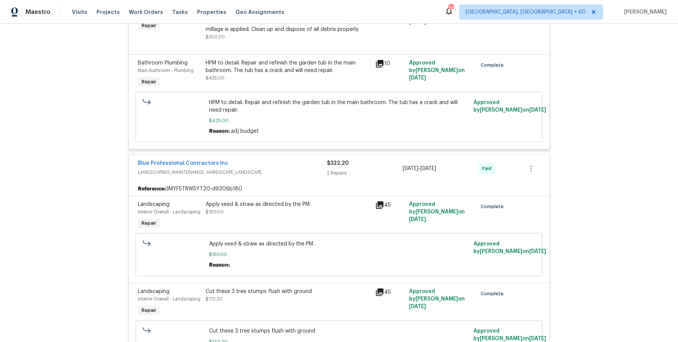
scroll to position [4862, 0]
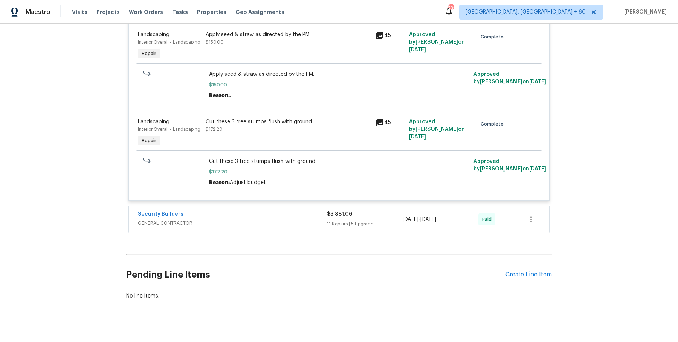
click at [313, 210] on div "Security Builders" at bounding box center [232, 214] width 189 height 9
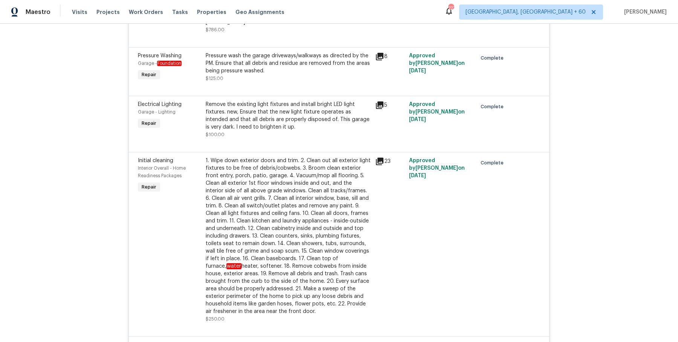
scroll to position [3444, 0]
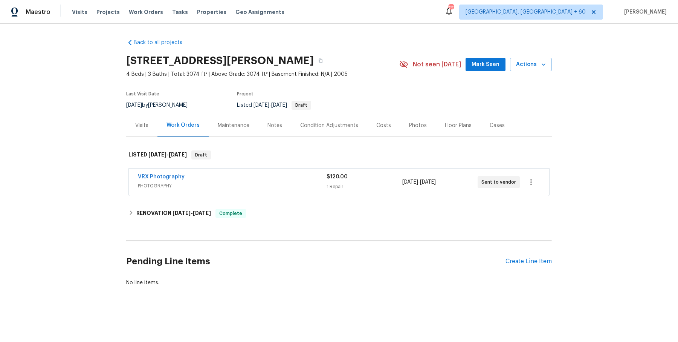
click at [158, 119] on div "Work Orders" at bounding box center [182, 125] width 51 height 22
click at [143, 136] on div "Visits" at bounding box center [141, 125] width 31 height 22
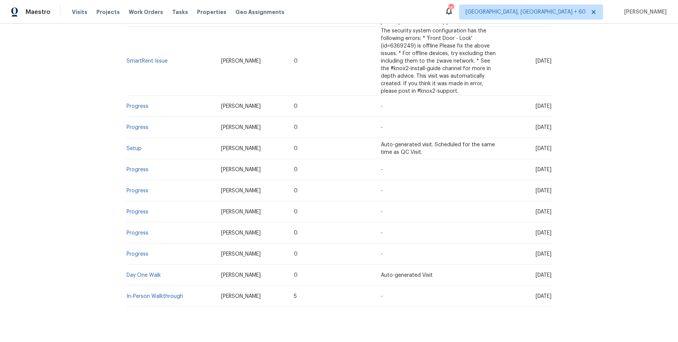
scroll to position [698, 0]
click at [139, 147] on link "Setup" at bounding box center [134, 147] width 15 height 5
